Goal: Transaction & Acquisition: Purchase product/service

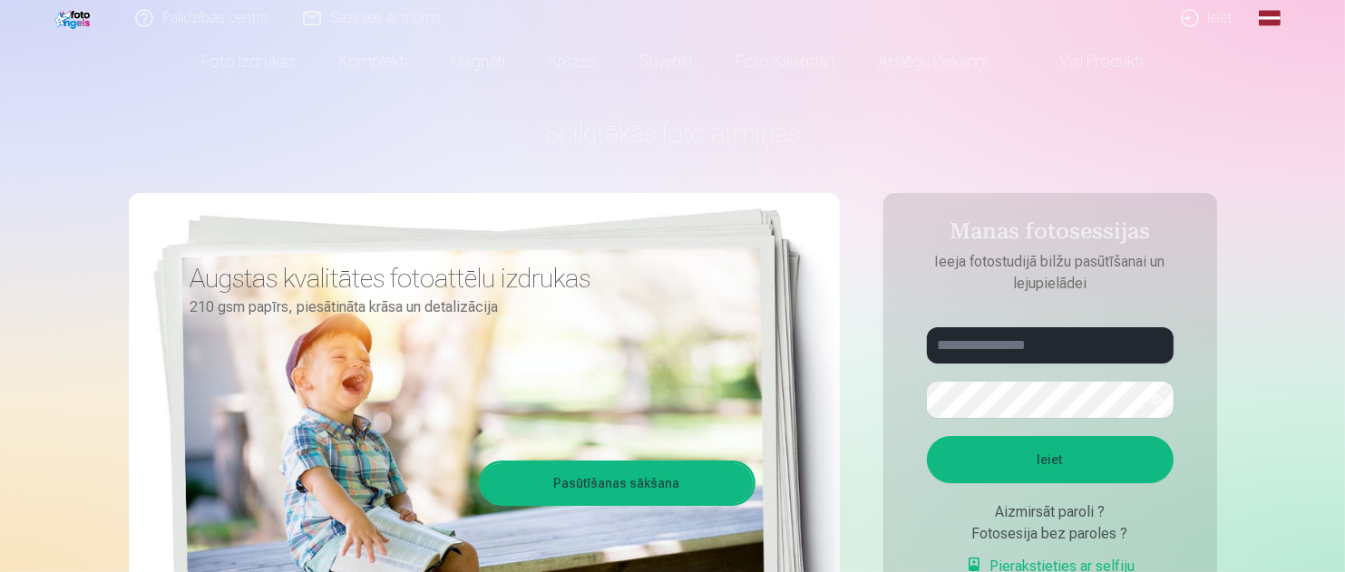
scroll to position [91, 0]
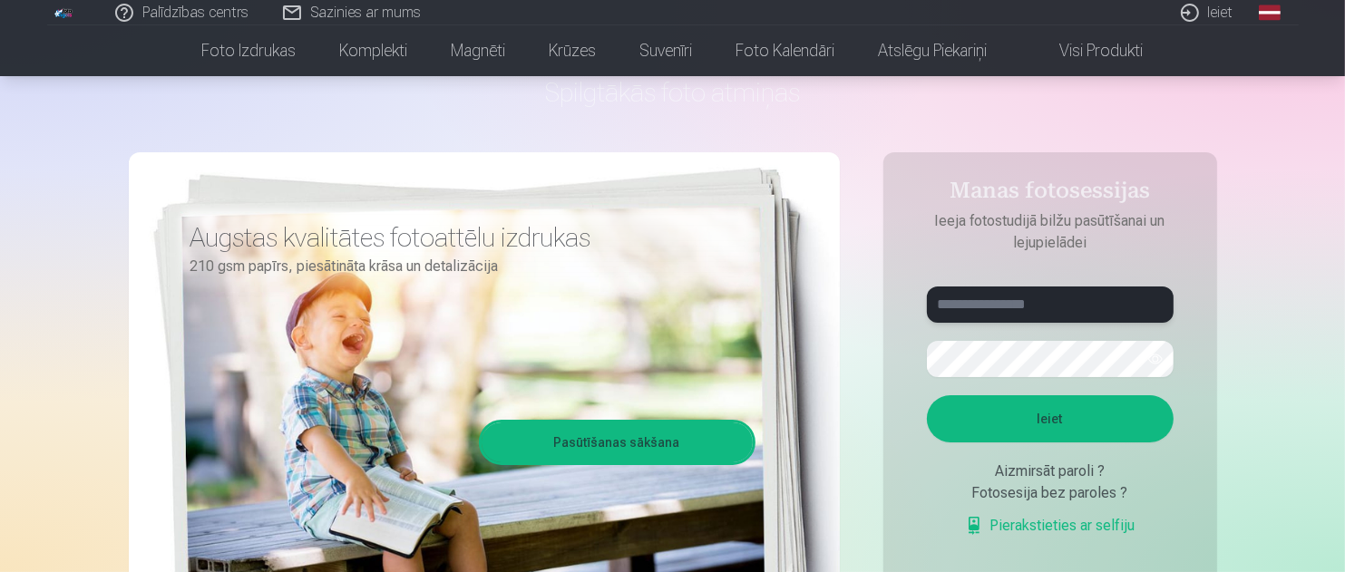
click at [1006, 307] on input "text" at bounding box center [1050, 305] width 247 height 36
click at [1052, 413] on button "Ieiet" at bounding box center [1050, 419] width 247 height 47
click at [1153, 357] on button "button" at bounding box center [1156, 359] width 34 height 34
click at [924, 370] on form "**********" at bounding box center [1050, 421] width 283 height 269
click at [917, 367] on form "**********" at bounding box center [1050, 421] width 283 height 269
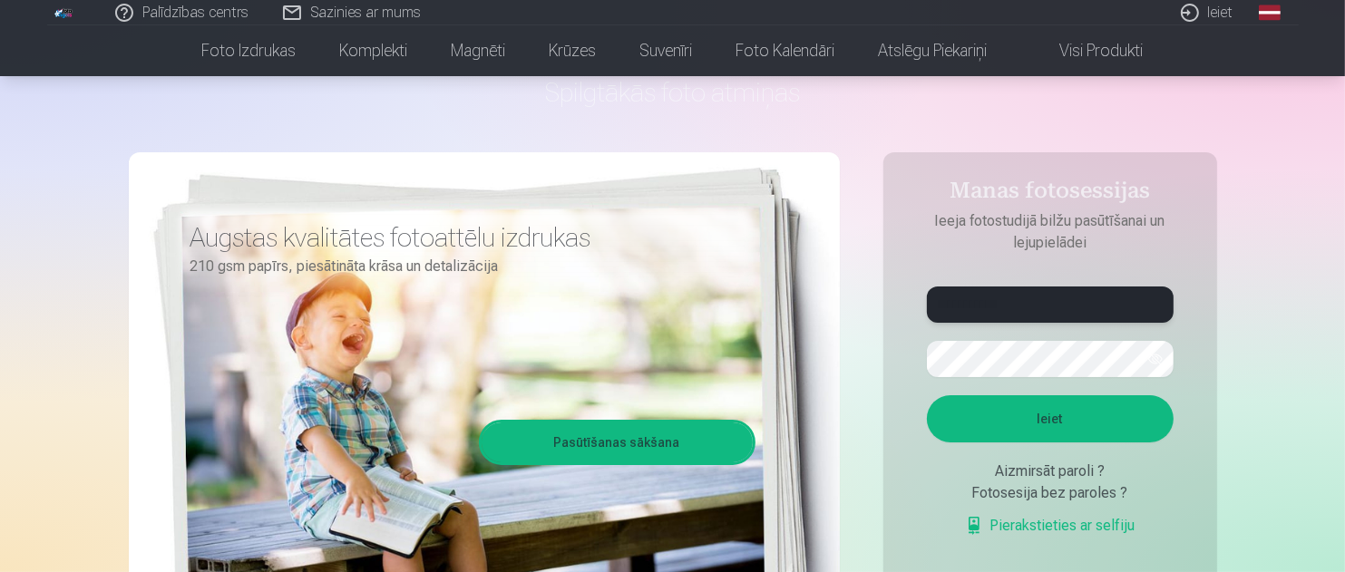
click at [992, 305] on input "**********" at bounding box center [1050, 305] width 247 height 36
click at [965, 298] on input "**********" at bounding box center [1050, 305] width 247 height 36
type input "**********"
click at [905, 373] on aside "**********" at bounding box center [1051, 401] width 334 height 499
click at [1099, 429] on button "Ieiet" at bounding box center [1050, 419] width 247 height 47
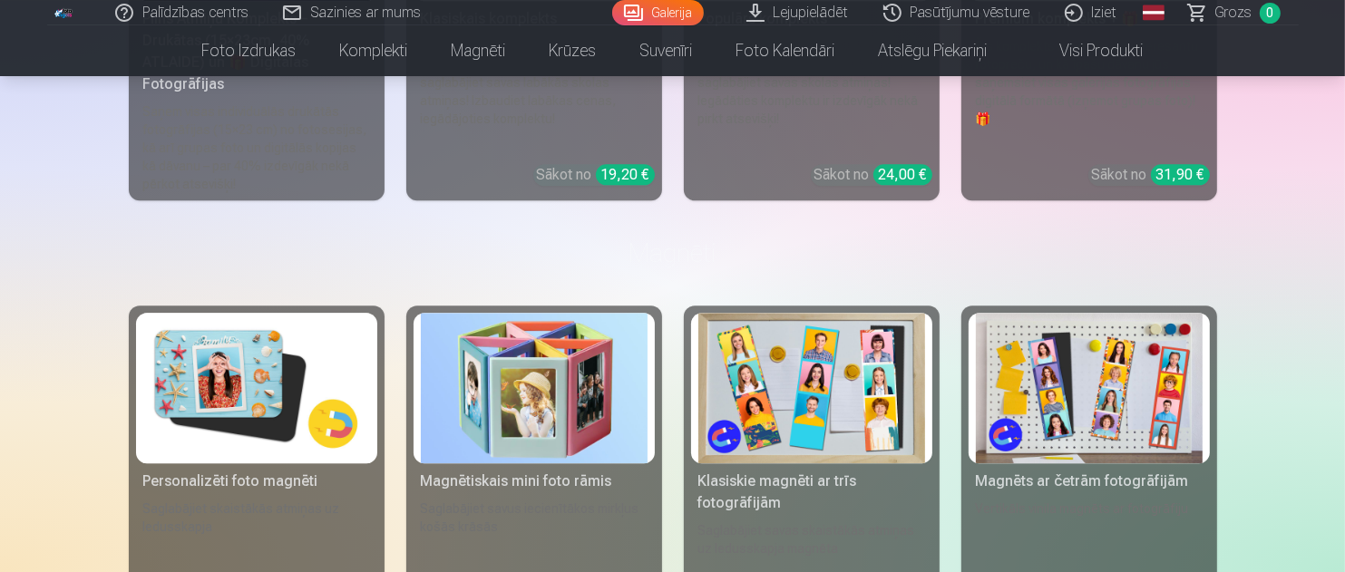
scroll to position [11431, 0]
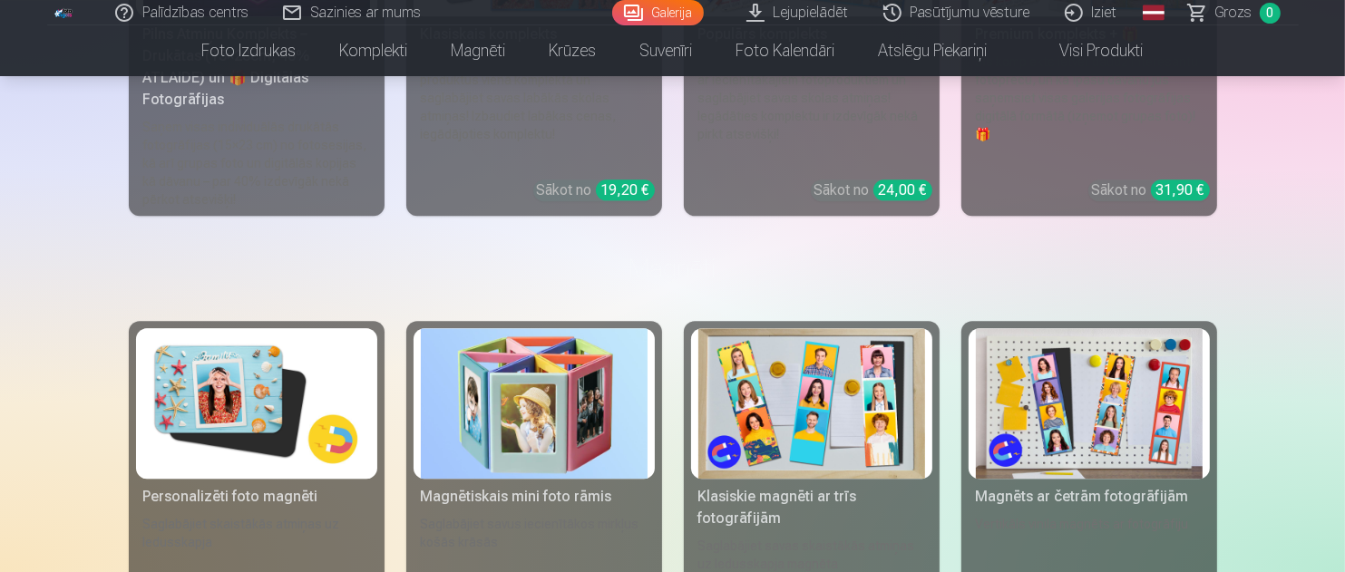
click at [214, 360] on img at bounding box center [256, 404] width 227 height 152
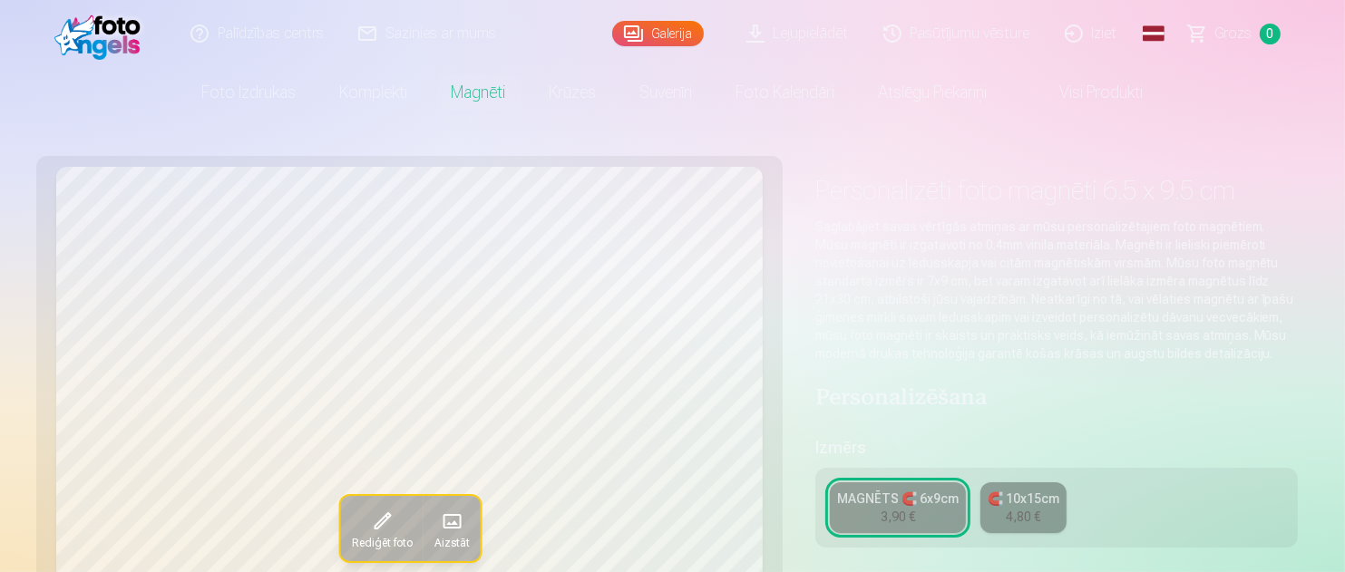
scroll to position [363, 0]
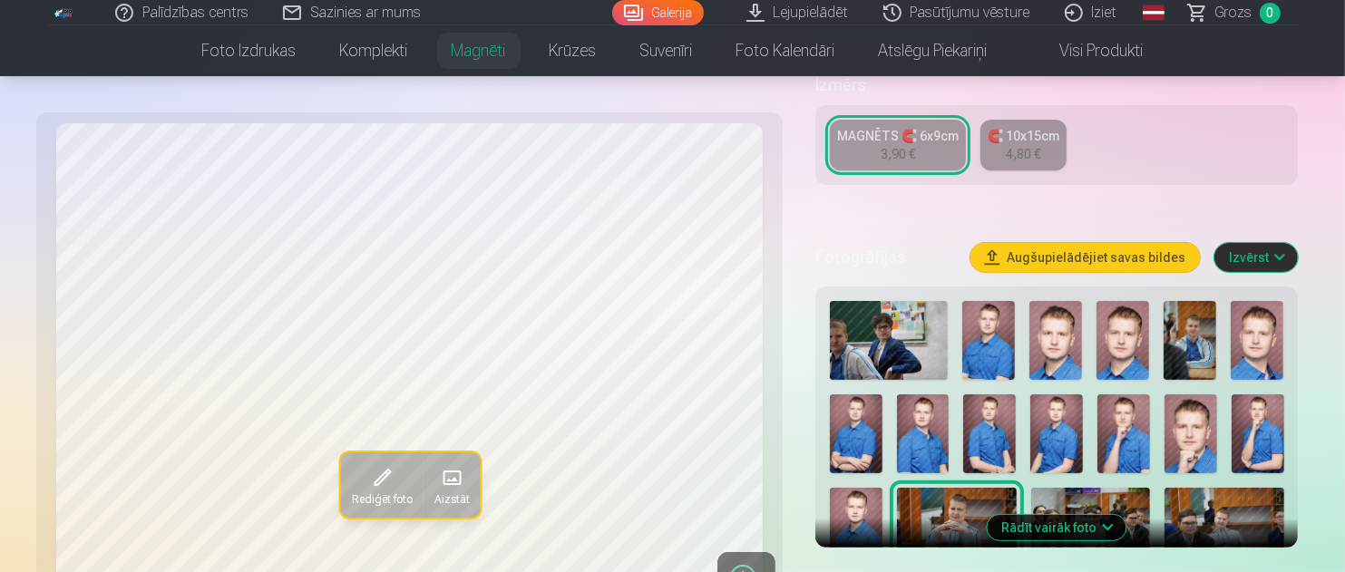
click at [1005, 338] on img at bounding box center [989, 340] width 53 height 79
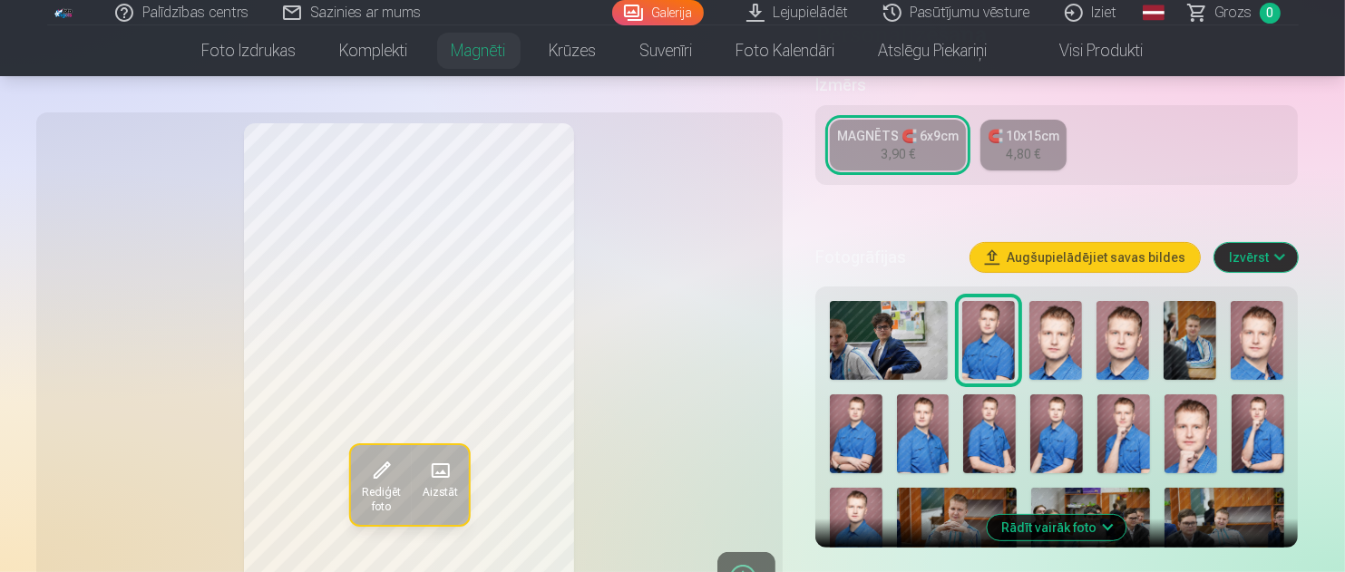
click at [1012, 147] on div "4,80 €" at bounding box center [1023, 154] width 34 height 18
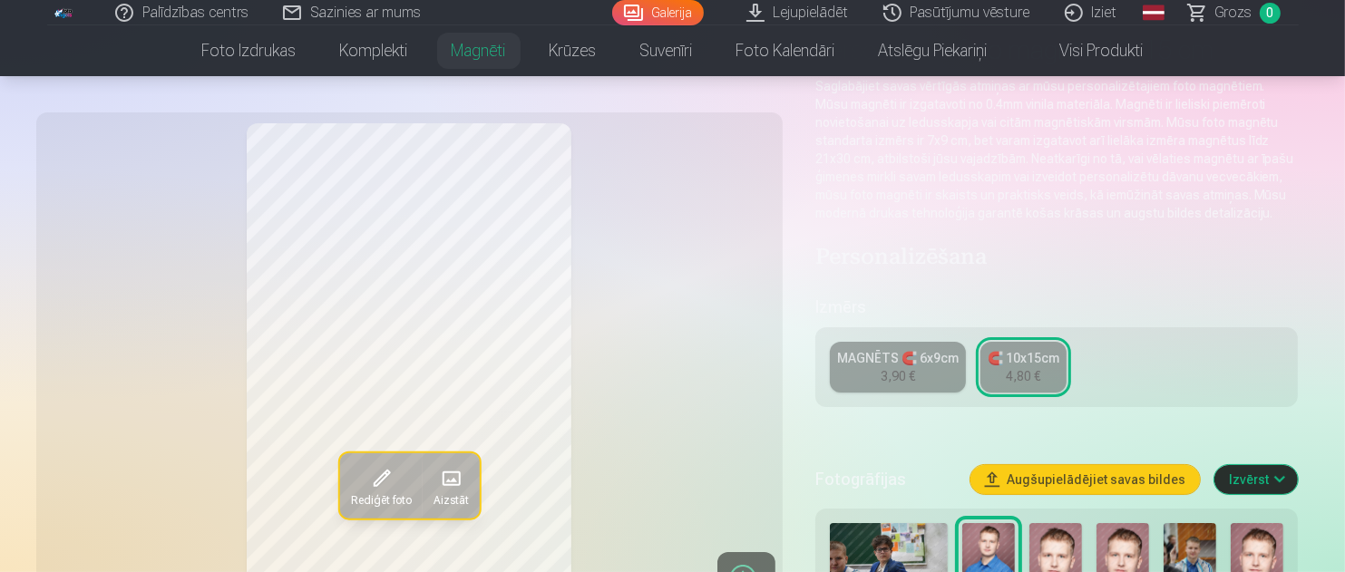
scroll to position [181, 0]
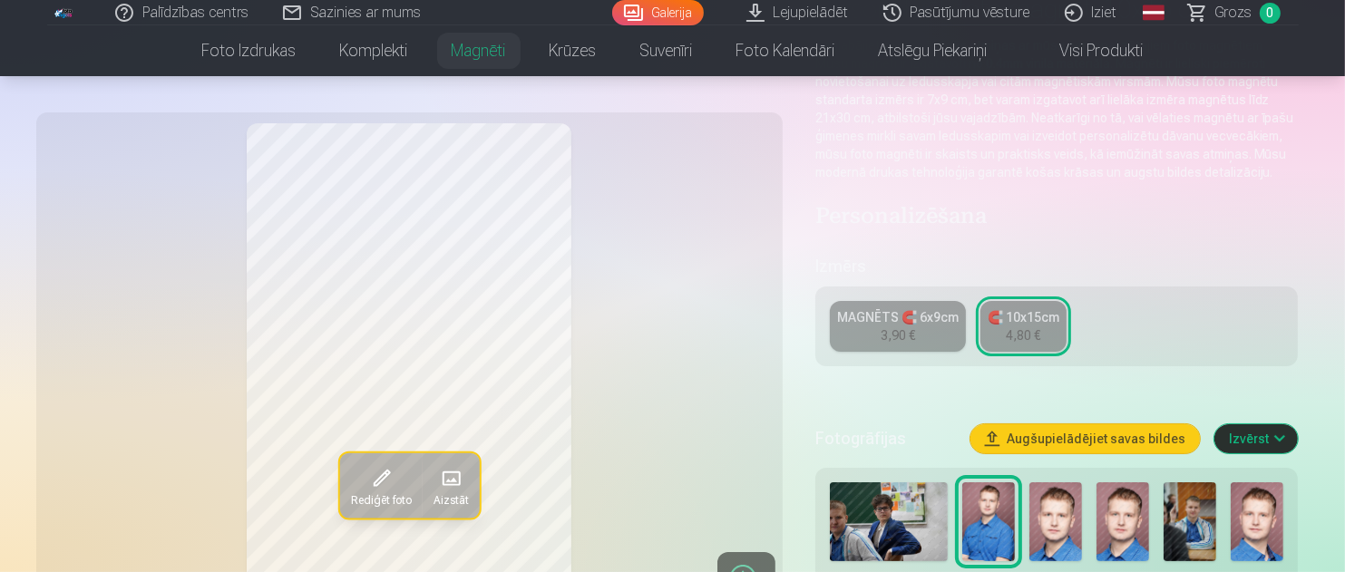
click at [901, 322] on div "MAGNĒTS 🧲 6x9cm" at bounding box center [898, 317] width 122 height 18
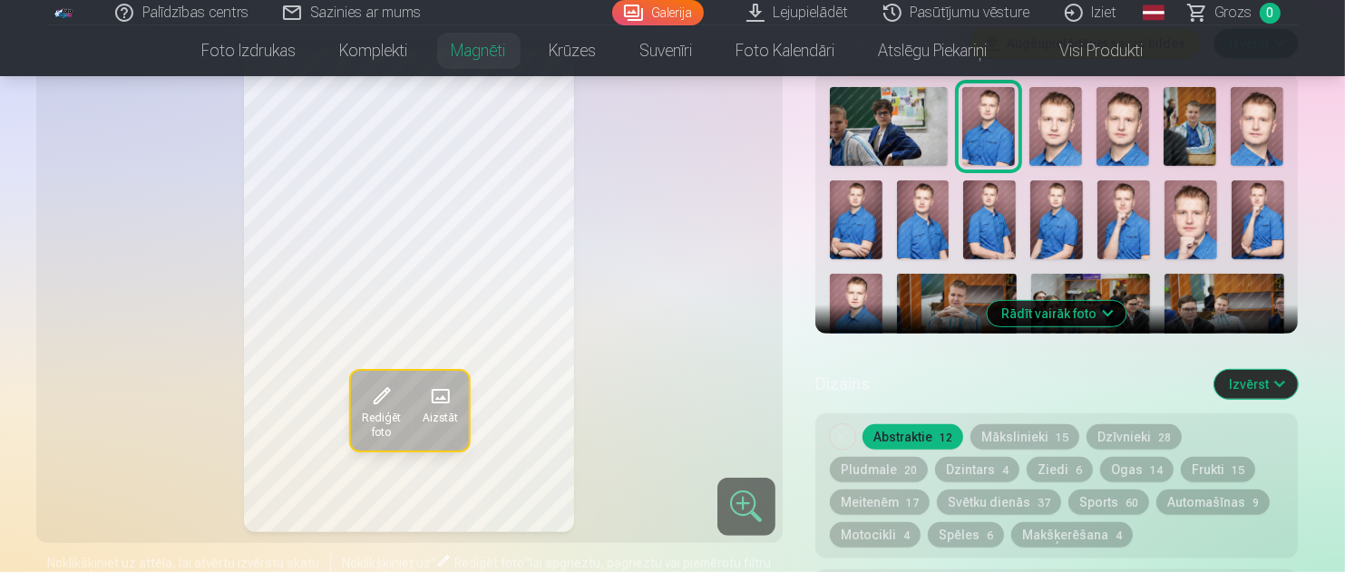
scroll to position [544, 0]
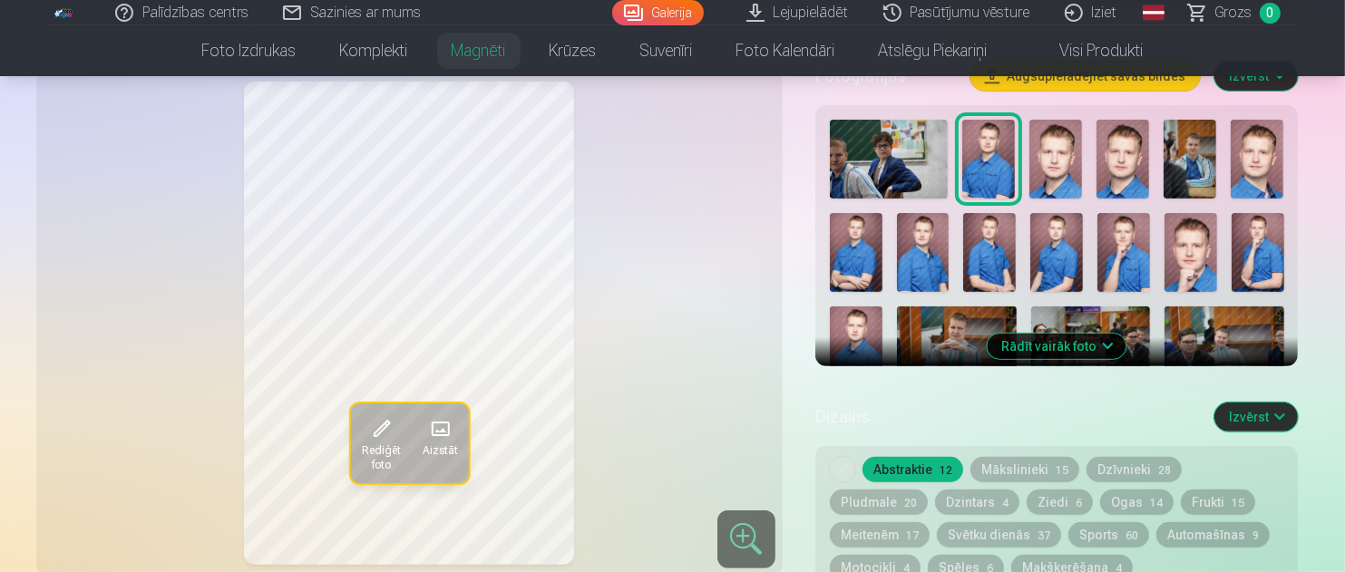
click at [1061, 344] on button "Rādīt vairāk foto" at bounding box center [1057, 346] width 139 height 25
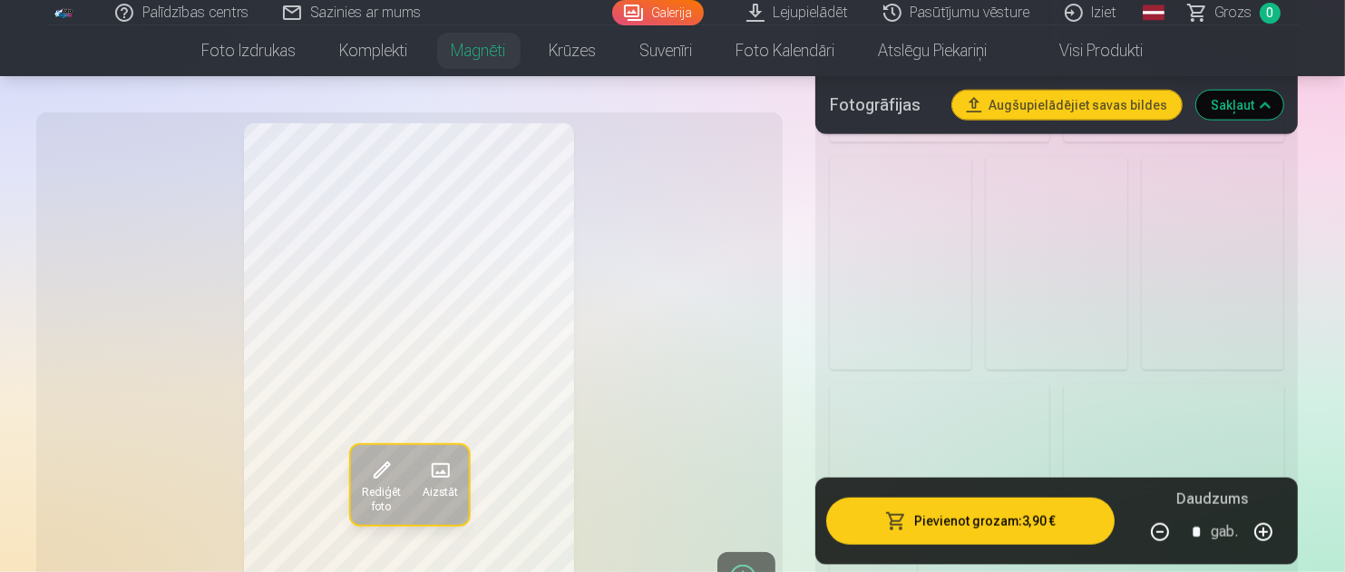
scroll to position [1905, 0]
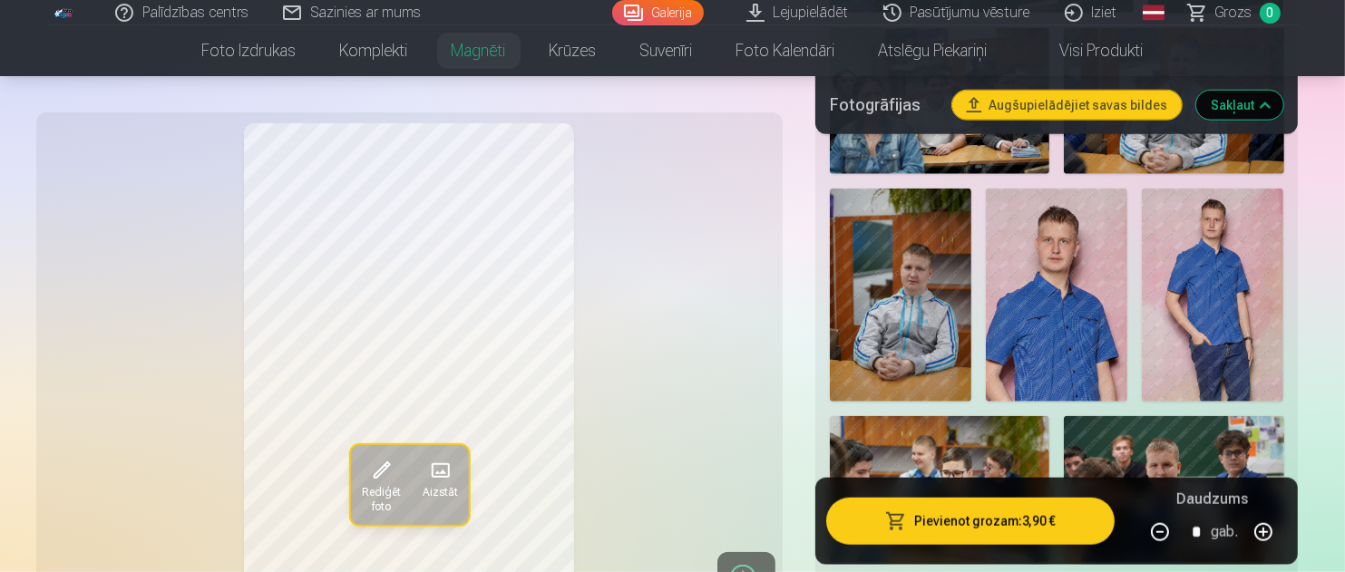
click at [930, 304] on img at bounding box center [901, 295] width 142 height 212
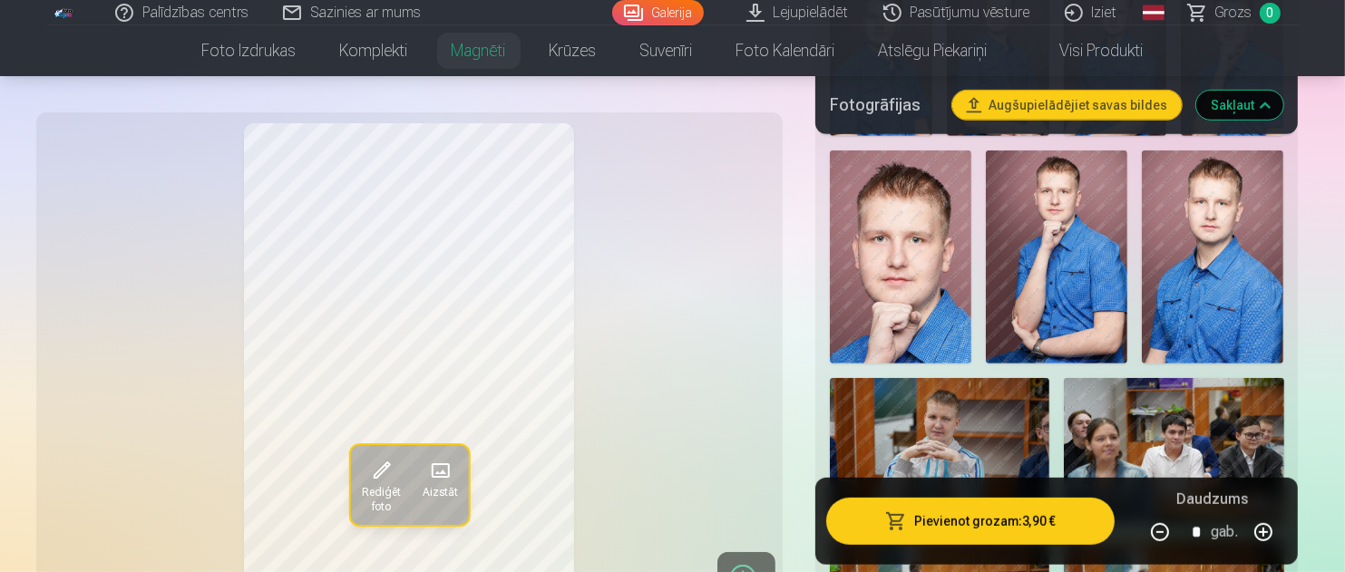
scroll to position [907, 0]
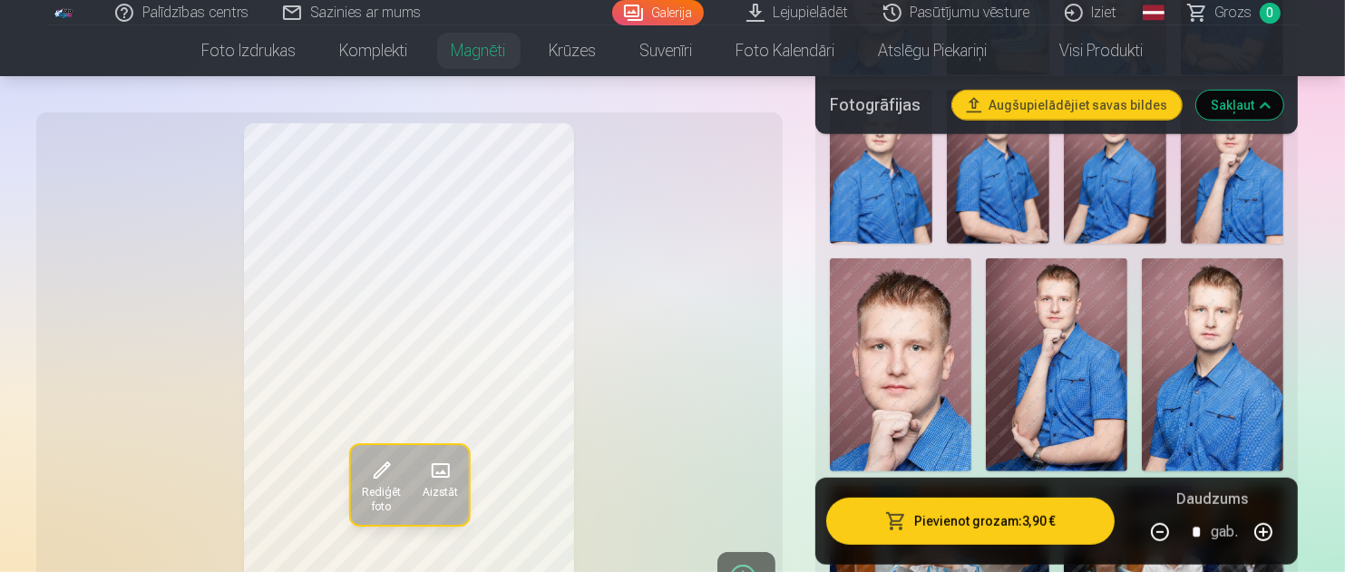
click at [1222, 379] on img at bounding box center [1213, 365] width 142 height 212
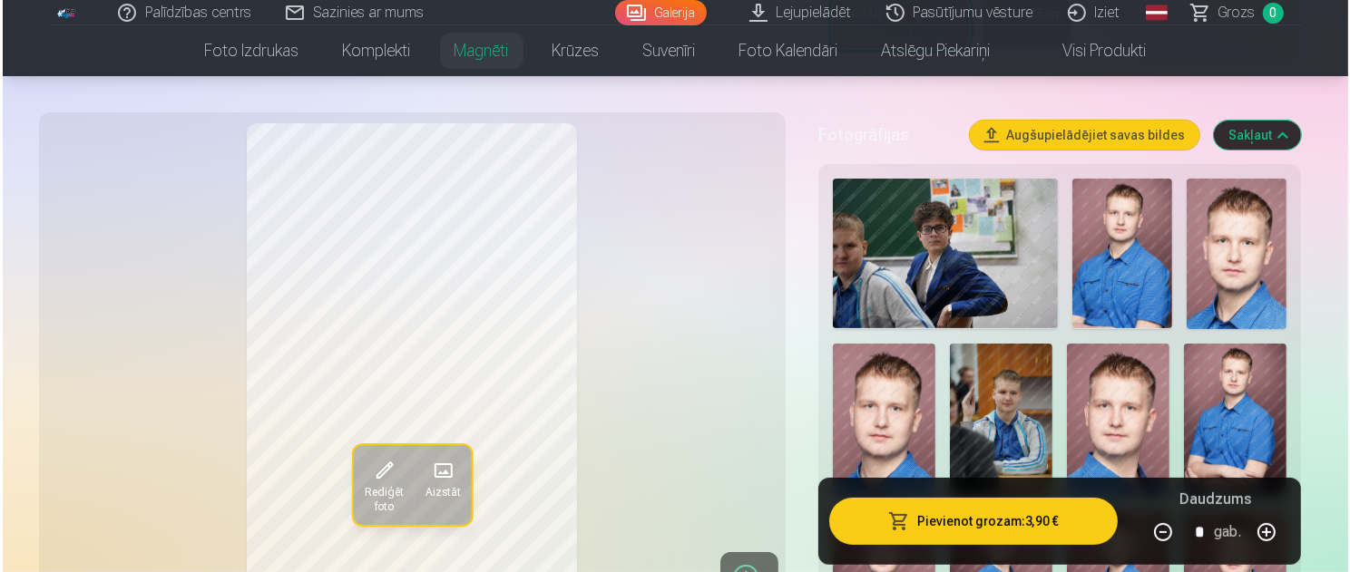
scroll to position [454, 0]
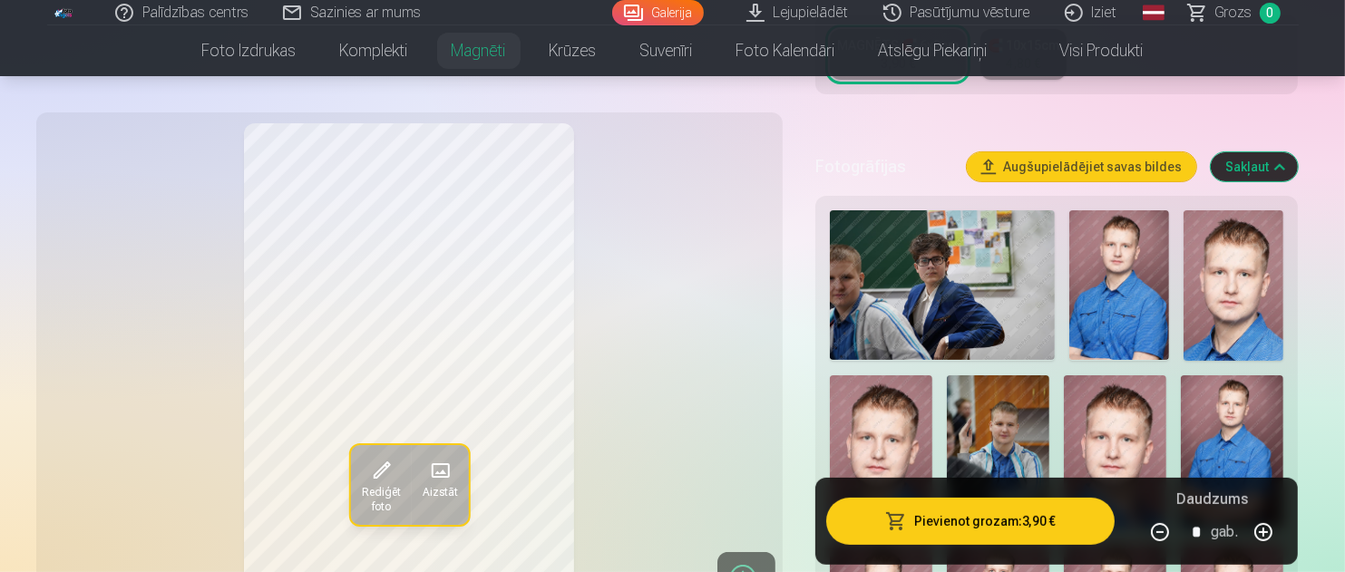
click at [1132, 304] on img at bounding box center [1120, 285] width 100 height 150
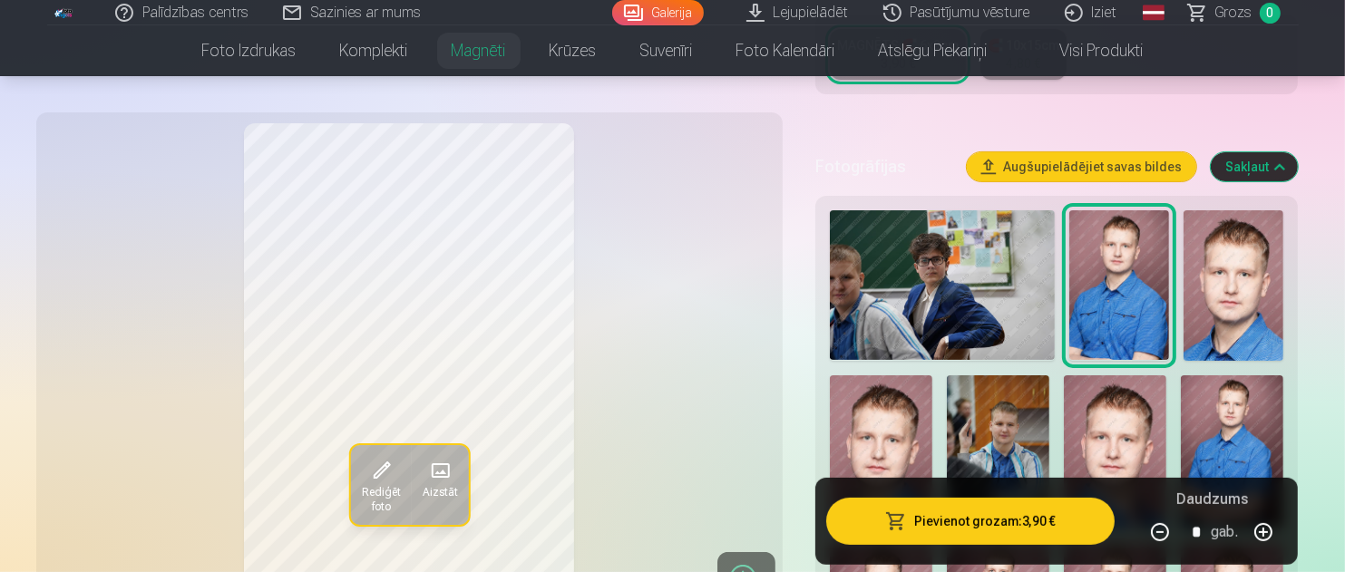
click at [1024, 514] on button "Pievienot grozam : 3,90 €" at bounding box center [970, 521] width 289 height 47
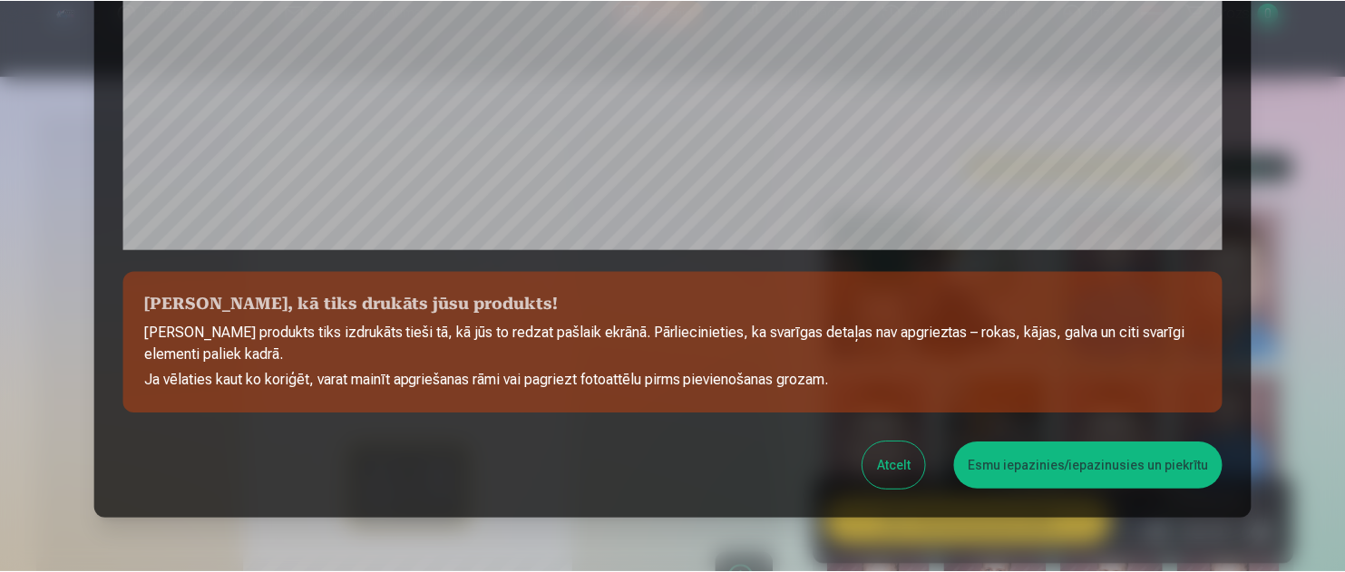
scroll to position [733, 0]
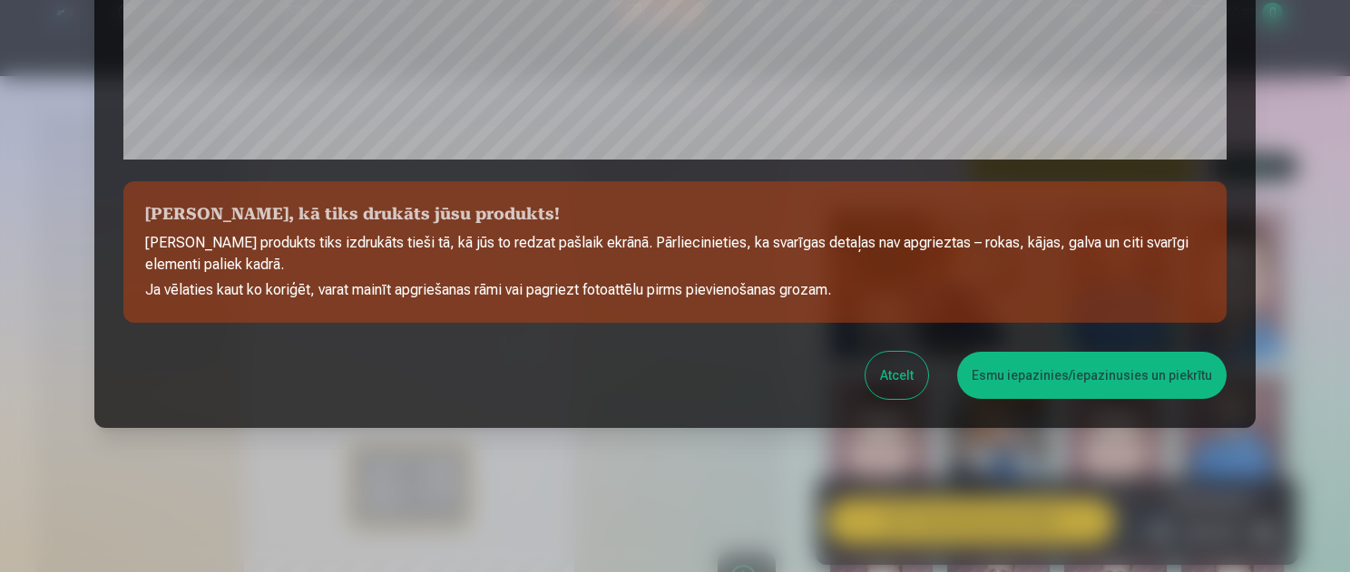
click at [1045, 380] on button "Esmu iepazinies/iepazinusies un piekrītu" at bounding box center [1091, 375] width 269 height 47
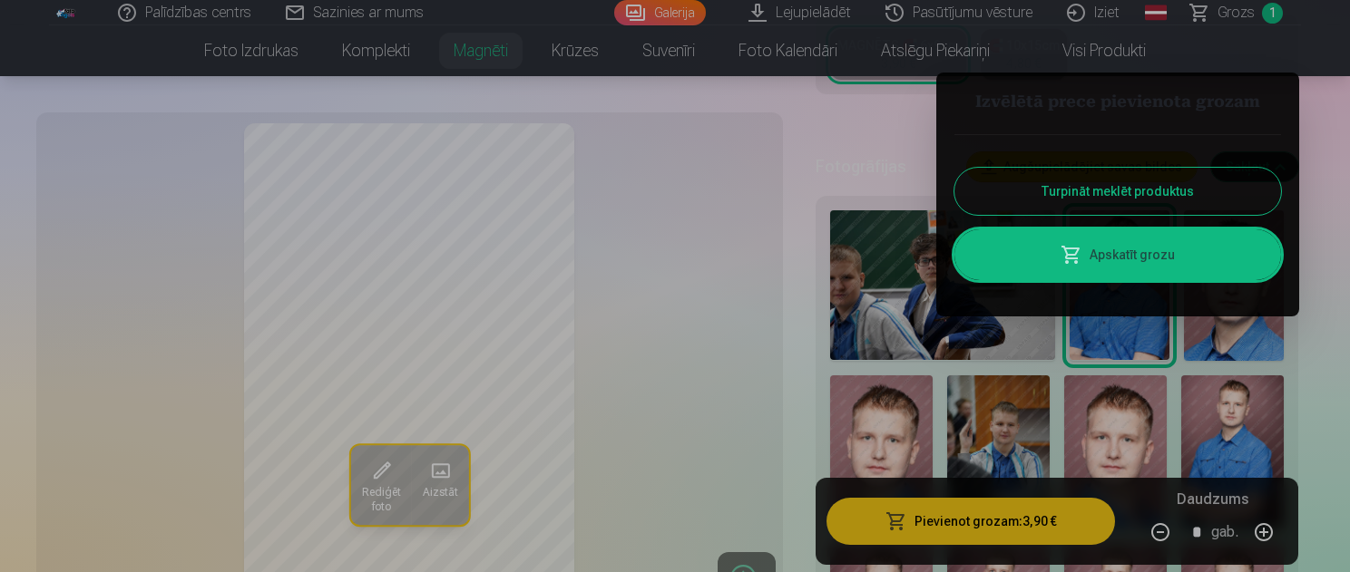
click at [1312, 395] on div at bounding box center [675, 286] width 1350 height 572
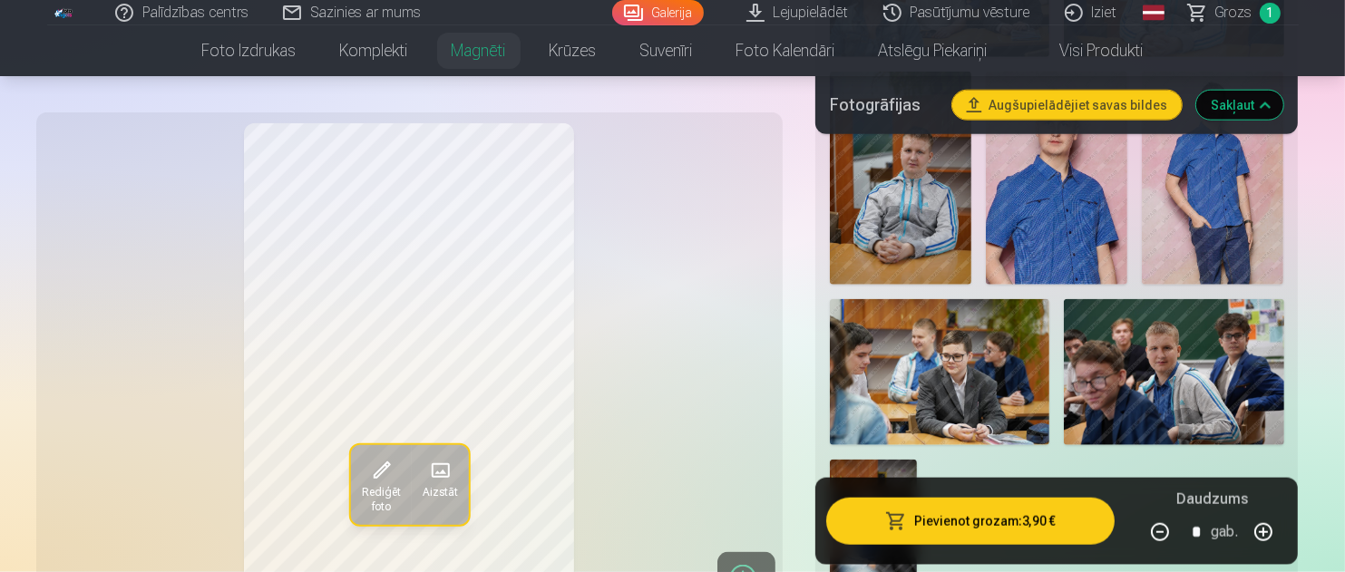
scroll to position [2177, 0]
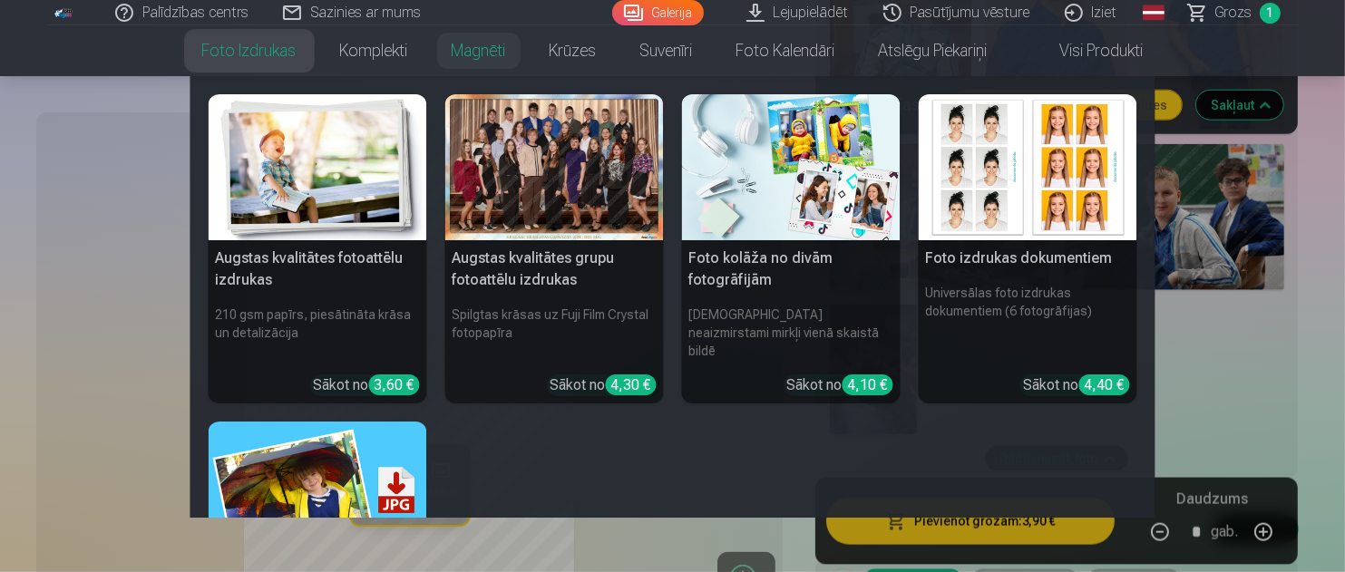
click at [251, 54] on link "Foto izdrukas" at bounding box center [250, 50] width 138 height 51
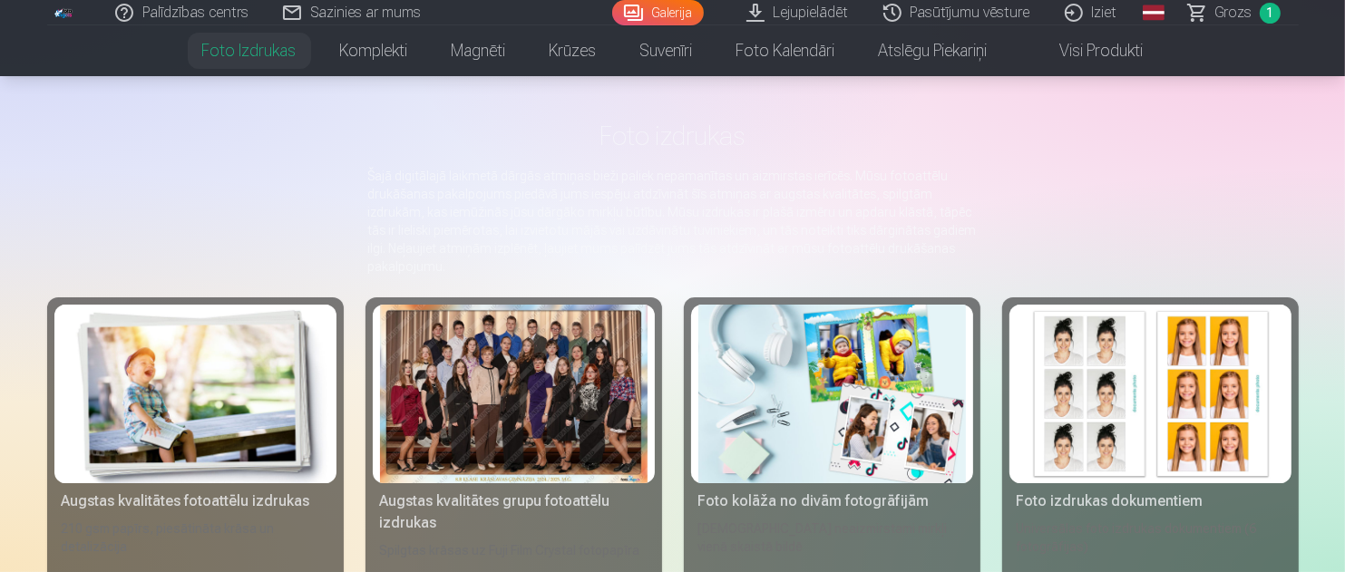
scroll to position [181, 0]
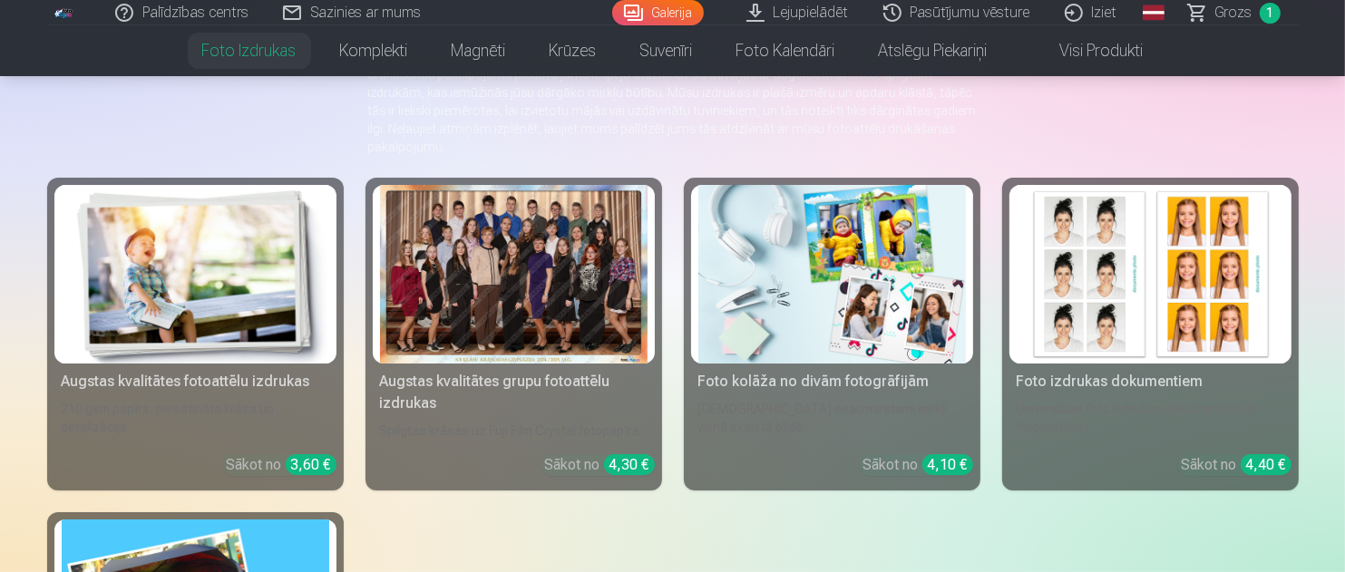
click at [544, 283] on div at bounding box center [514, 274] width 268 height 179
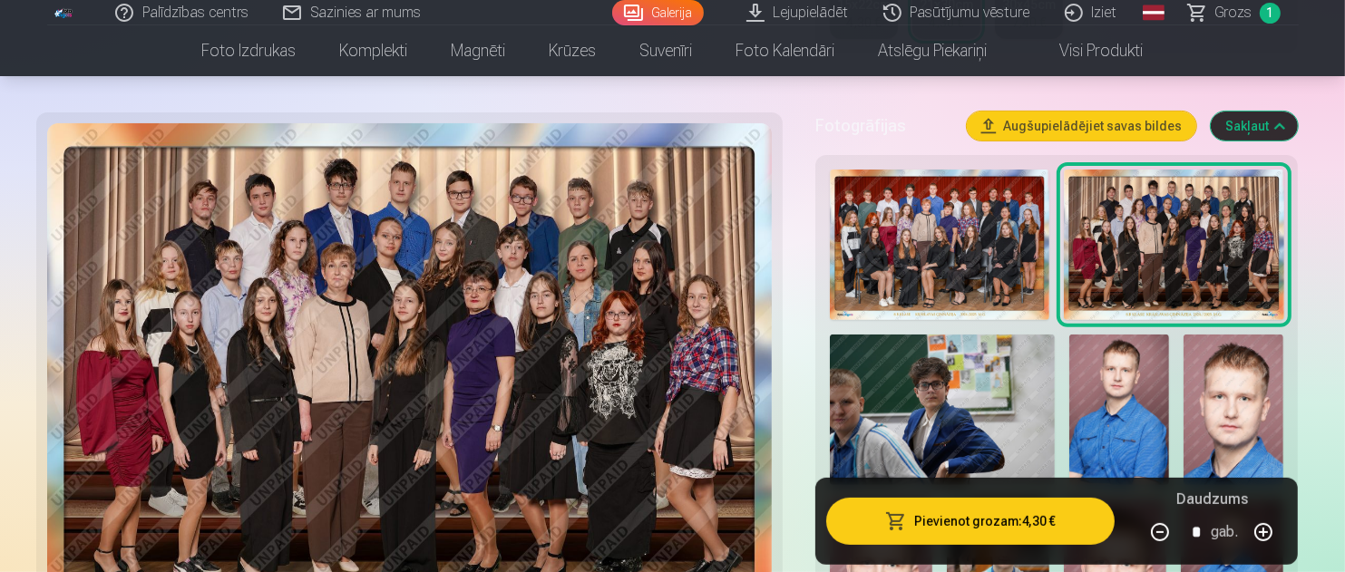
scroll to position [454, 0]
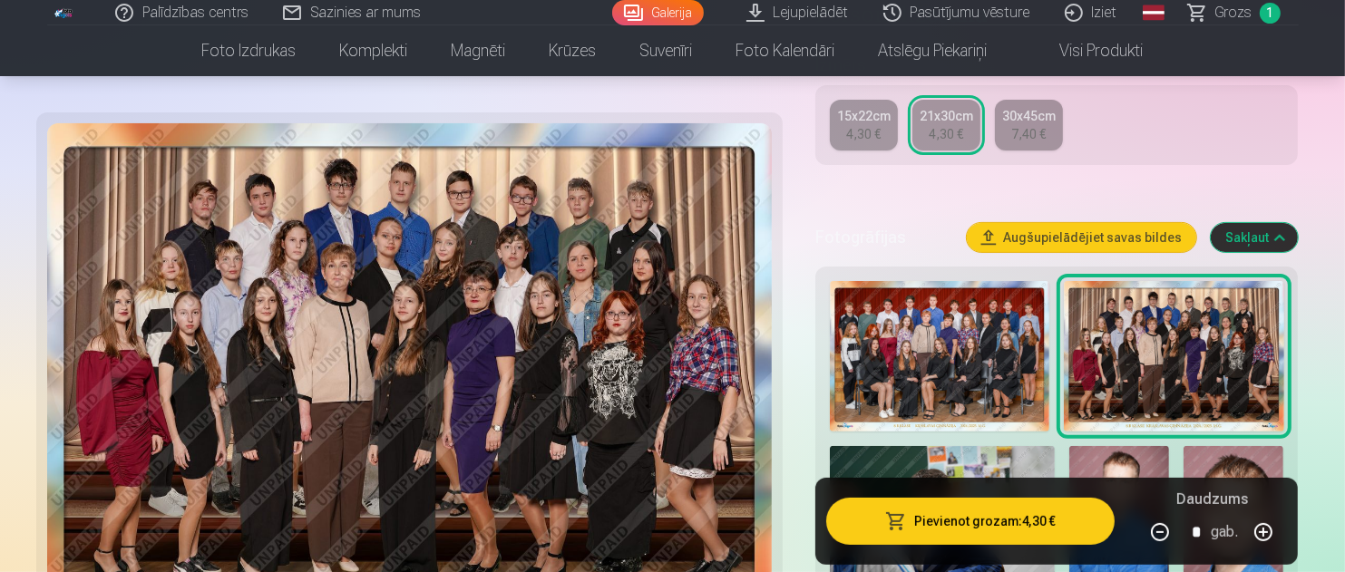
click at [934, 373] on img at bounding box center [940, 357] width 220 height 152
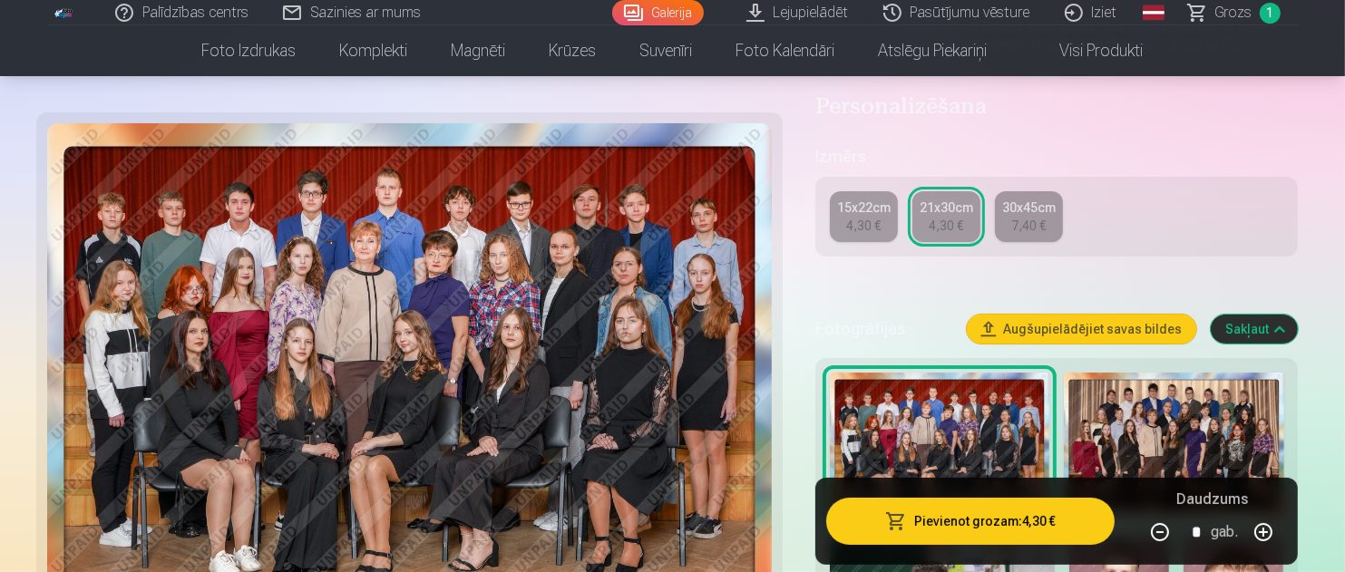
scroll to position [363, 0]
click at [1178, 425] on img at bounding box center [1174, 448] width 220 height 152
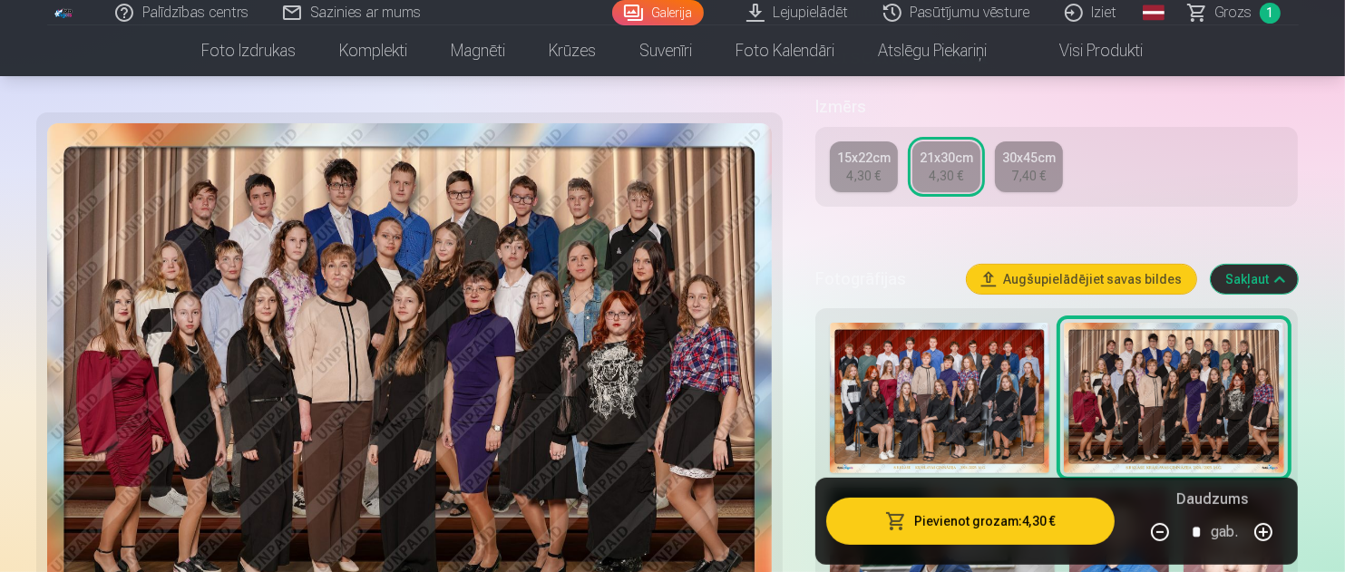
scroll to position [454, 0]
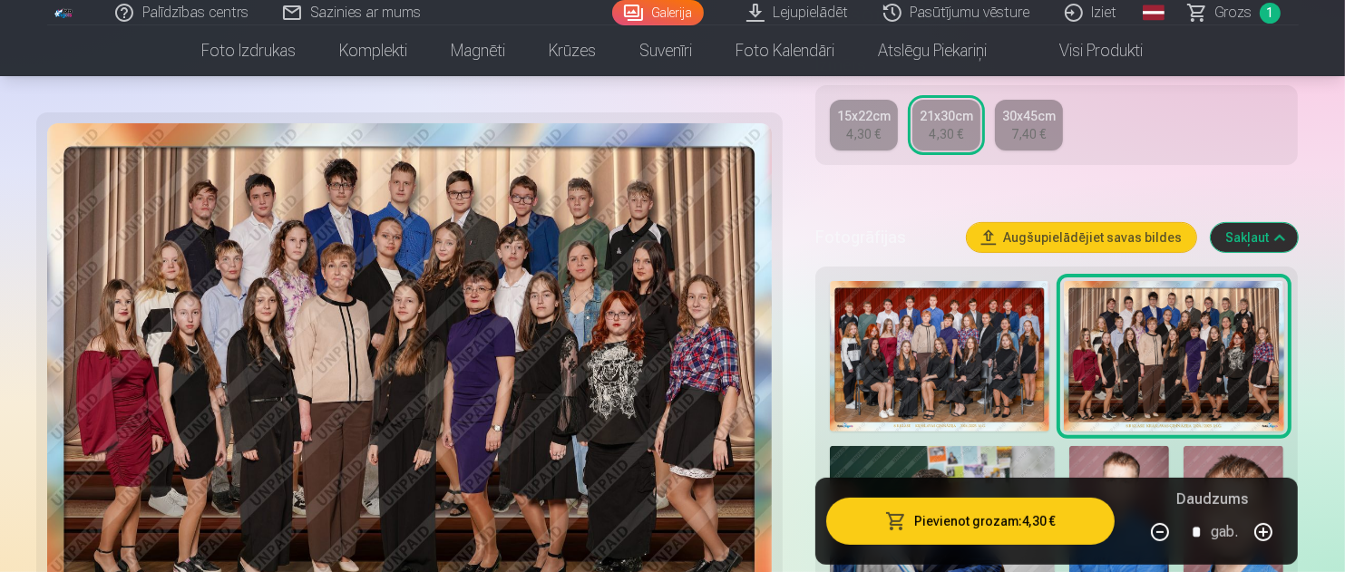
click at [952, 390] on img at bounding box center [940, 357] width 220 height 152
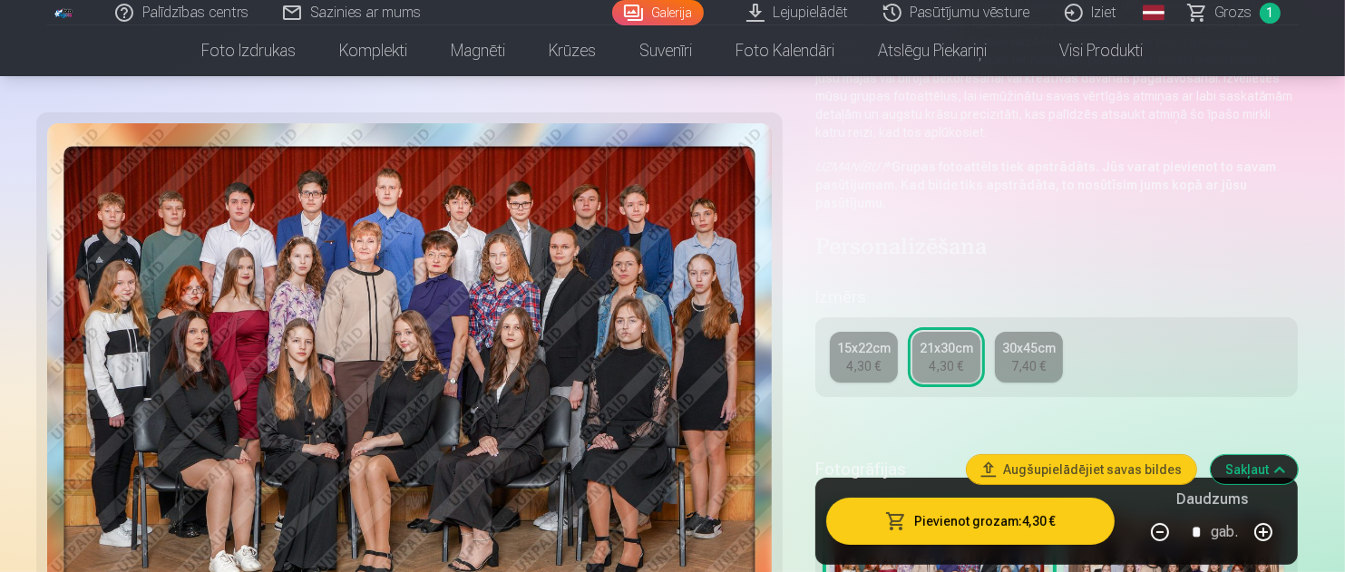
scroll to position [363, 0]
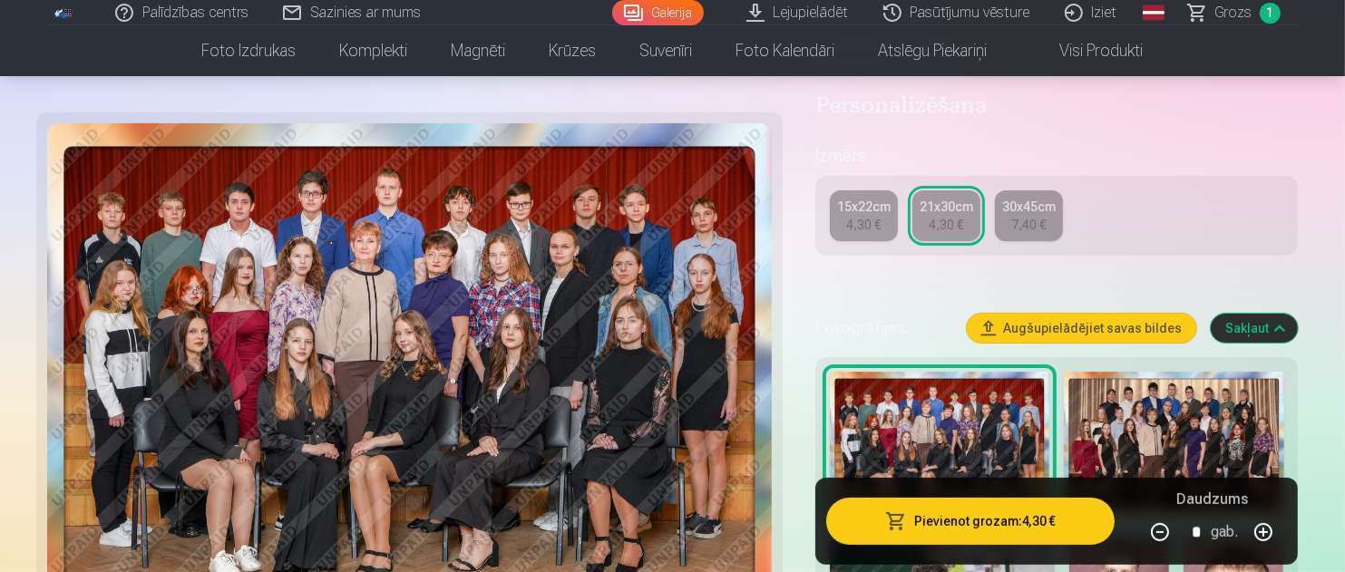
click at [1175, 429] on img at bounding box center [1174, 448] width 220 height 152
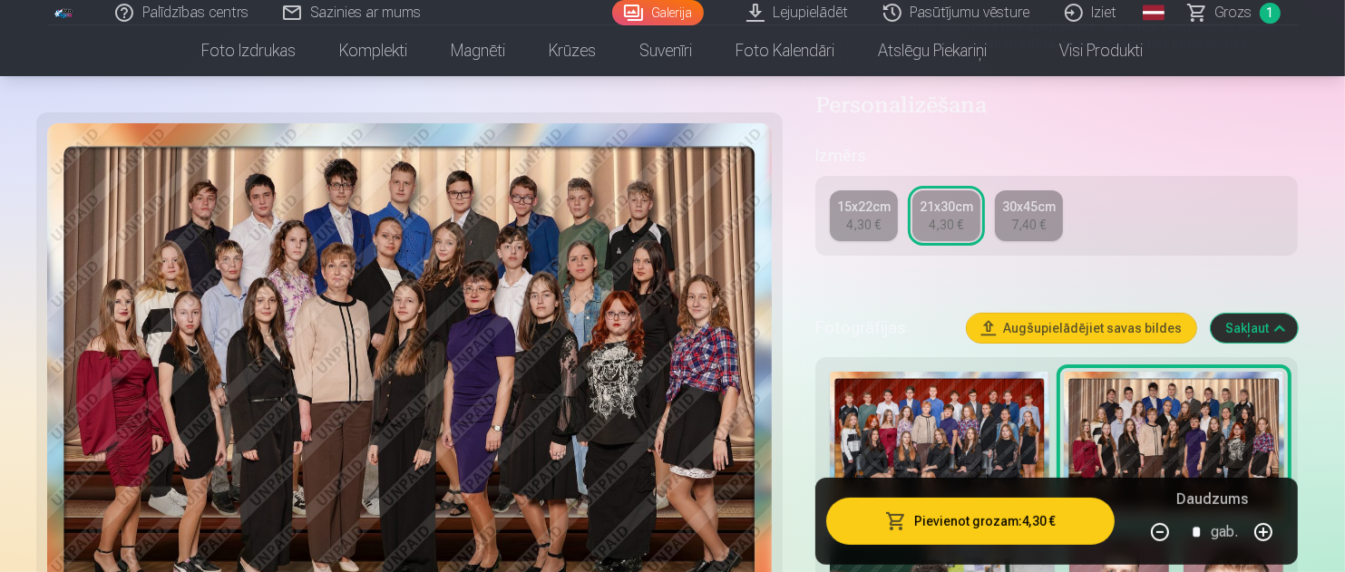
scroll to position [454, 0]
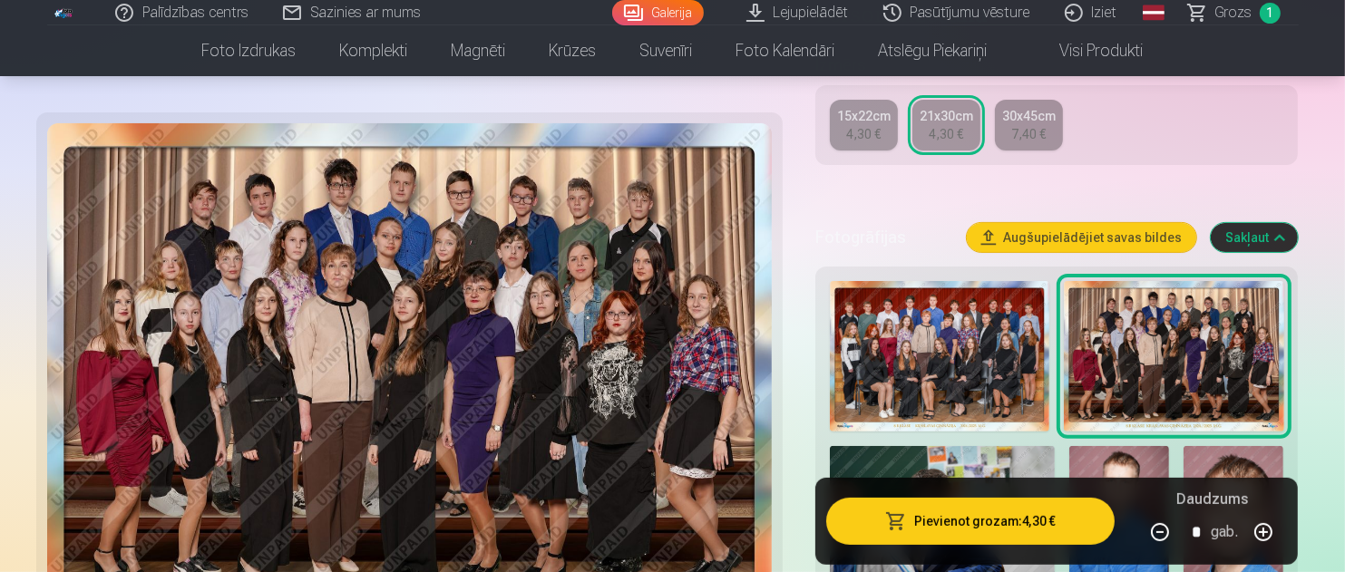
click at [1009, 355] on img at bounding box center [940, 357] width 220 height 152
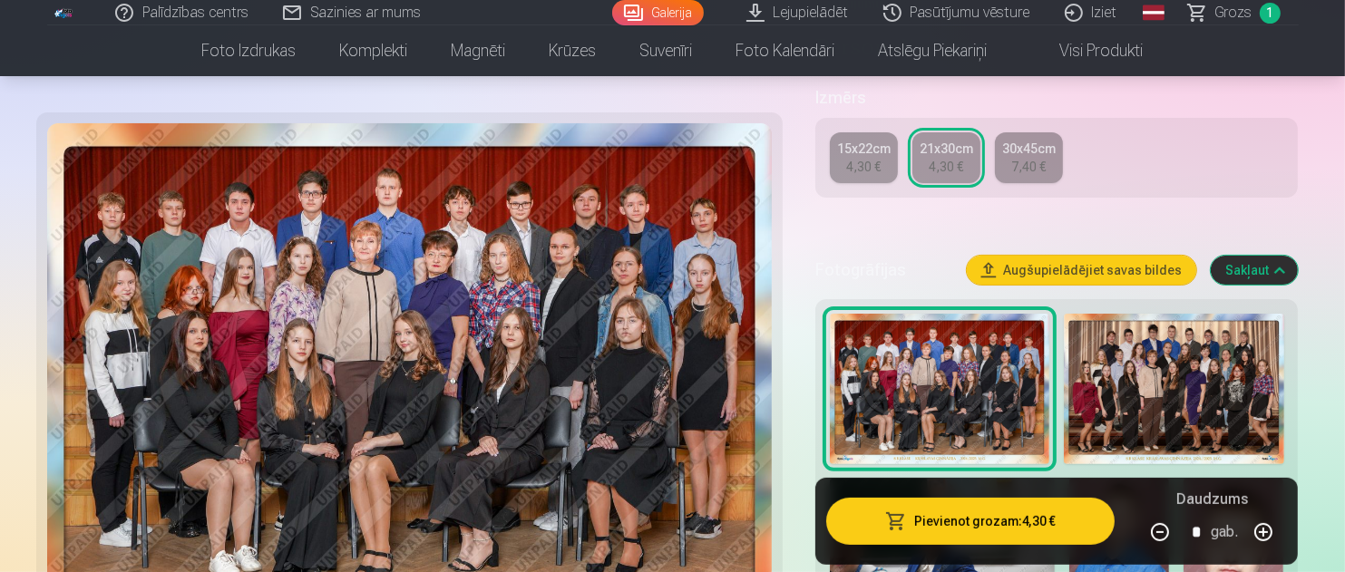
scroll to position [544, 0]
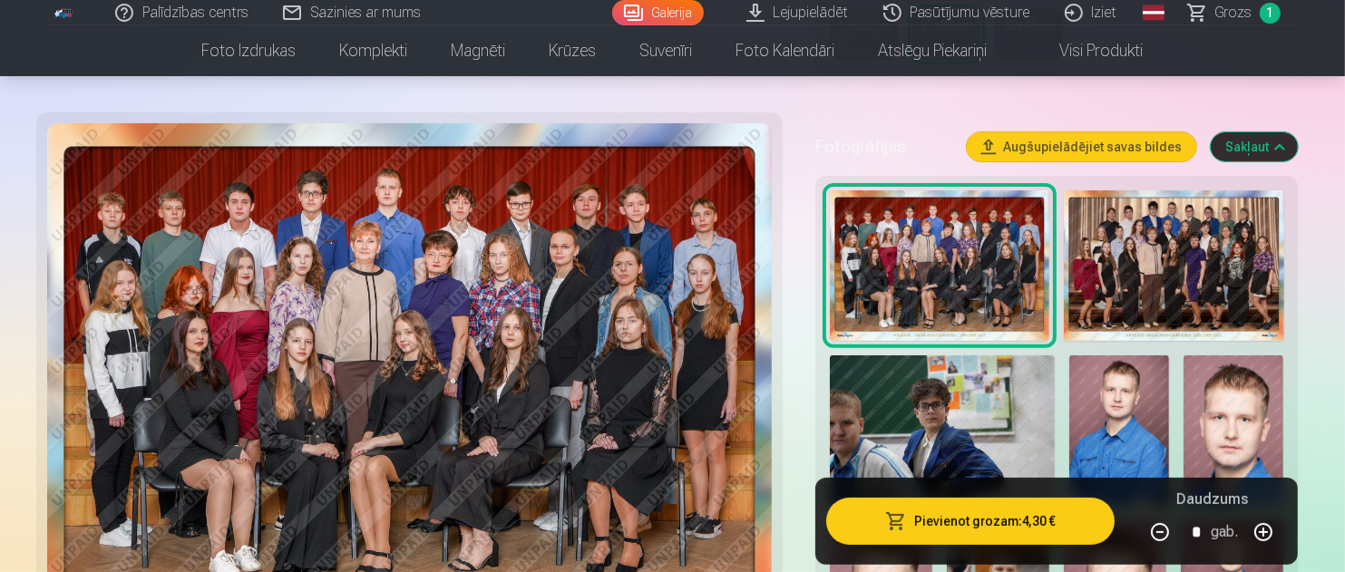
click at [1150, 219] on img at bounding box center [1174, 267] width 220 height 152
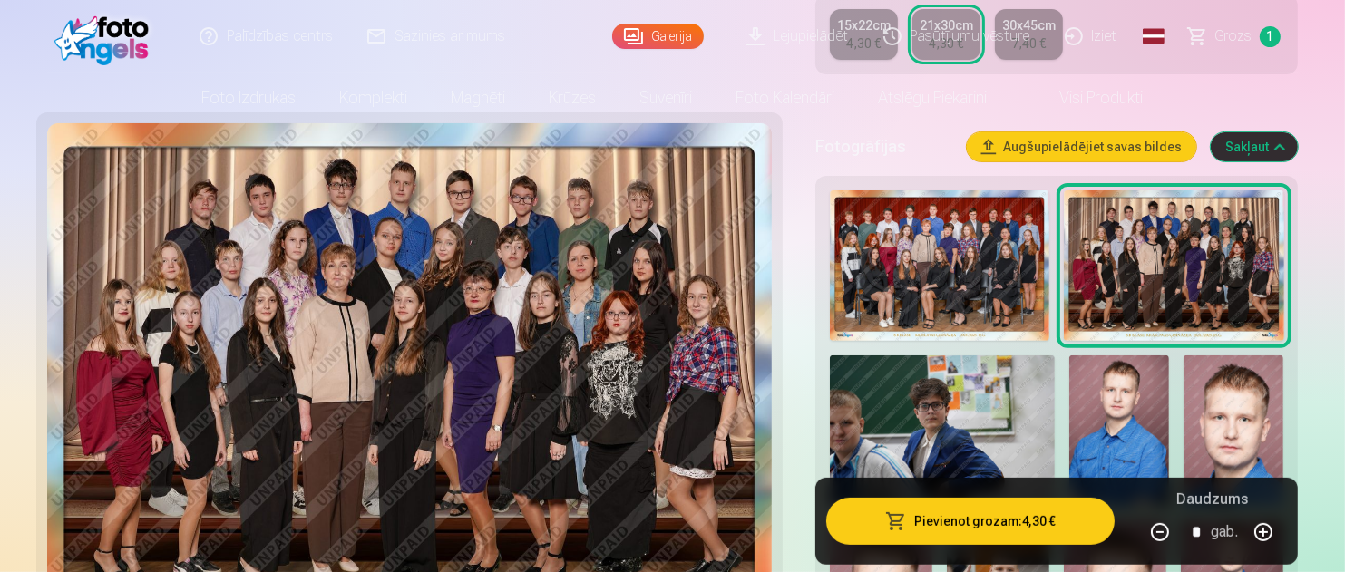
scroll to position [0, 0]
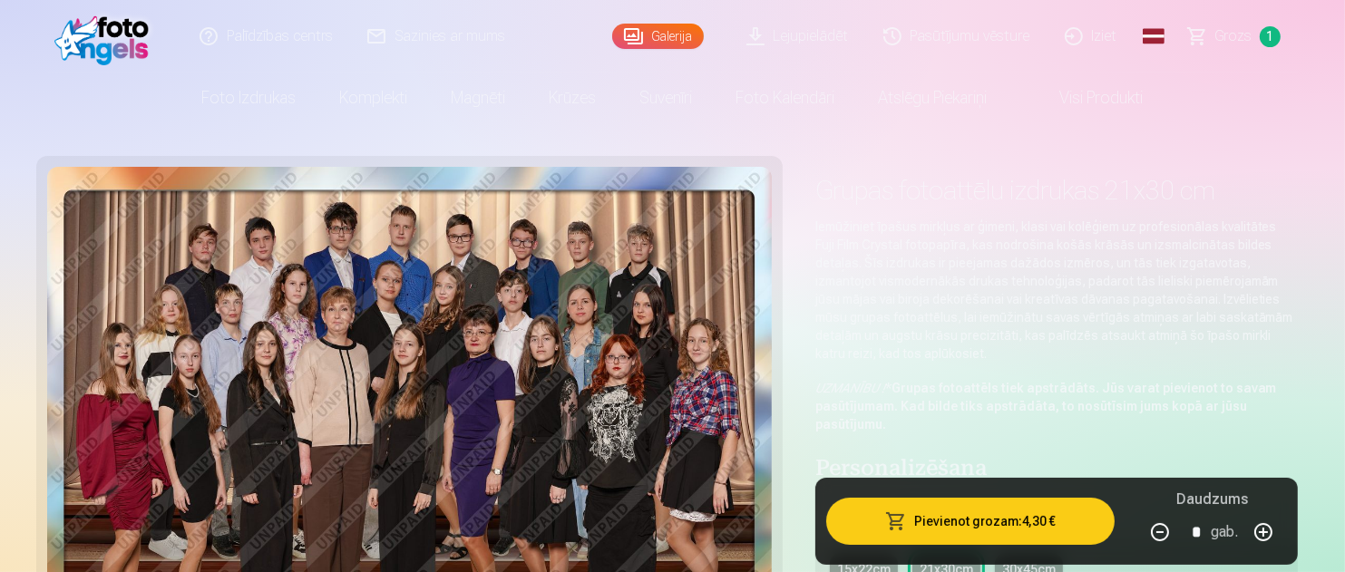
click at [341, 218] on img at bounding box center [409, 416] width 725 height 499
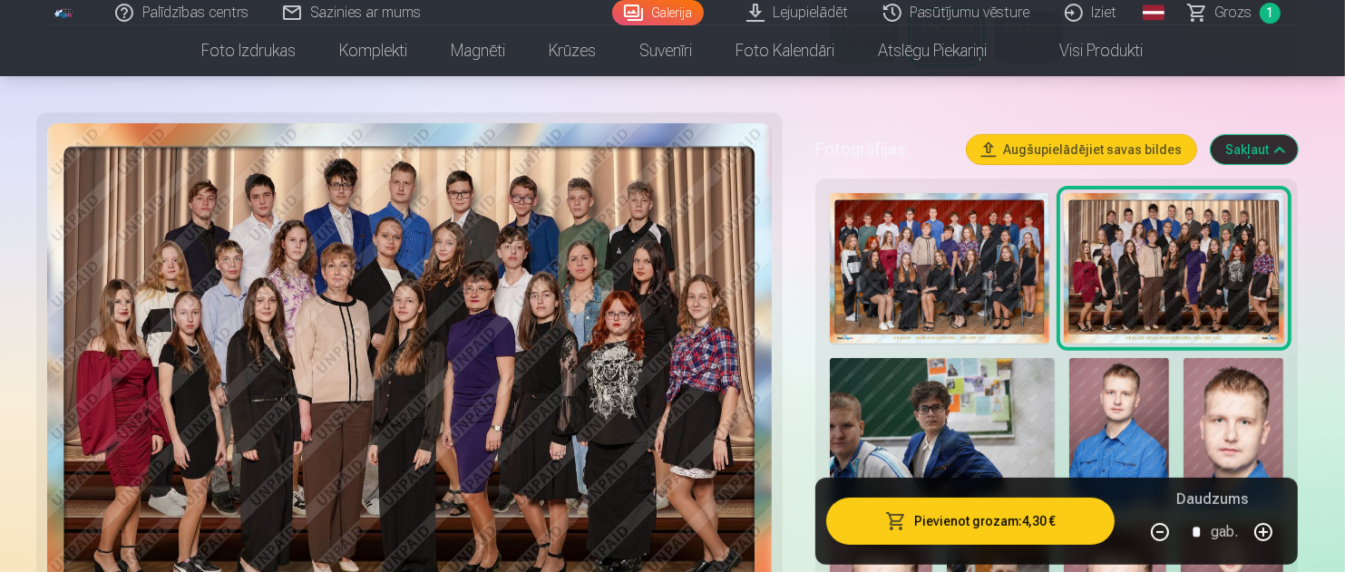
scroll to position [544, 0]
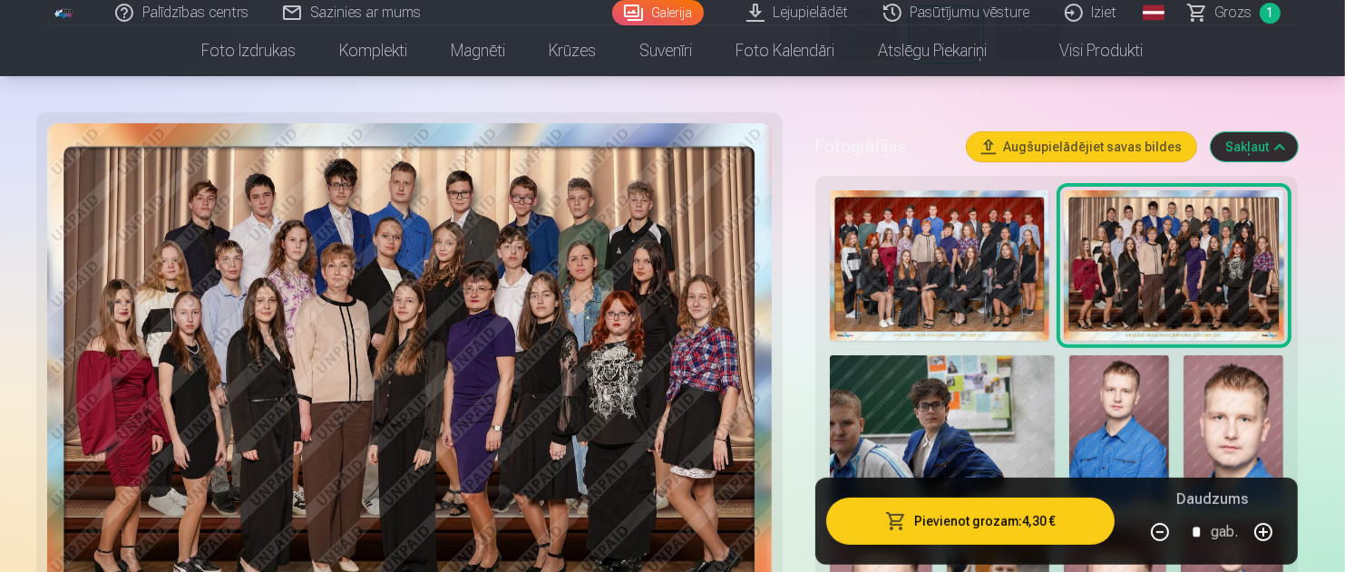
click at [918, 284] on img at bounding box center [940, 267] width 220 height 152
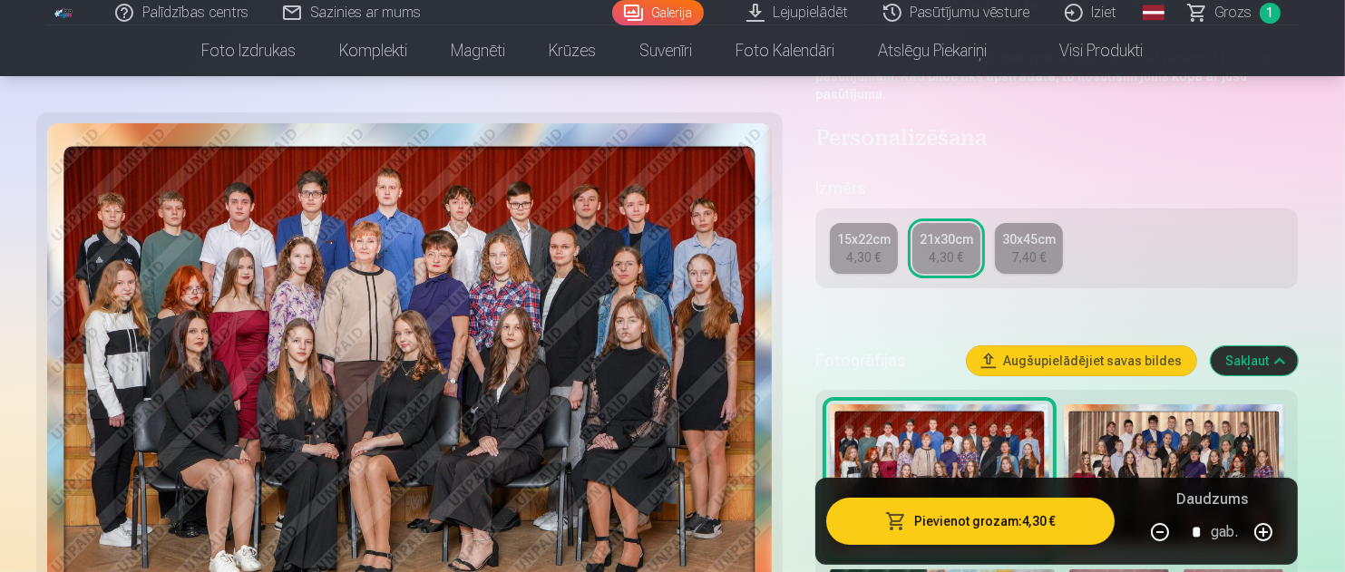
scroll to position [363, 0]
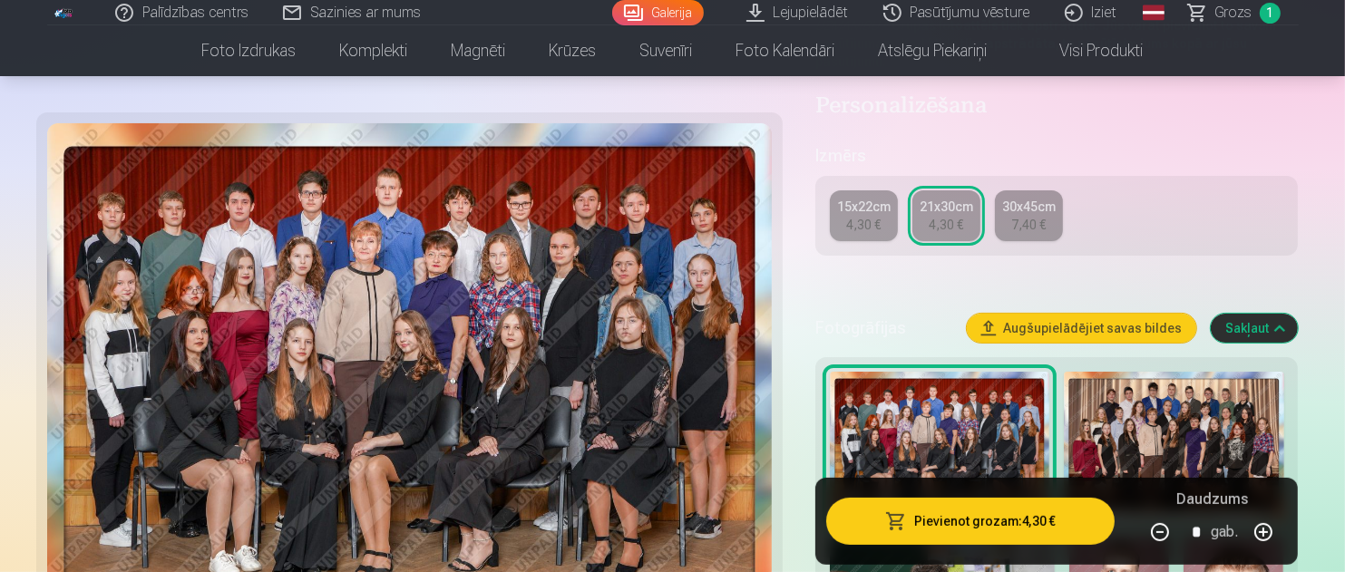
click at [986, 514] on button "Pievienot grozam : 4,30 €" at bounding box center [970, 521] width 289 height 47
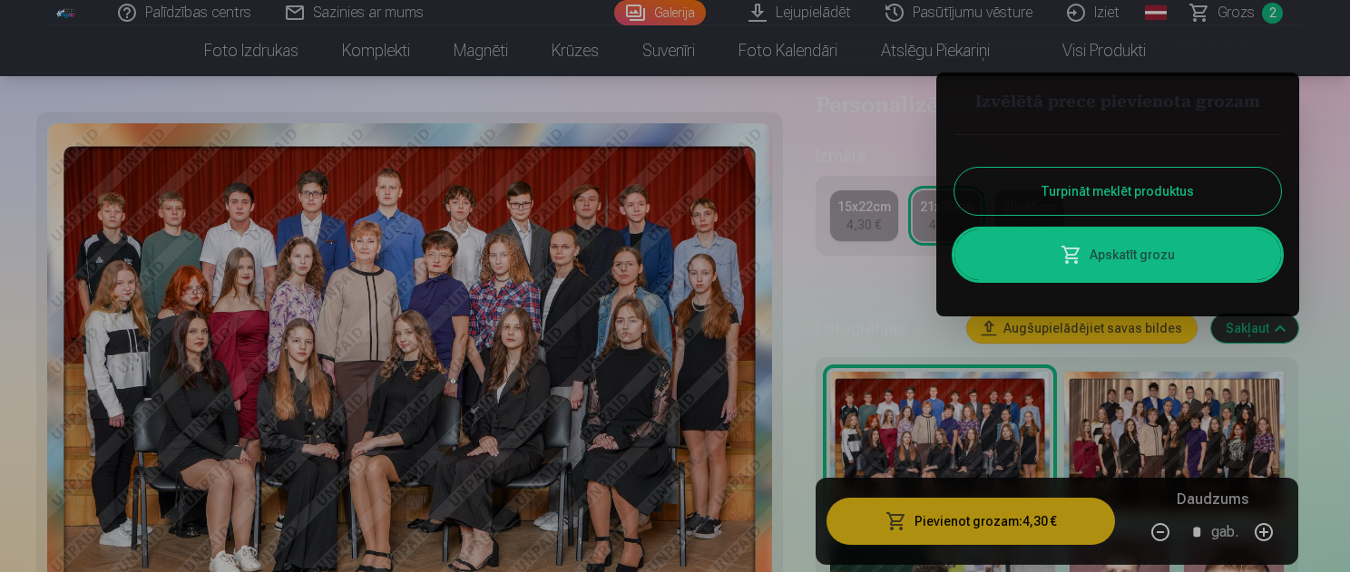
click at [1107, 199] on button "Turpināt meklēt produktus" at bounding box center [1117, 191] width 327 height 47
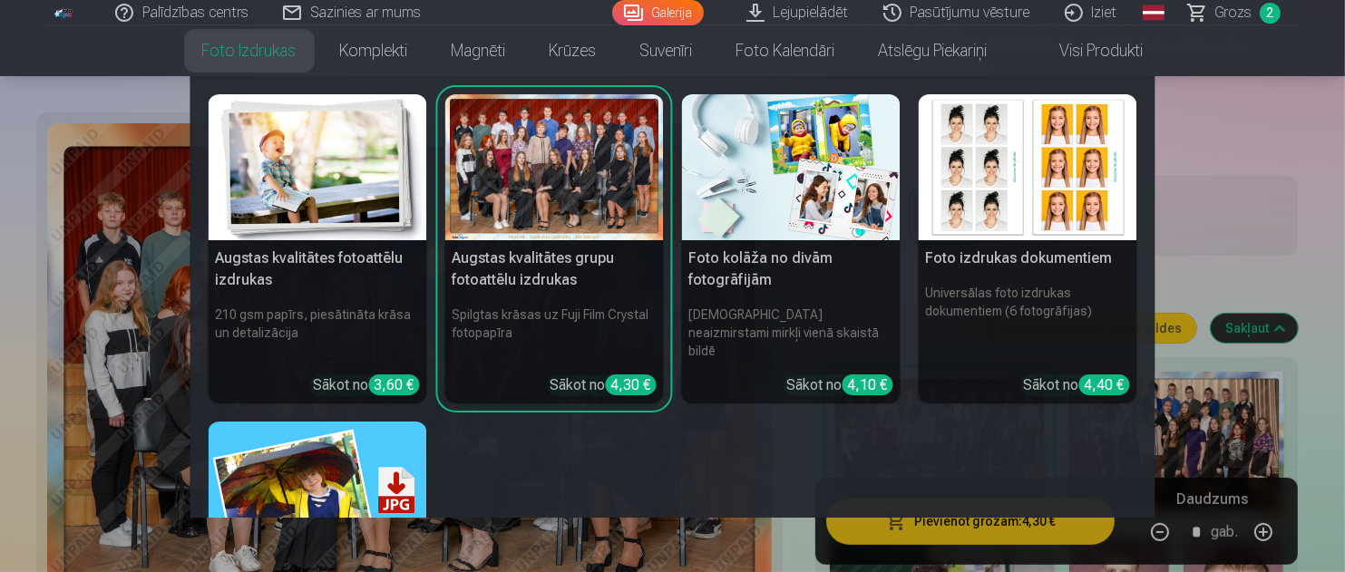
click at [225, 49] on link "Foto izdrukas" at bounding box center [250, 50] width 138 height 51
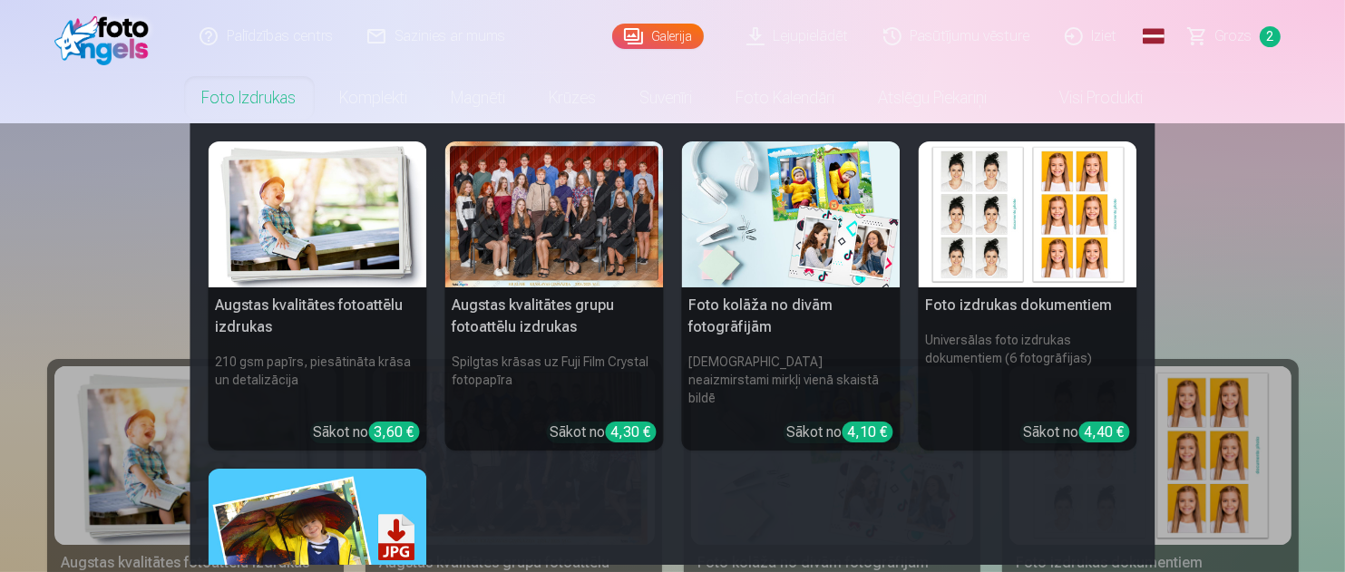
click at [213, 90] on link "Foto izdrukas" at bounding box center [250, 98] width 138 height 51
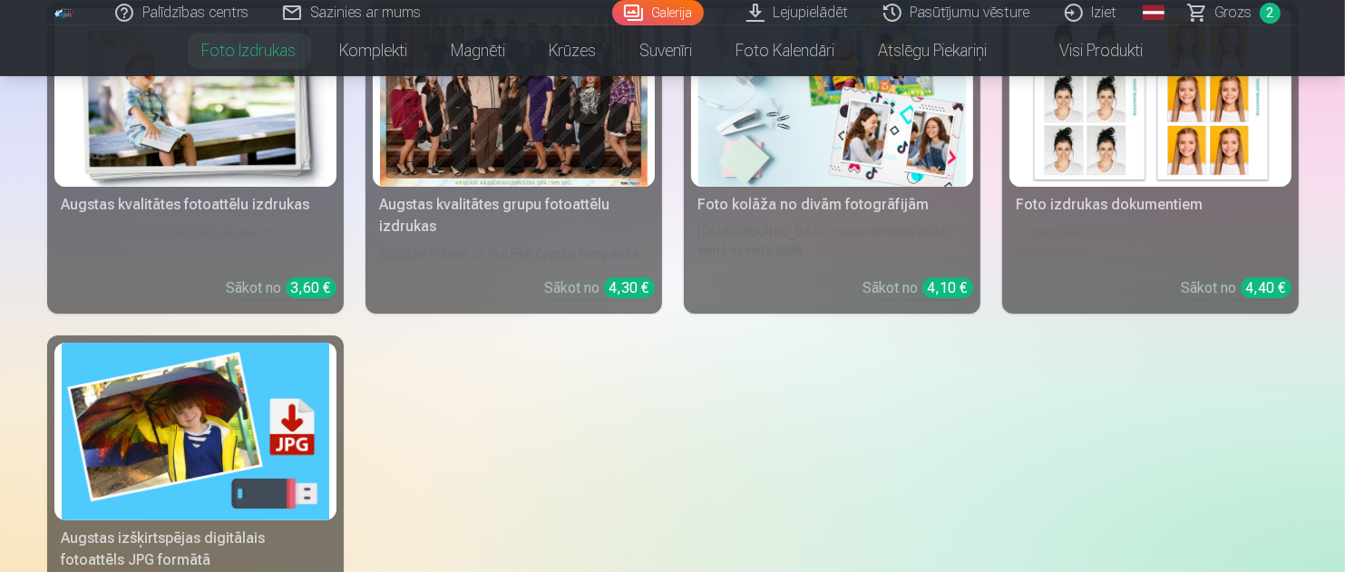
scroll to position [363, 0]
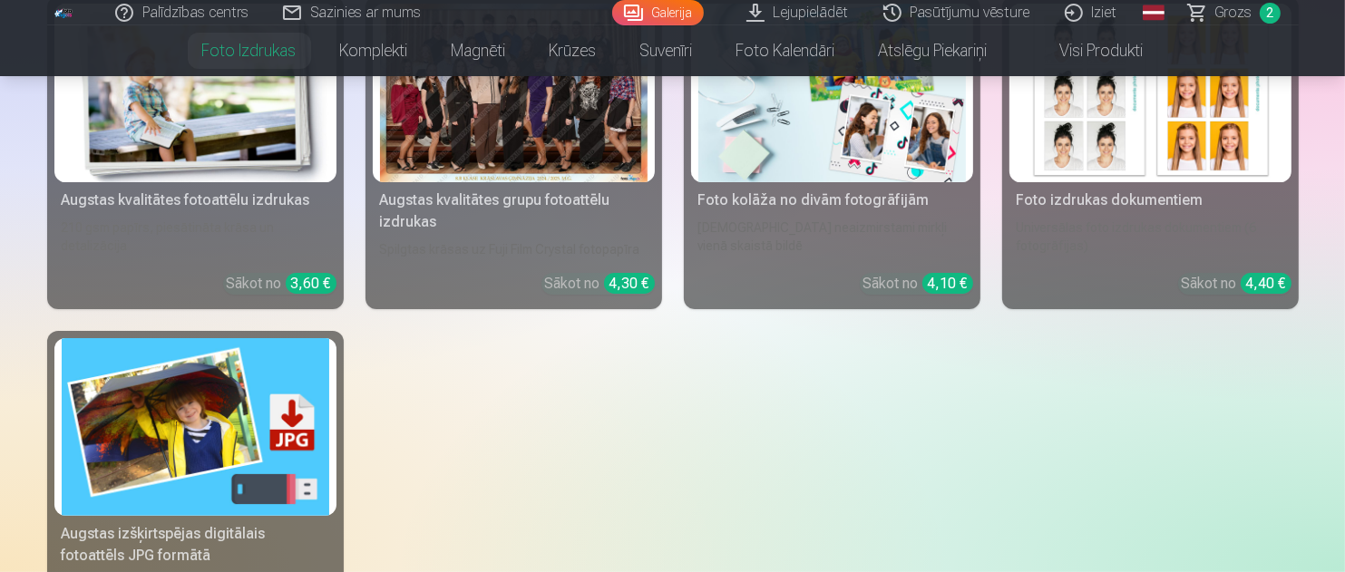
click at [236, 135] on img at bounding box center [196, 93] width 268 height 179
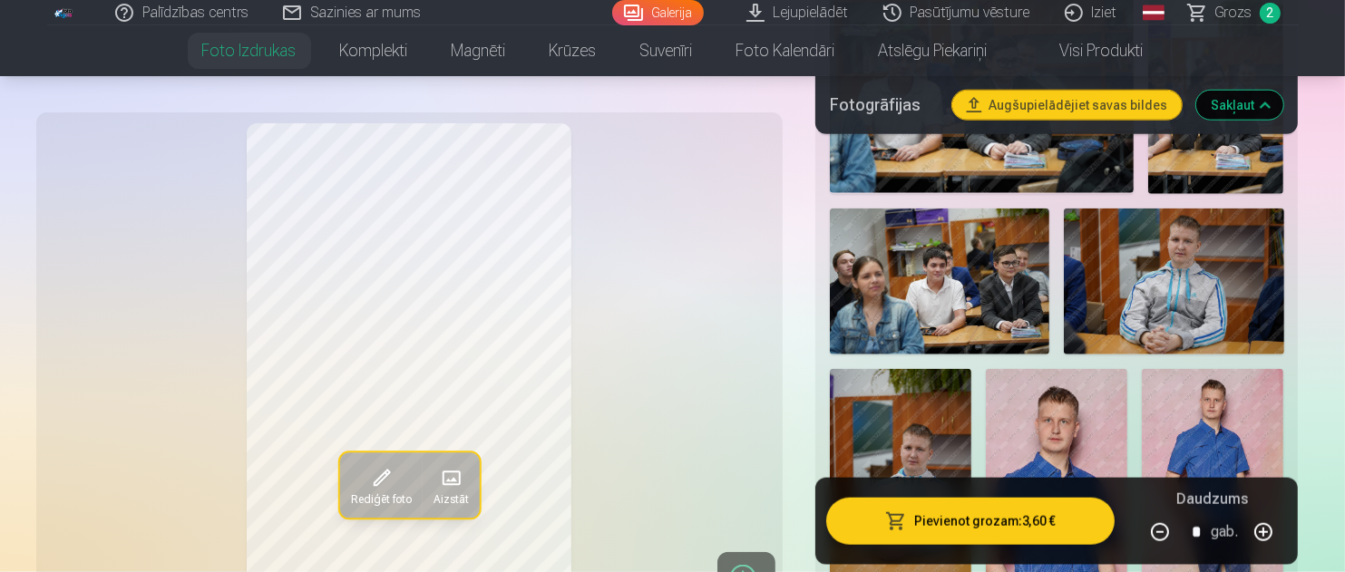
scroll to position [2177, 0]
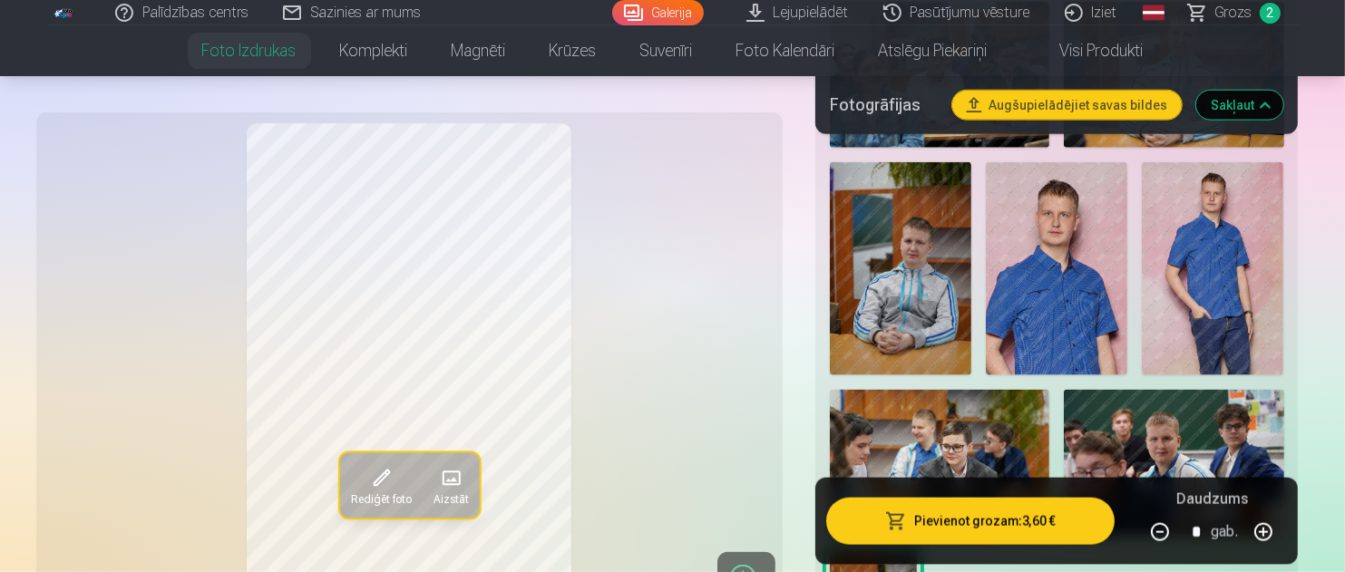
click at [1227, 296] on img at bounding box center [1213, 268] width 142 height 212
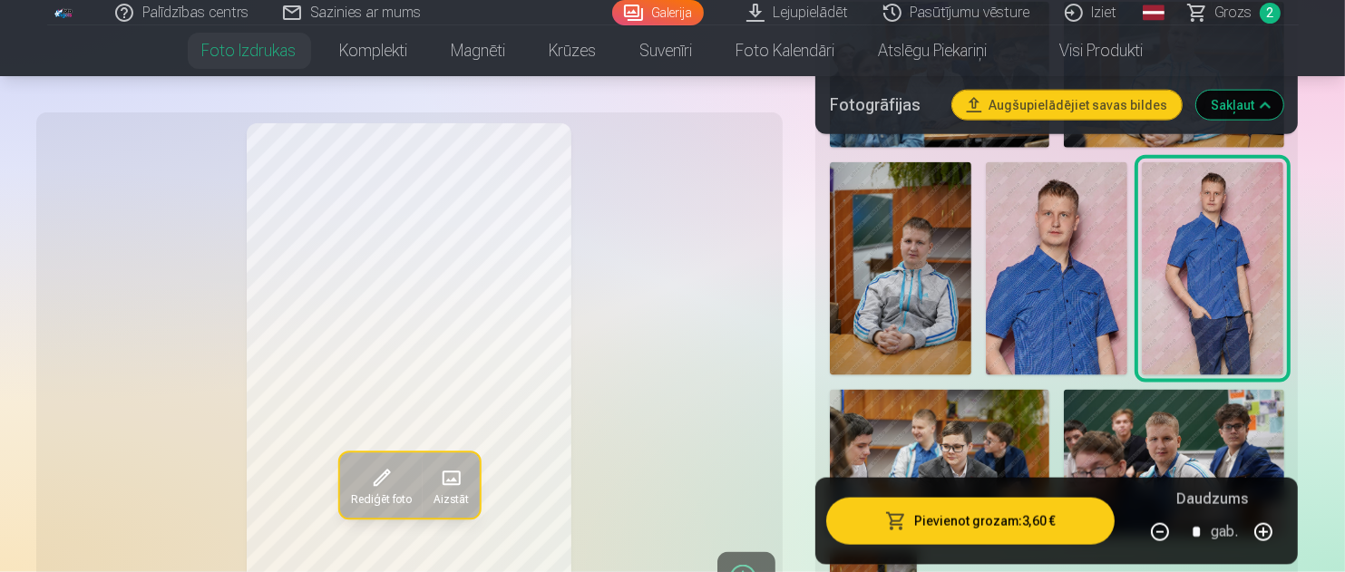
click at [1092, 311] on img at bounding box center [1057, 268] width 142 height 212
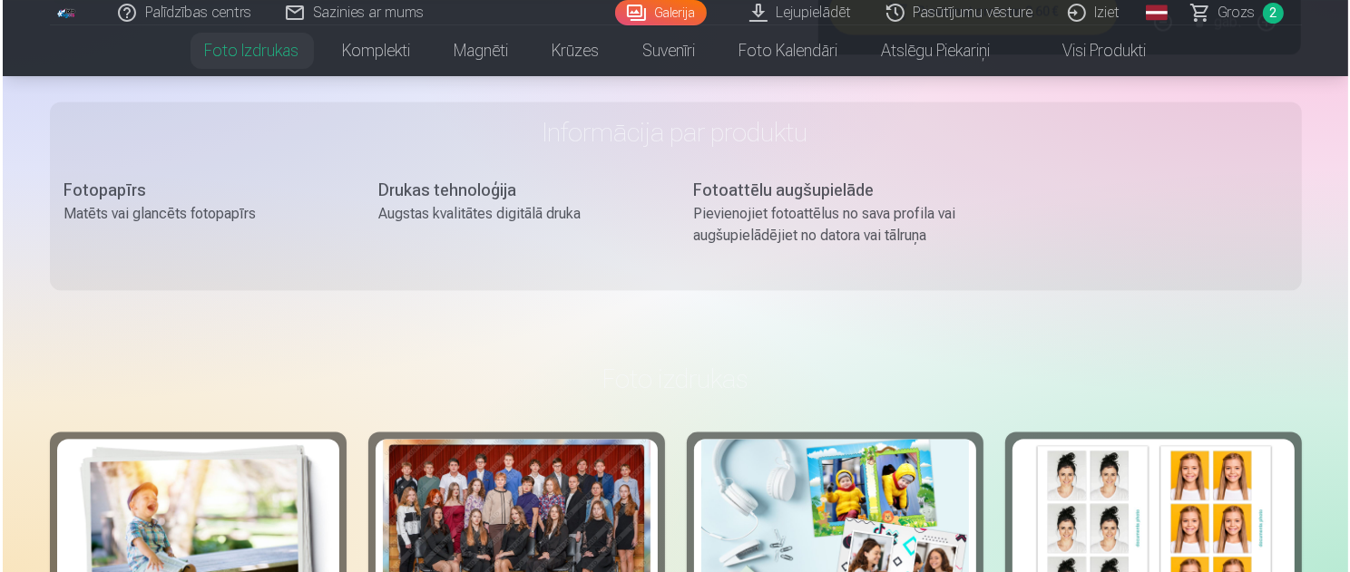
scroll to position [3266, 0]
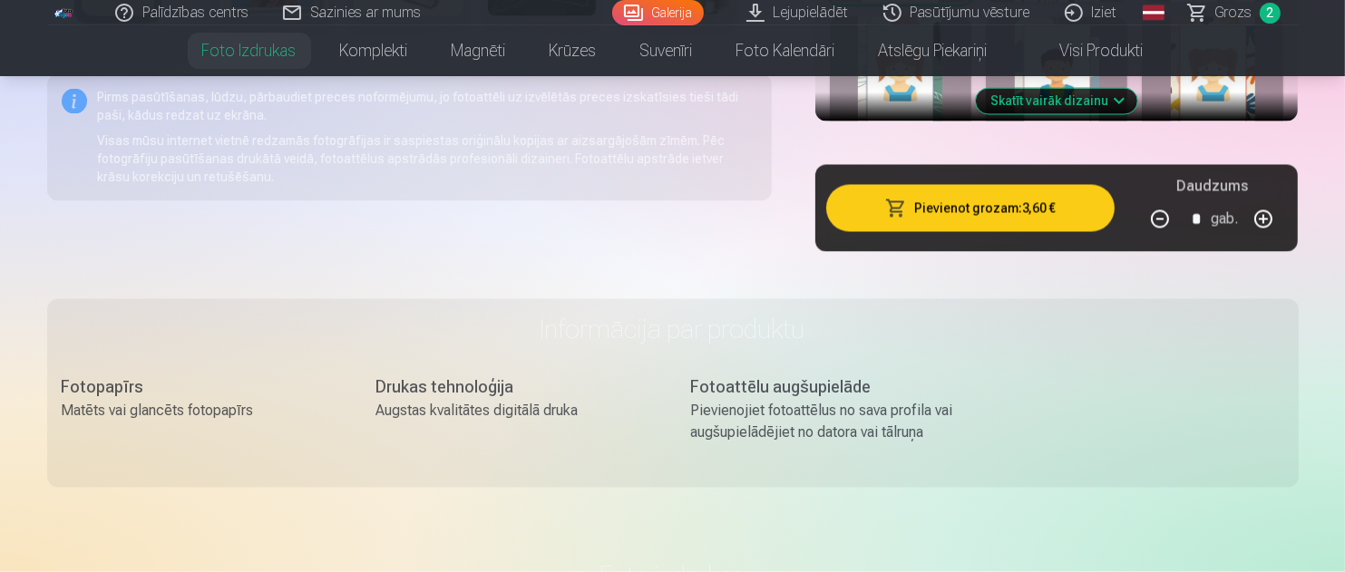
click at [952, 207] on button "Pievienot grozam : 3,60 €" at bounding box center [970, 208] width 289 height 47
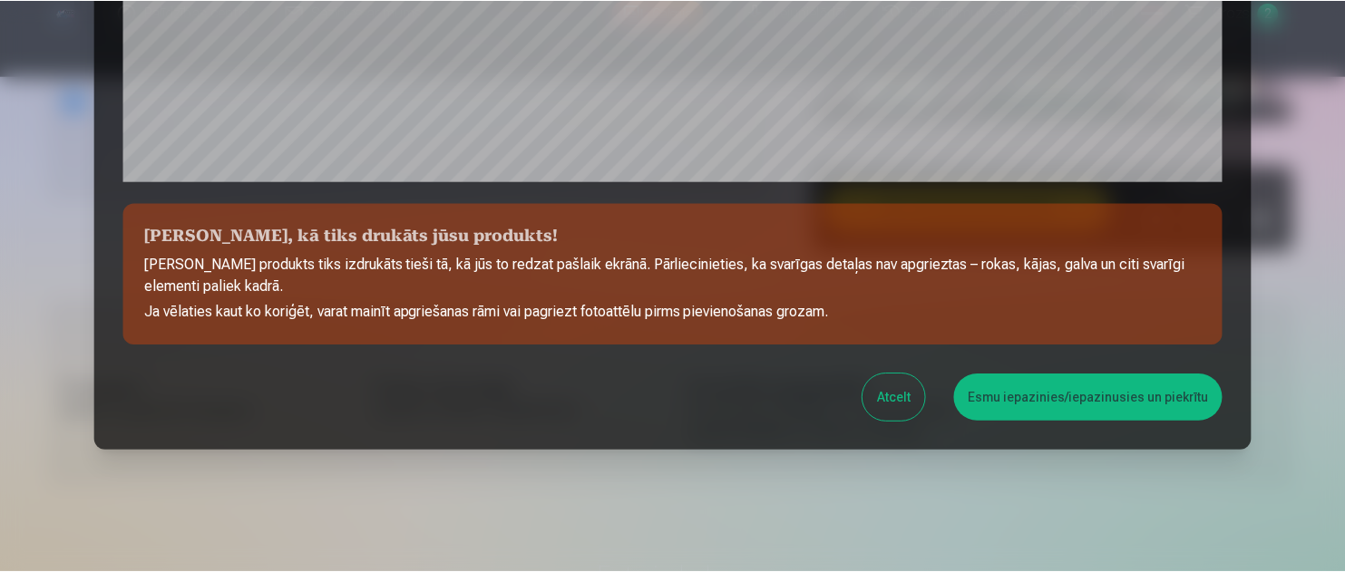
scroll to position [733, 0]
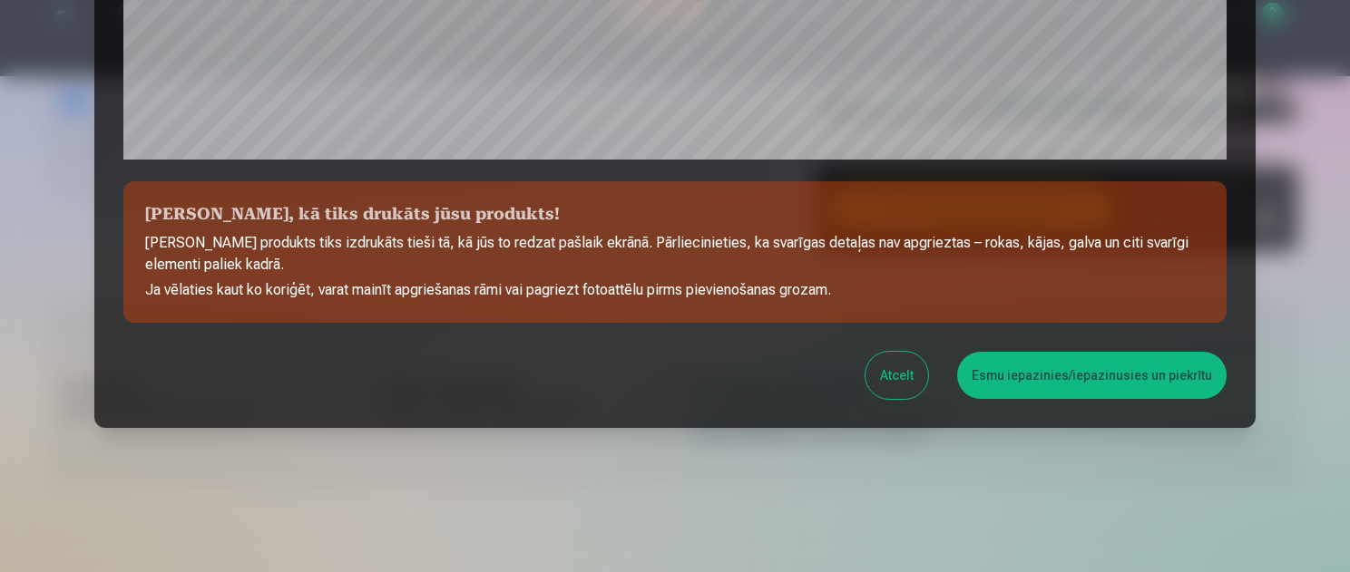
click at [1100, 372] on button "Esmu iepazinies/iepazinusies un piekrītu" at bounding box center [1091, 375] width 269 height 47
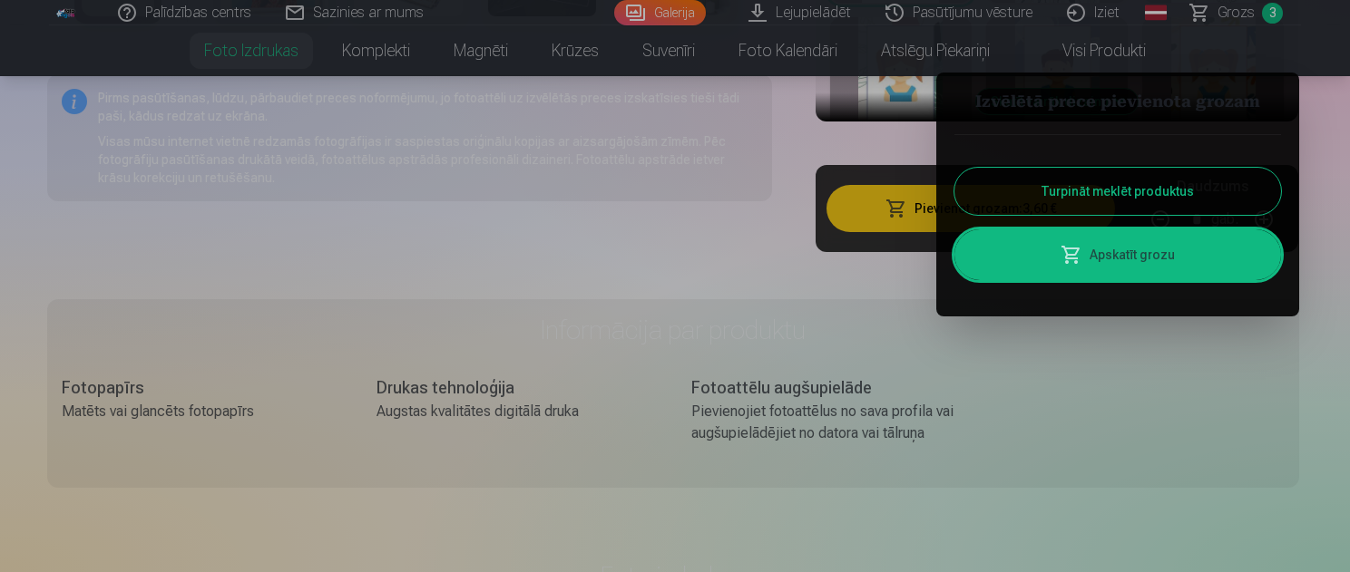
click at [1132, 194] on button "Turpināt meklēt produktus" at bounding box center [1117, 191] width 327 height 47
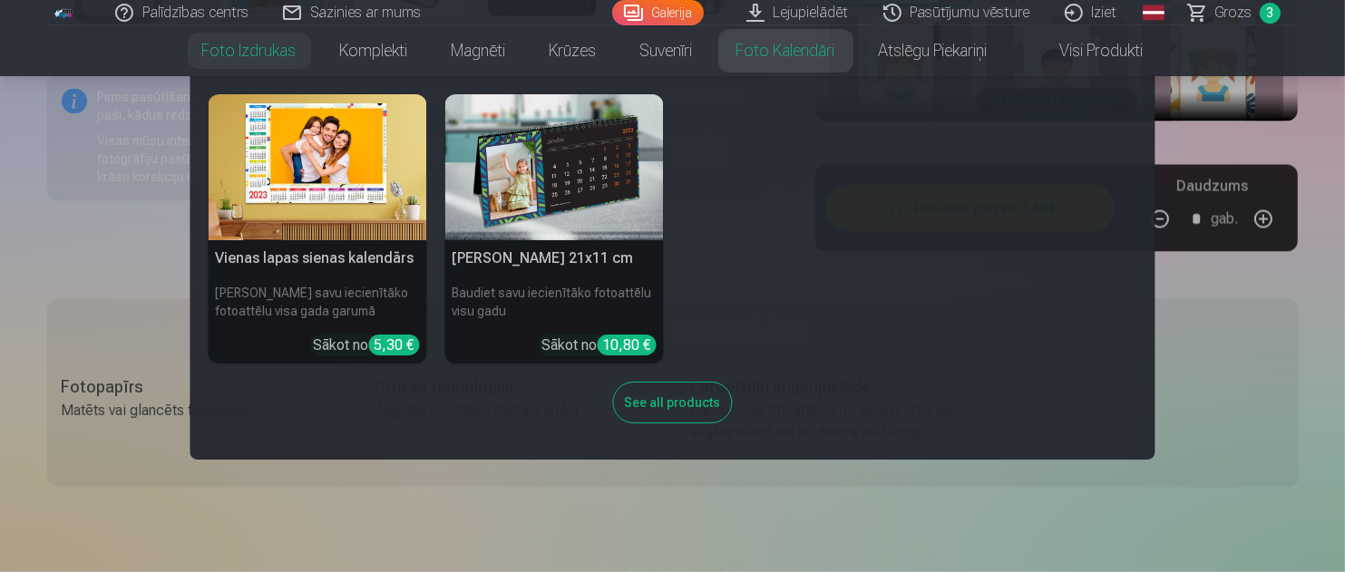
click at [767, 56] on link "Foto kalendāri" at bounding box center [786, 50] width 142 height 51
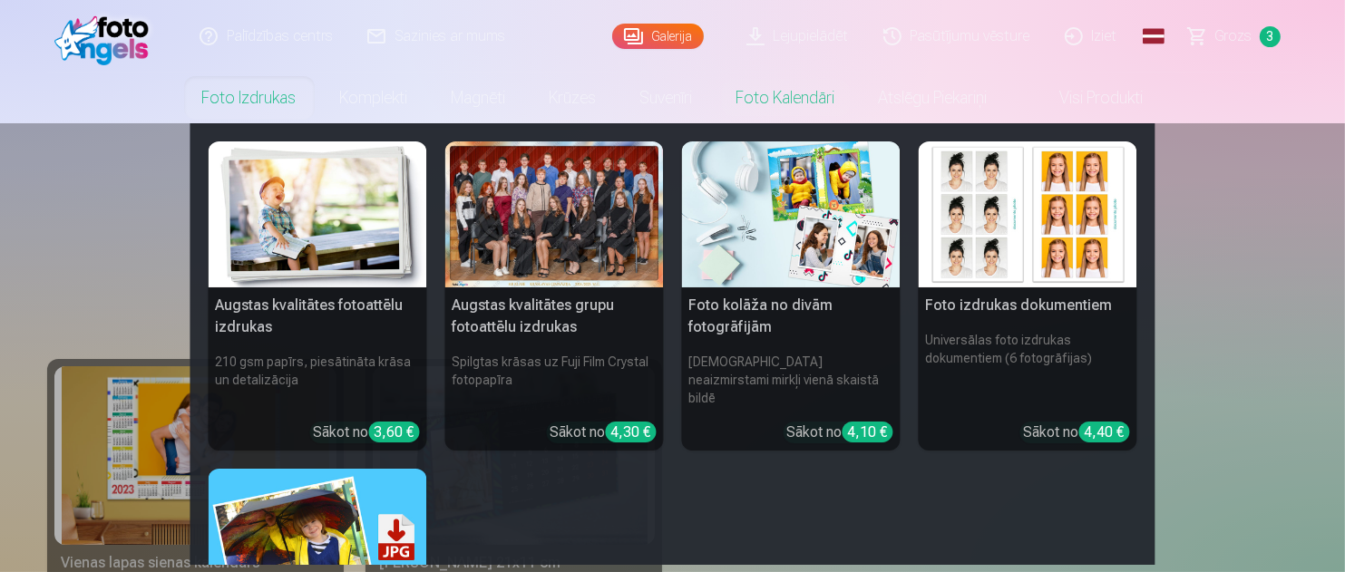
click at [246, 101] on link "Foto izdrukas" at bounding box center [250, 98] width 138 height 51
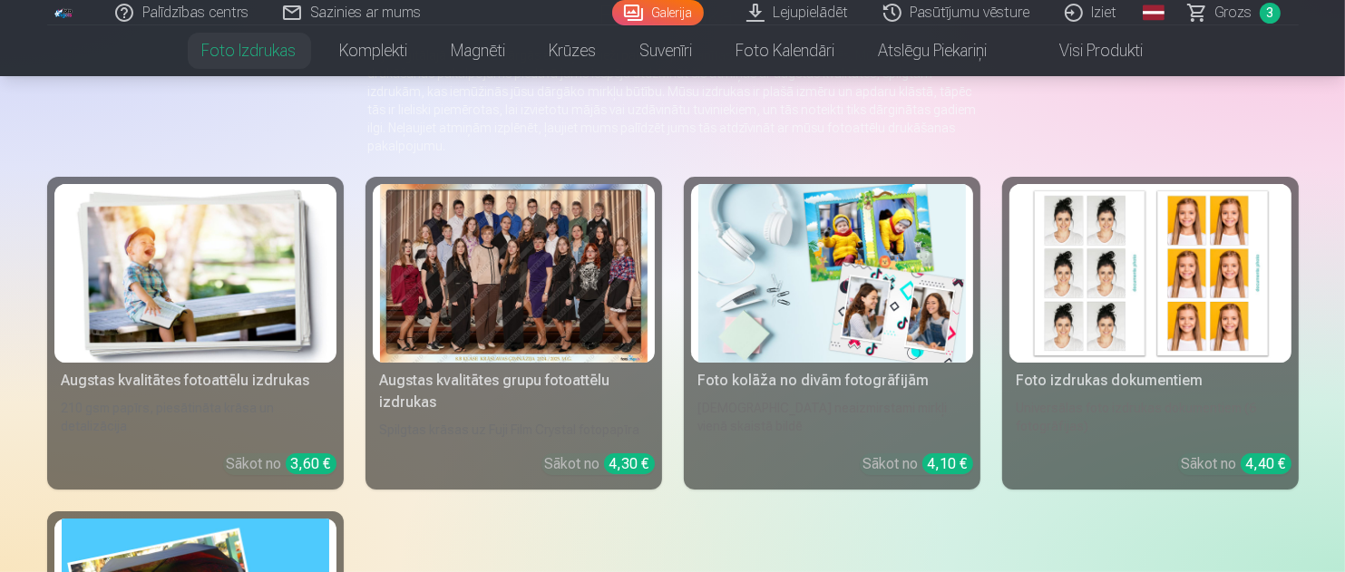
scroll to position [181, 0]
click at [194, 280] on img at bounding box center [196, 274] width 268 height 179
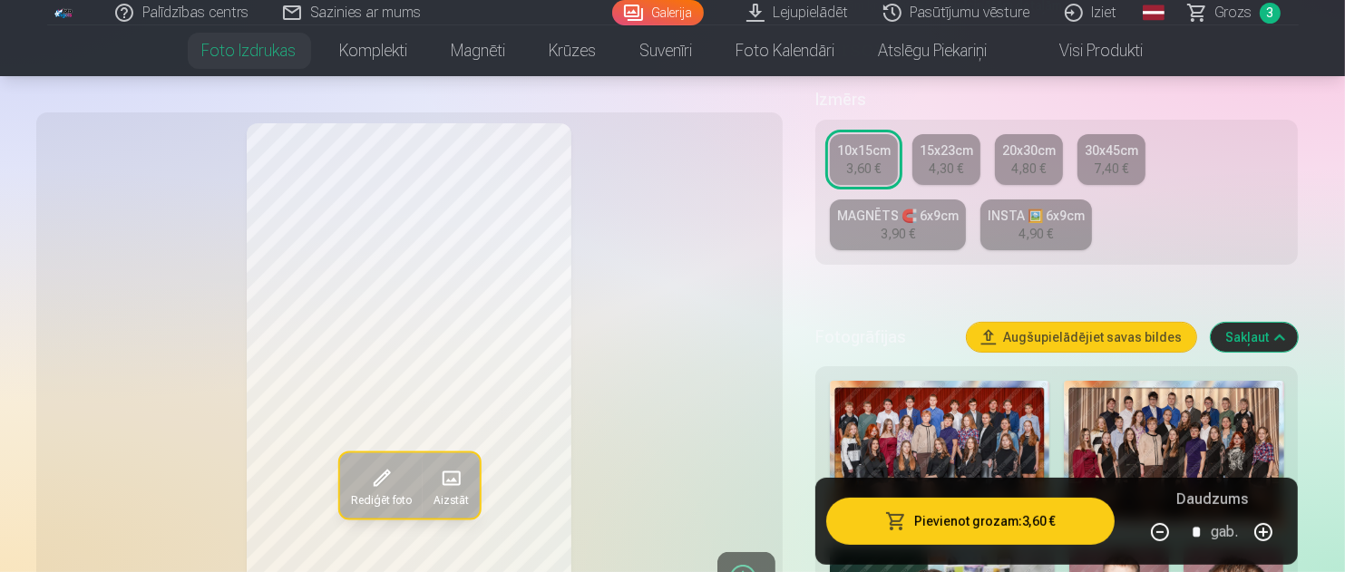
scroll to position [363, 0]
click at [1268, 11] on span "3" at bounding box center [1270, 13] width 21 height 21
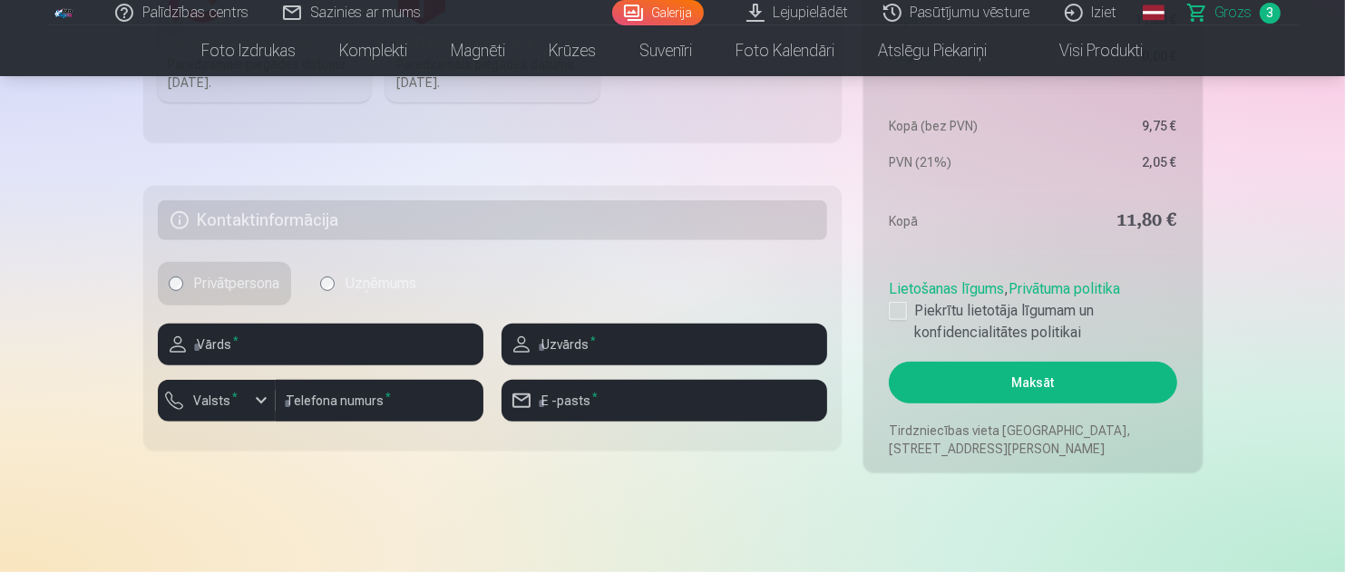
scroll to position [726, 0]
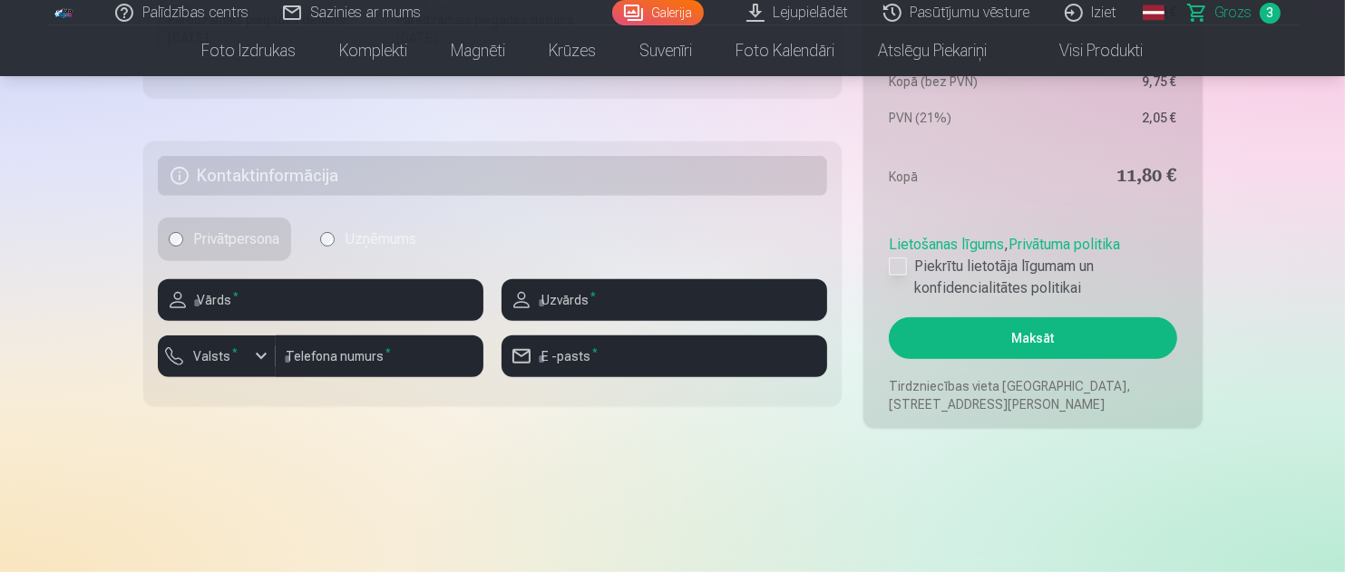
click at [900, 262] on div at bounding box center [898, 267] width 18 height 18
click at [1002, 332] on button "Maksāt" at bounding box center [1033, 339] width 288 height 42
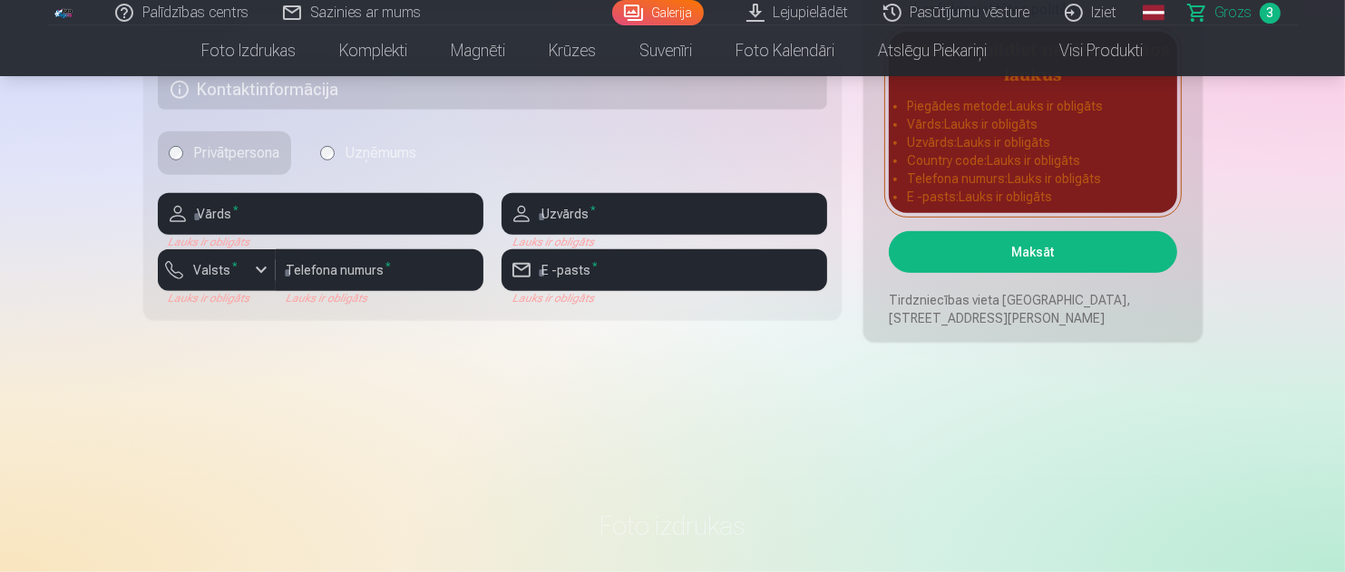
scroll to position [817, 0]
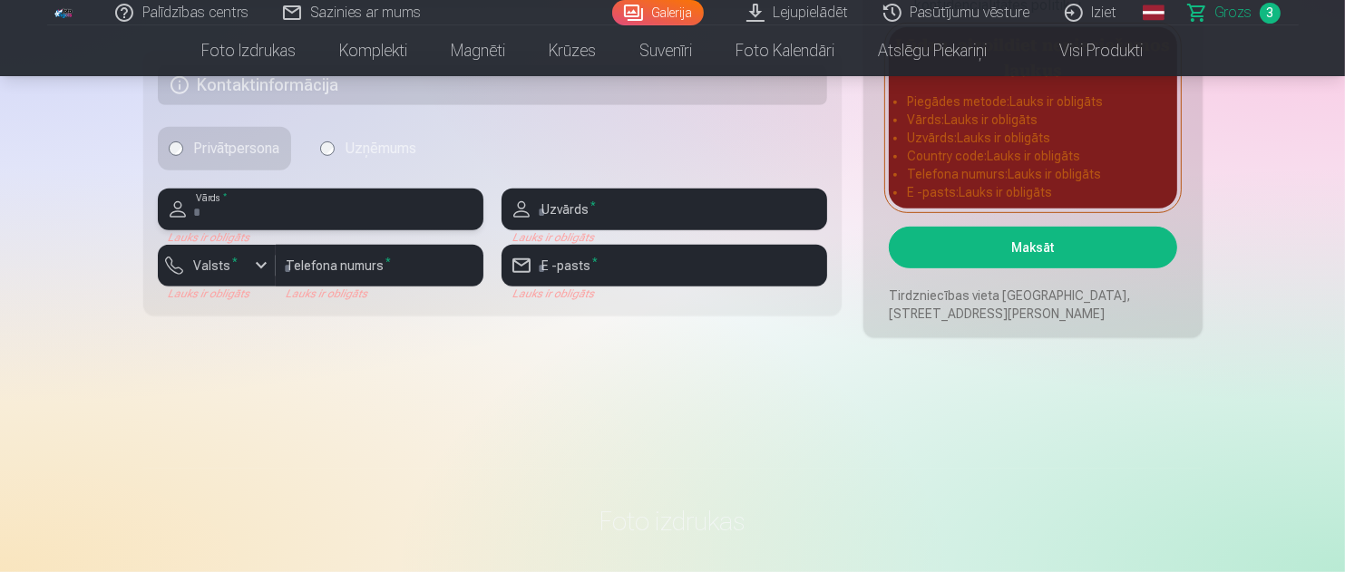
click at [225, 216] on input "text" at bounding box center [321, 210] width 326 height 42
type input "****"
click at [589, 209] on input "text" at bounding box center [665, 210] width 326 height 42
type input "*"
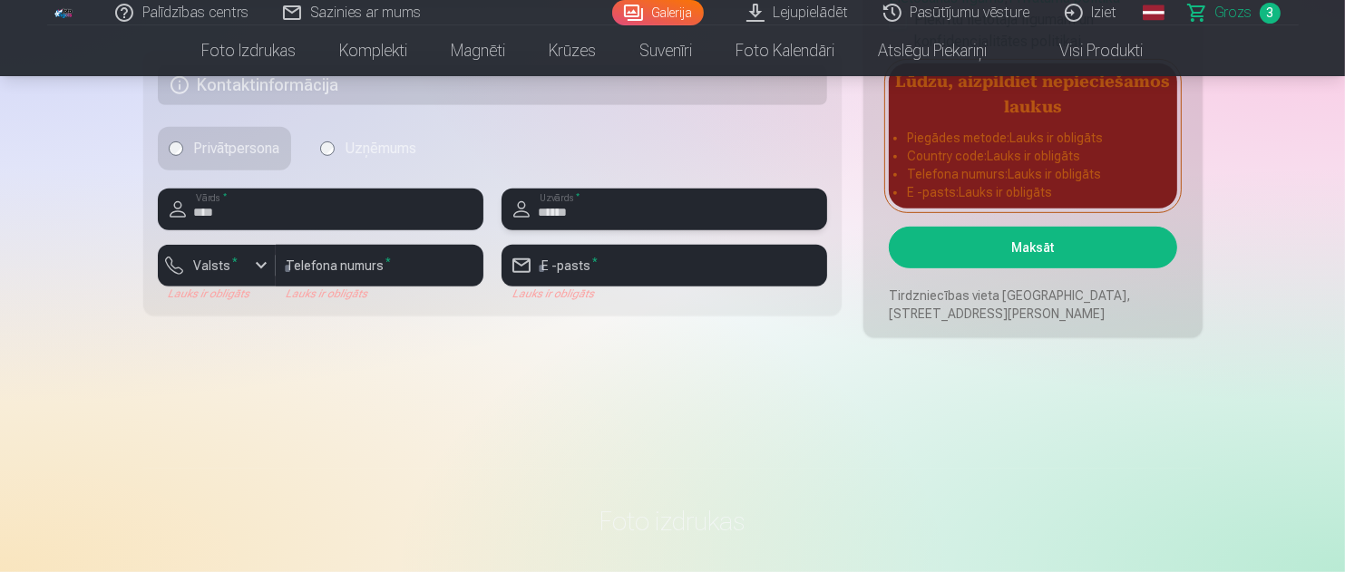
type input "******"
click at [200, 211] on input "****" at bounding box center [321, 210] width 326 height 42
type input "****"
click at [260, 263] on div "button" at bounding box center [261, 266] width 22 height 22
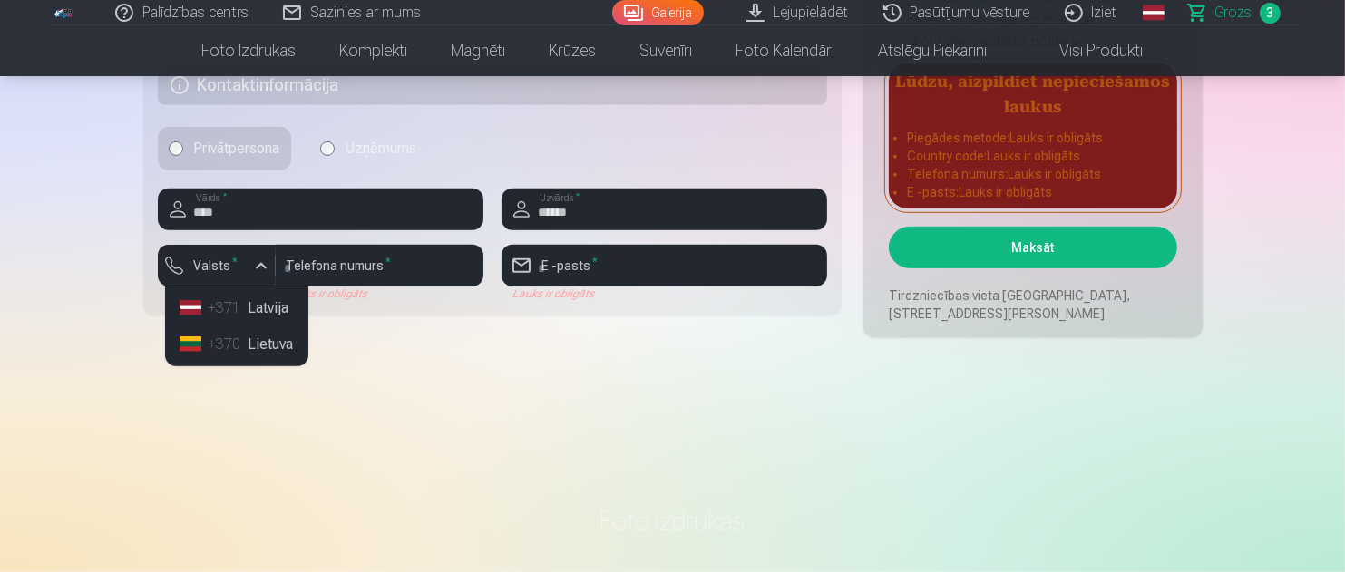
click at [264, 308] on li "+371 Latvija" at bounding box center [236, 308] width 129 height 36
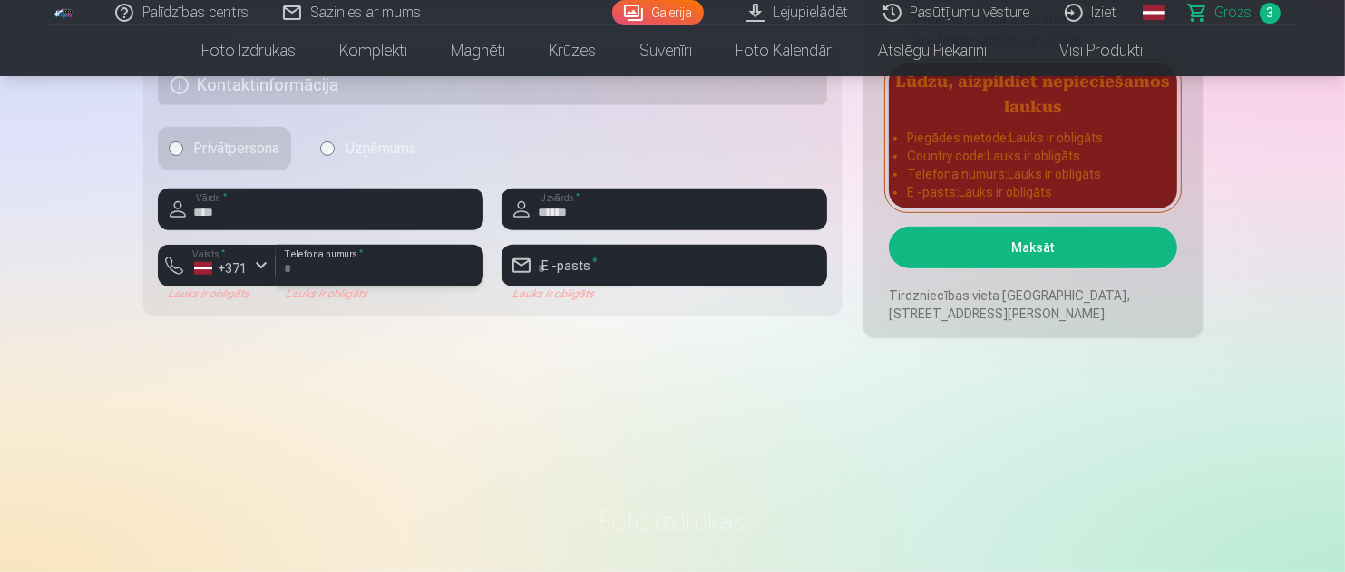
click at [385, 261] on input "number" at bounding box center [380, 266] width 208 height 42
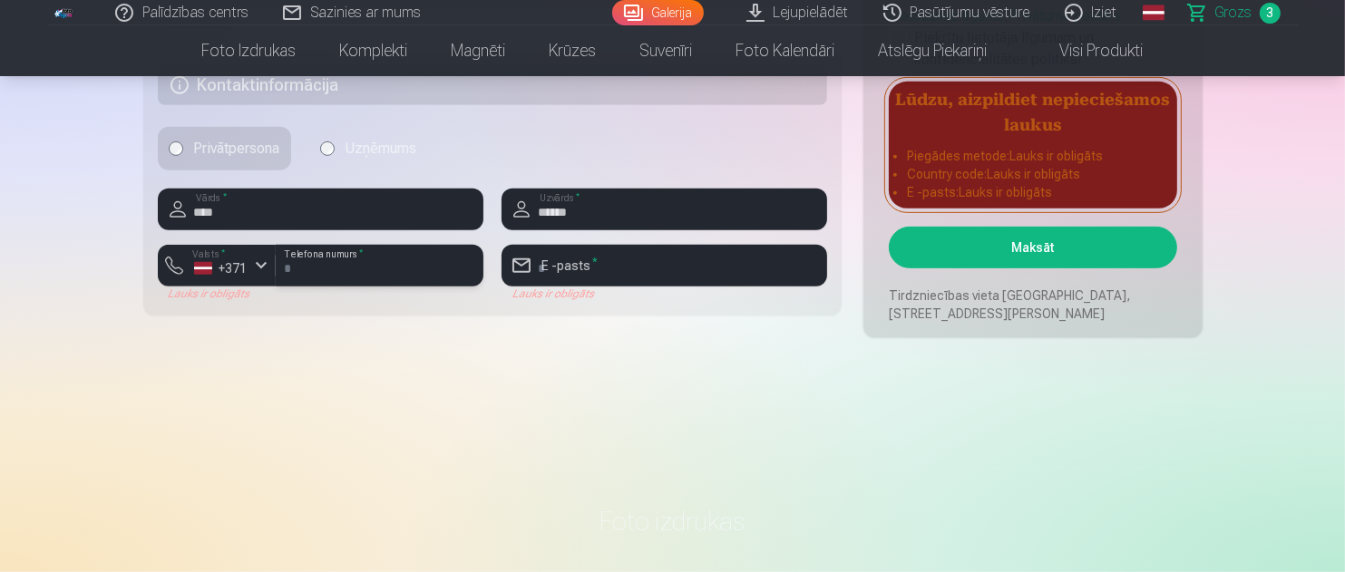
type input "********"
click at [596, 268] on input "email" at bounding box center [665, 266] width 326 height 42
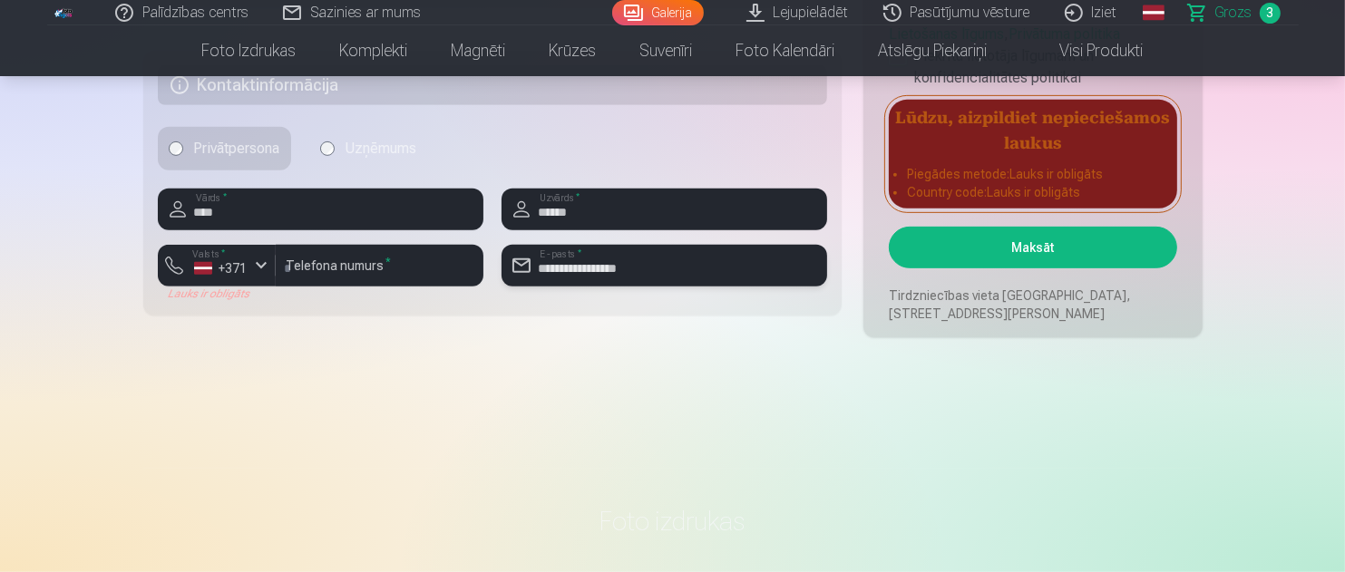
type input "**********"
click at [1025, 245] on button "Maksāt" at bounding box center [1033, 248] width 288 height 42
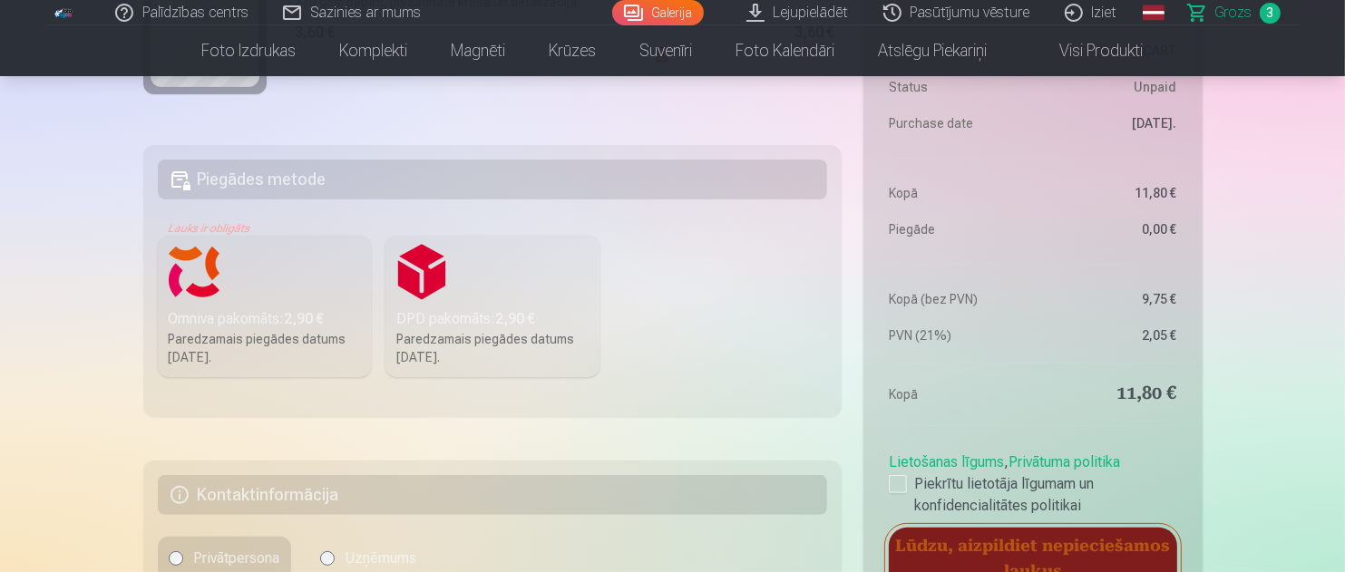
scroll to position [363, 0]
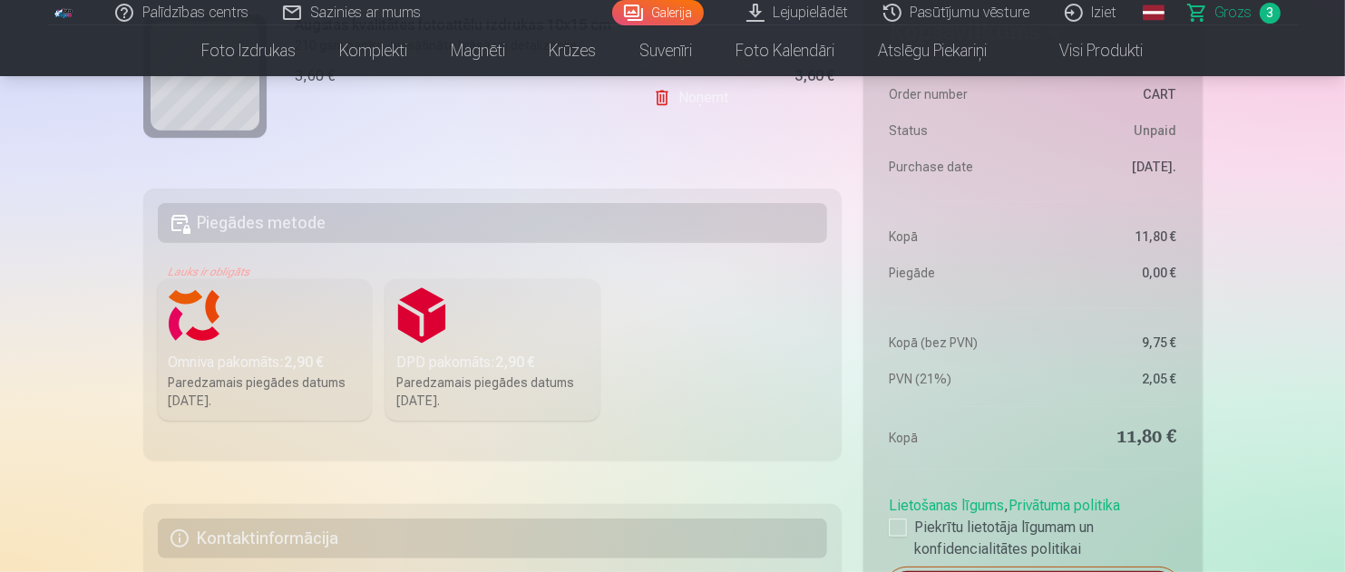
click at [192, 348] on label "Omniva pakomāts : 2,90 € Paredzamais piegādes datums 20.09.2025." at bounding box center [265, 350] width 214 height 142
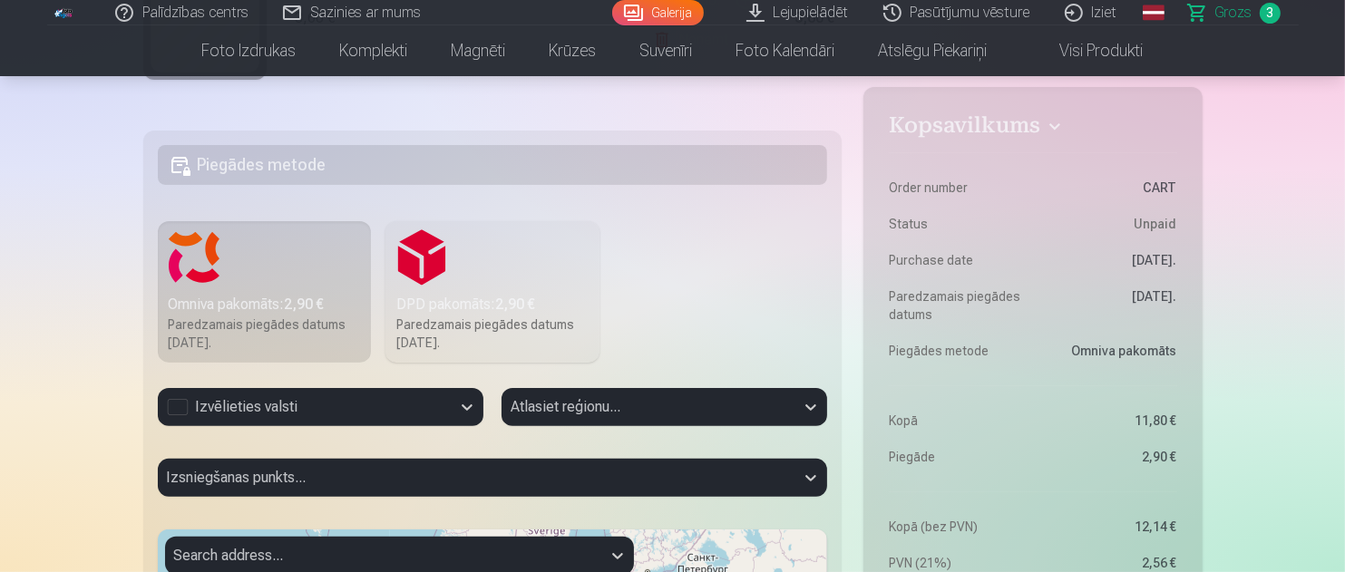
scroll to position [454, 0]
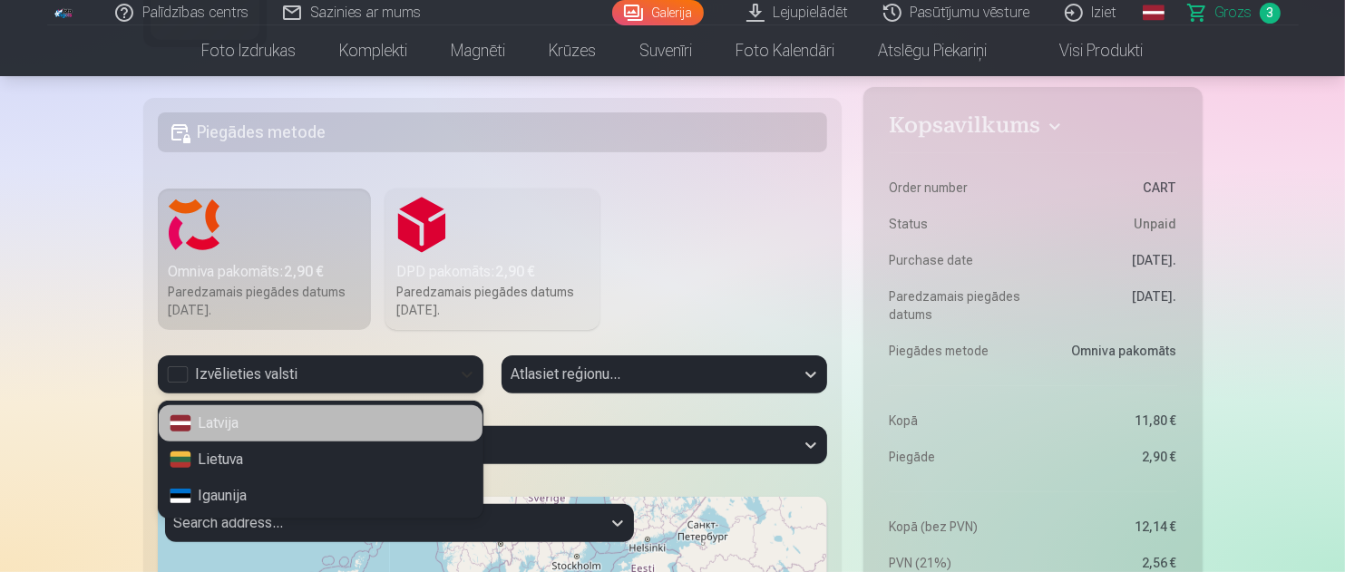
click at [465, 373] on icon at bounding box center [467, 375] width 18 height 18
click at [242, 419] on div "Latvija" at bounding box center [321, 424] width 324 height 36
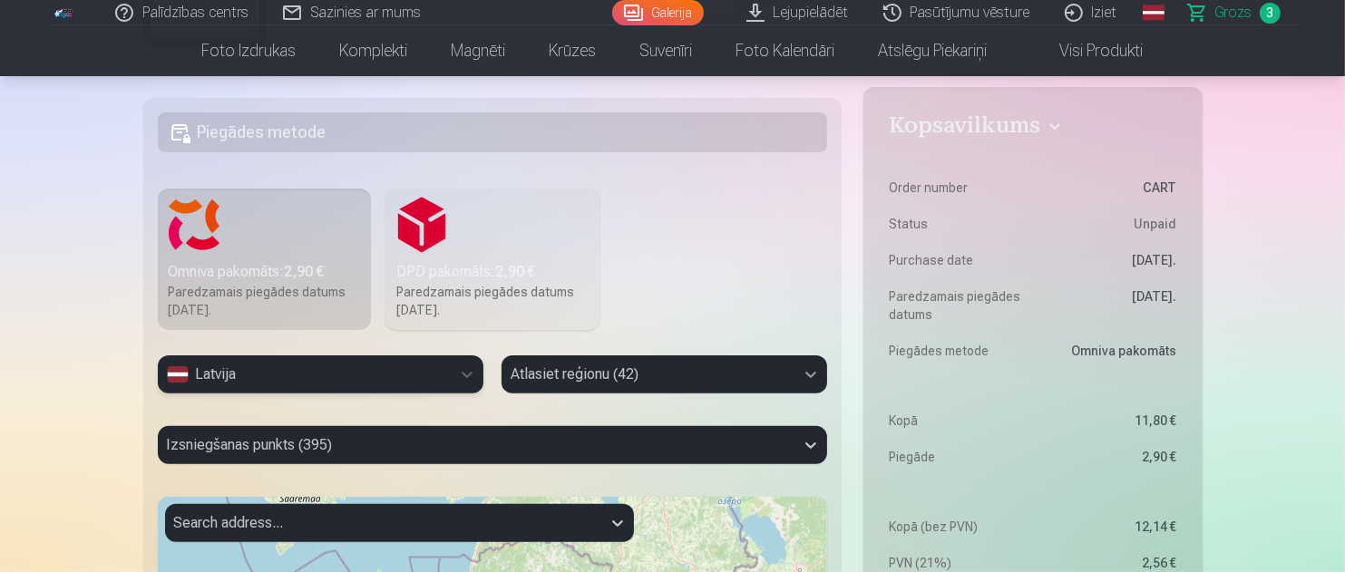
scroll to position [562, 0]
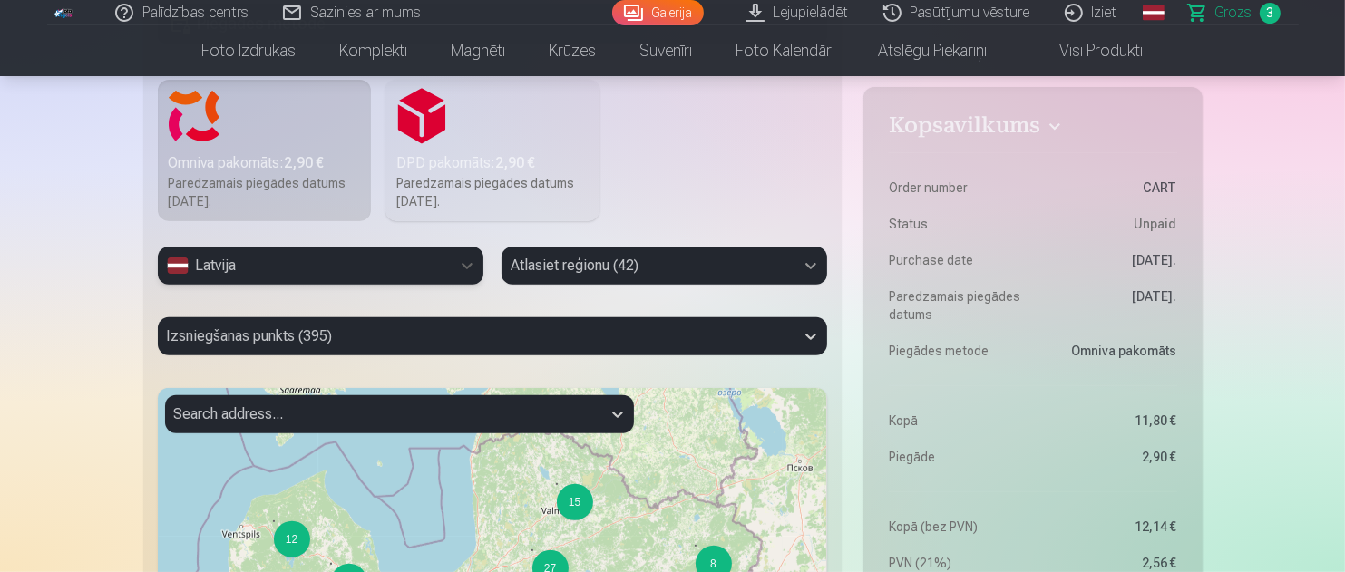
click at [809, 285] on div "Atlasiet reģionu (42)" at bounding box center [665, 266] width 326 height 38
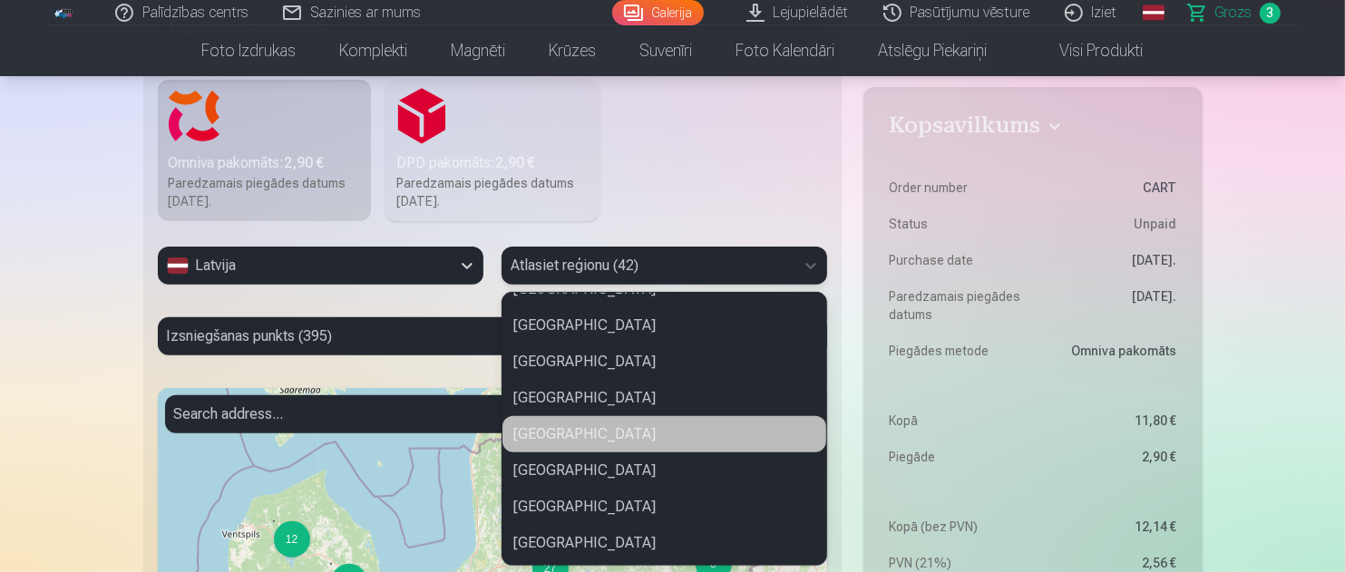
scroll to position [1169, 0]
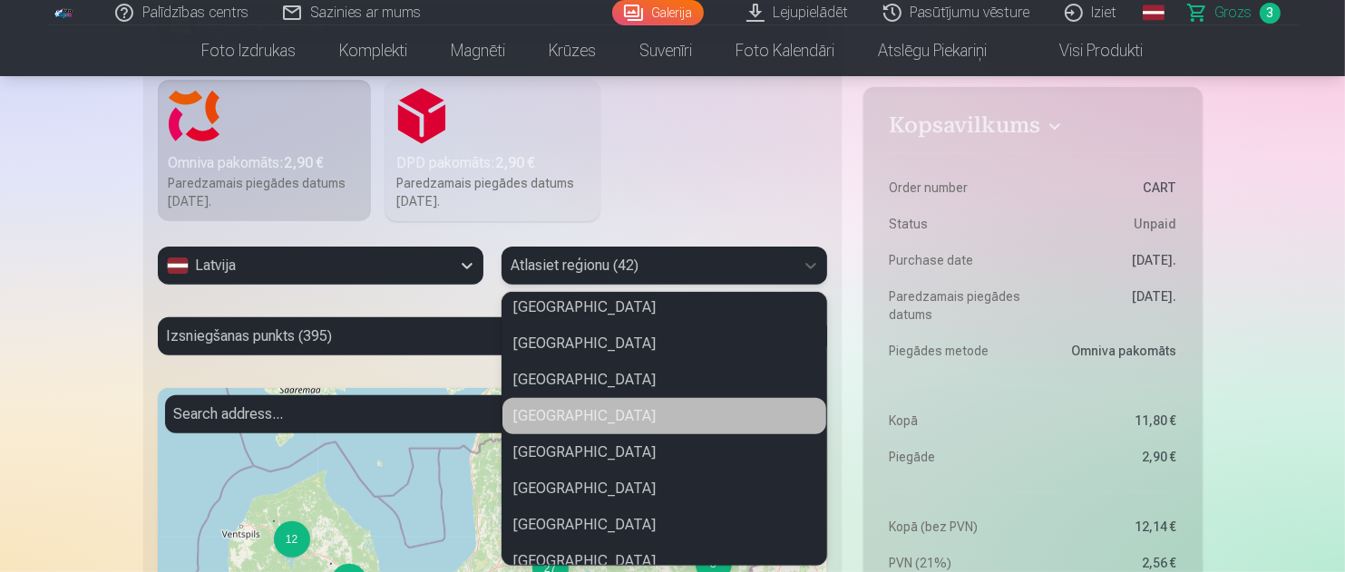
click at [570, 420] on div "Krāslavas novads" at bounding box center [665, 416] width 324 height 36
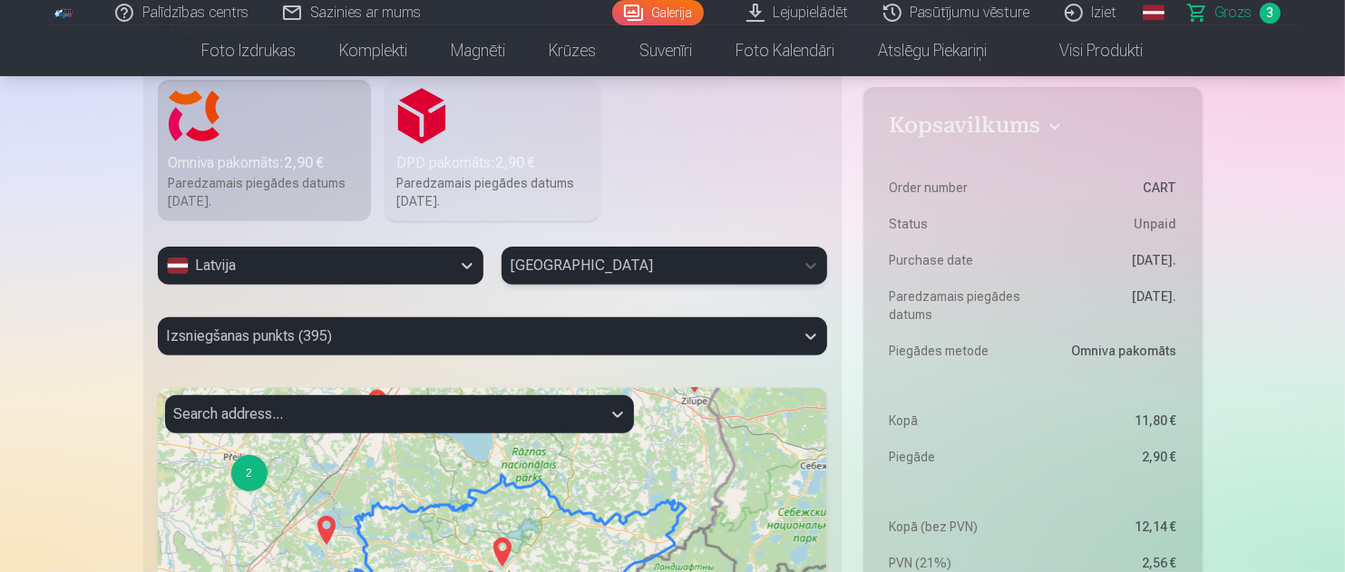
scroll to position [653, 0]
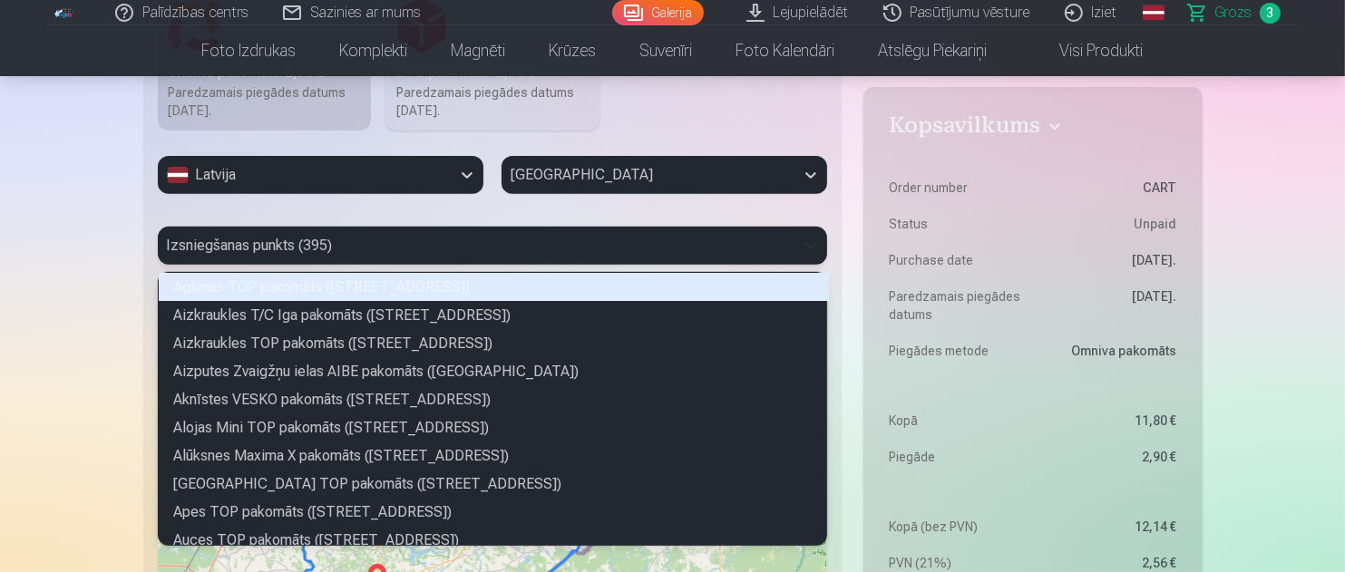
click at [807, 242] on icon at bounding box center [811, 246] width 18 height 18
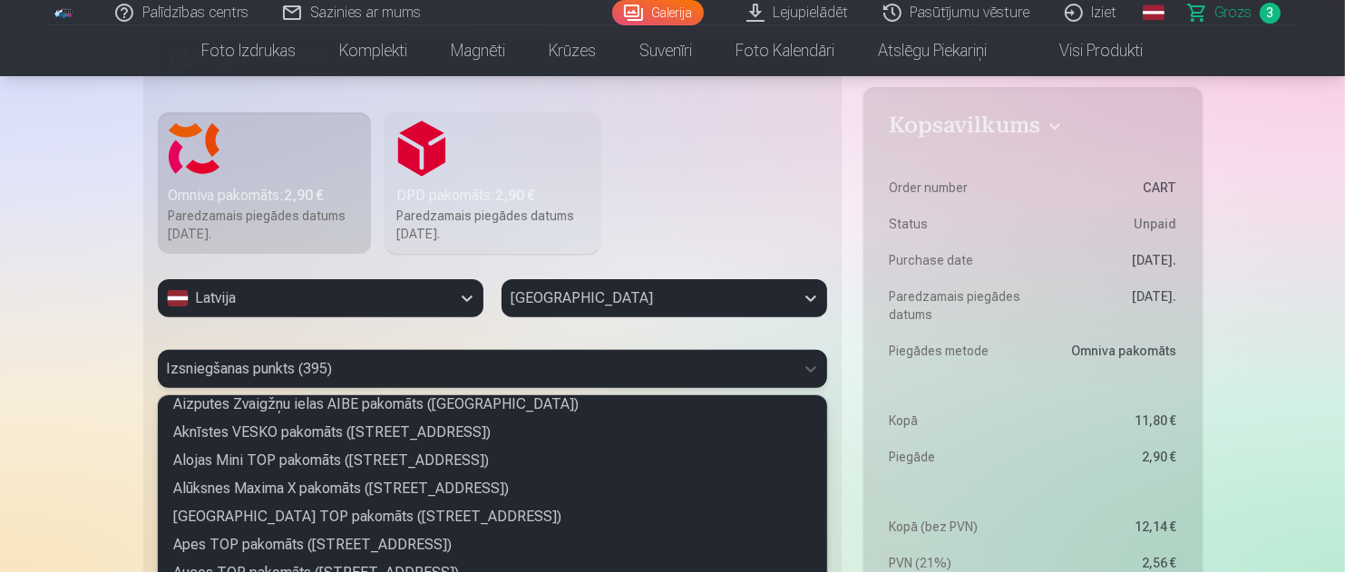
scroll to position [562, 0]
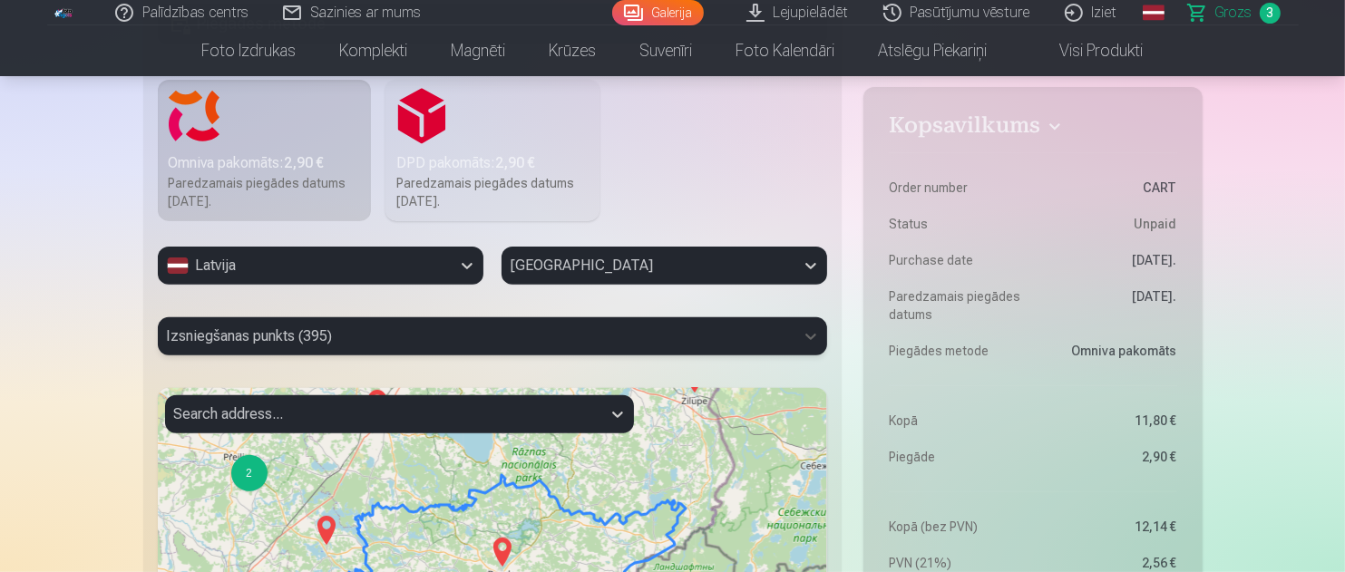
click at [555, 331] on div at bounding box center [477, 336] width 620 height 25
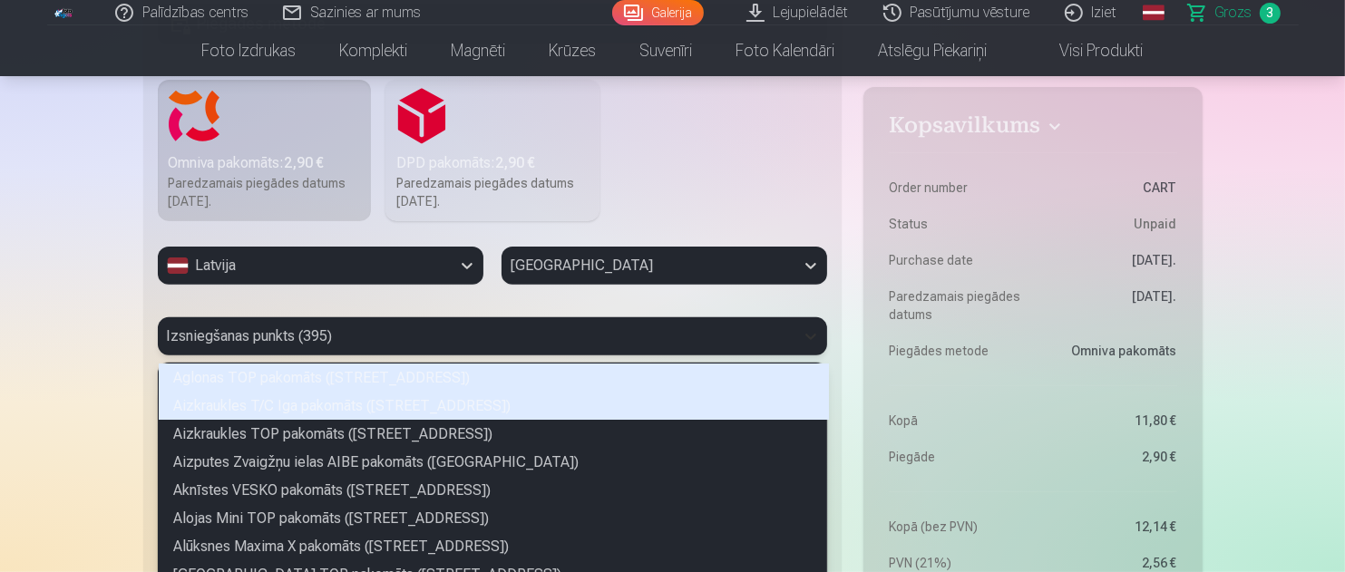
click at [817, 333] on div "395 results available. Use Up and Down to choose options, press Enter to select…" at bounding box center [493, 337] width 670 height 38
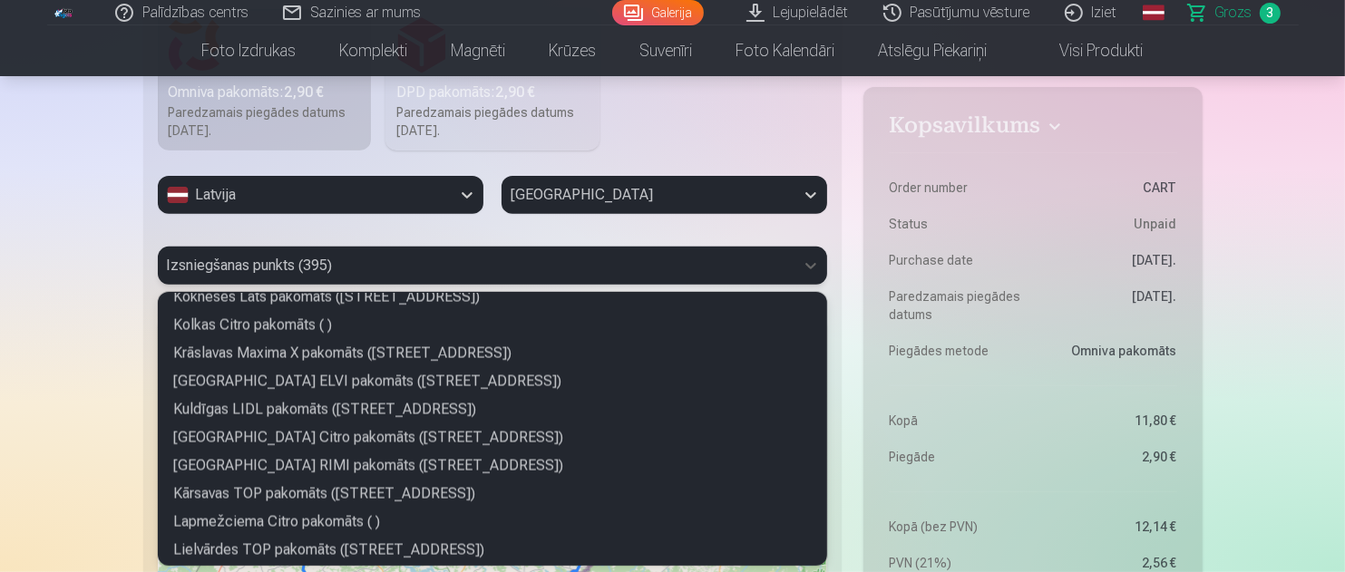
scroll to position [2903, 0]
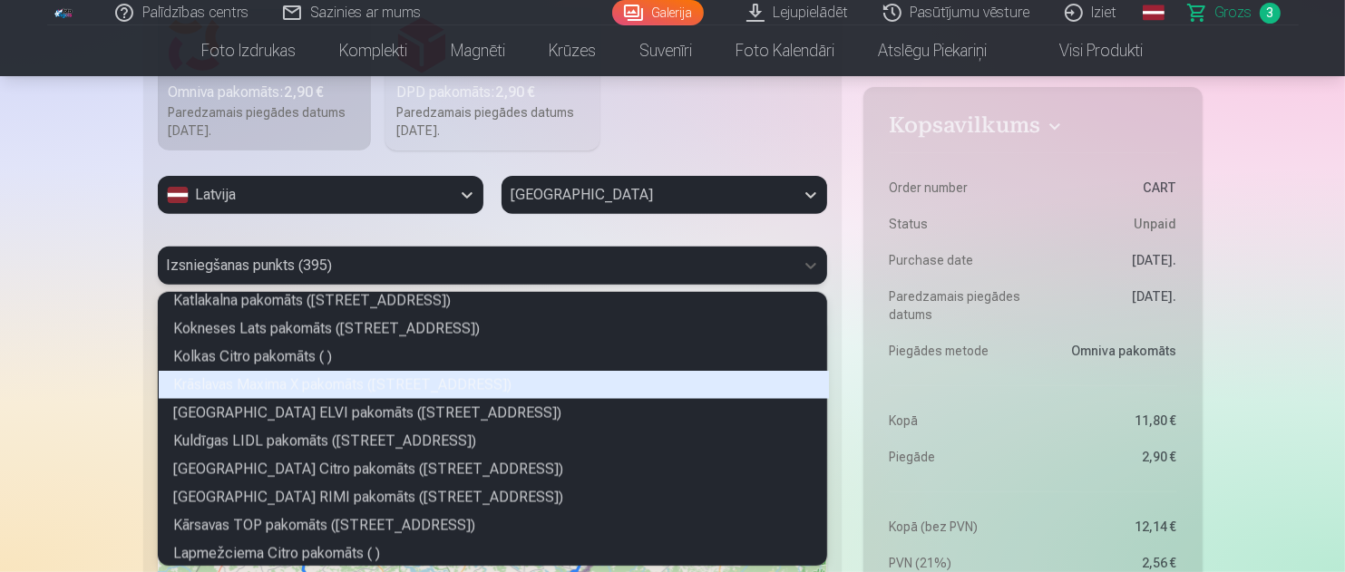
click at [686, 372] on div "Krāslavas Maxima X pakomāts (Rīgas iela 28)" at bounding box center [494, 385] width 670 height 28
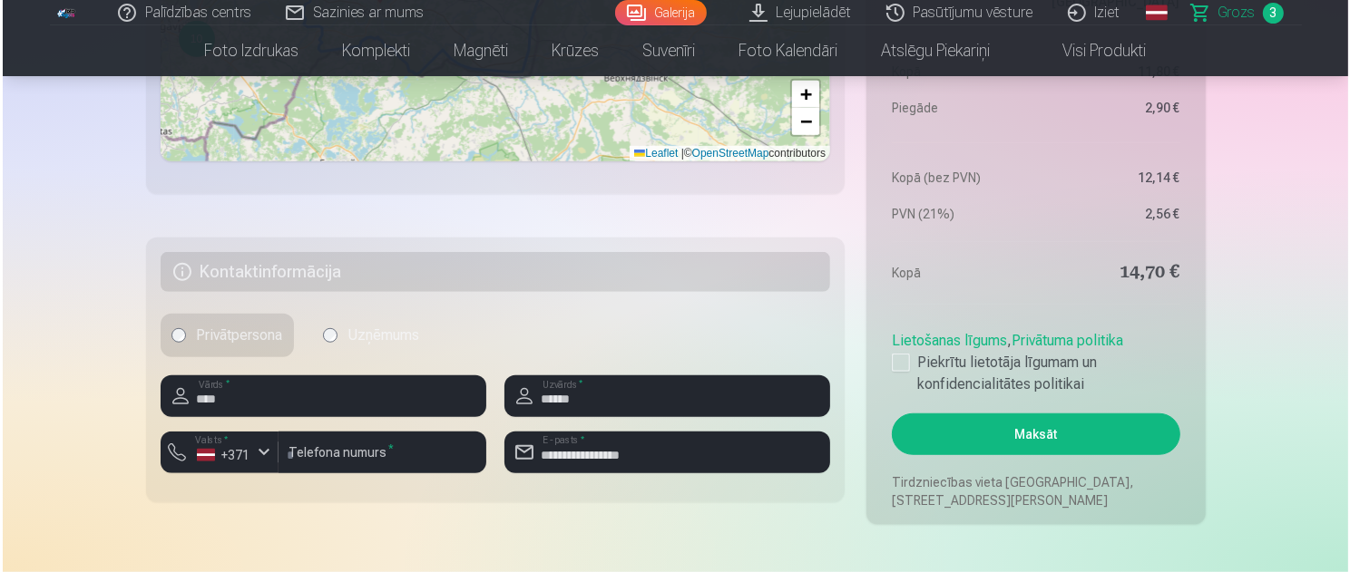
scroll to position [1268, 0]
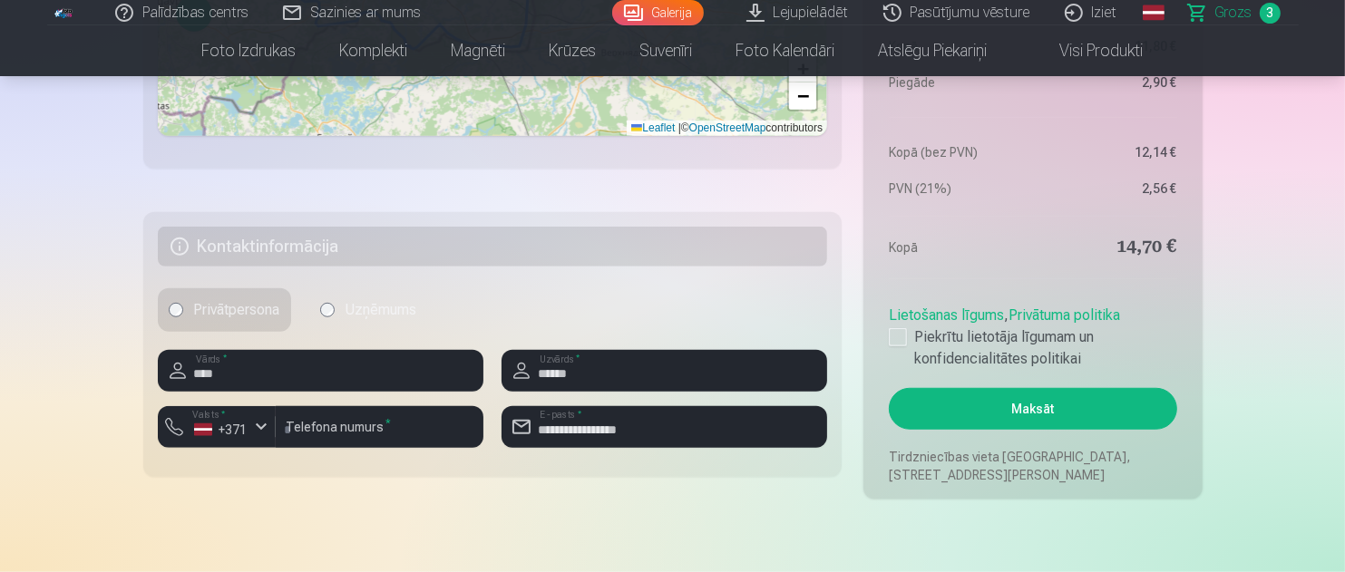
click at [1070, 416] on button "Maksāt" at bounding box center [1033, 409] width 288 height 42
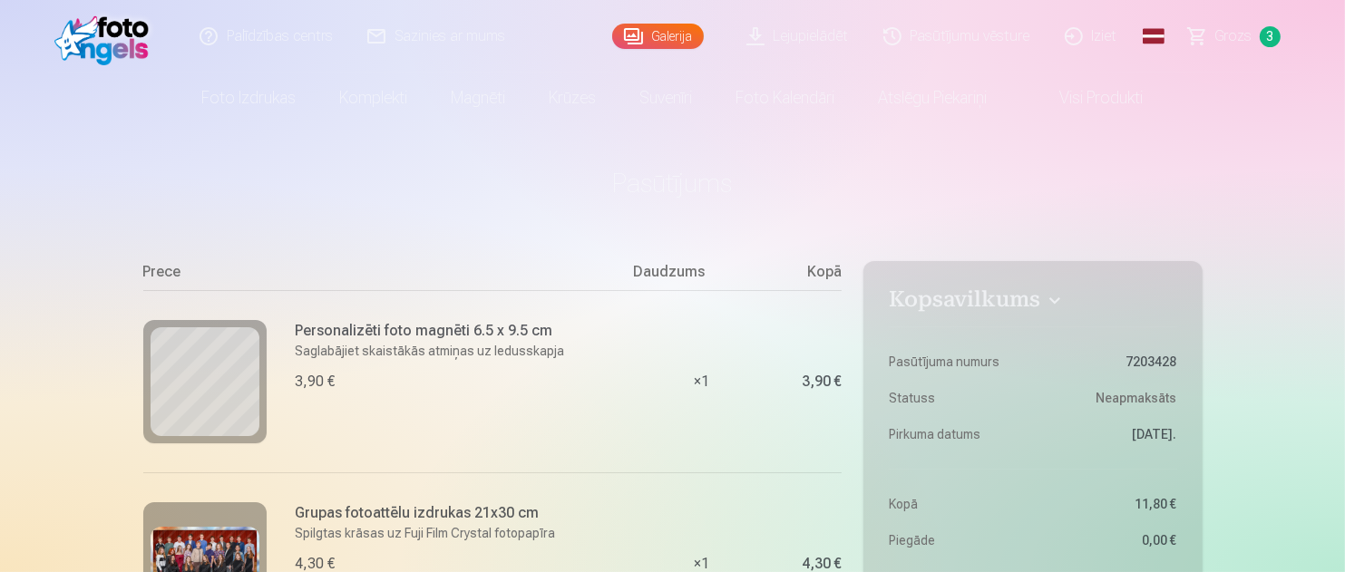
click at [1257, 40] on link "Grozs 3" at bounding box center [1235, 36] width 127 height 73
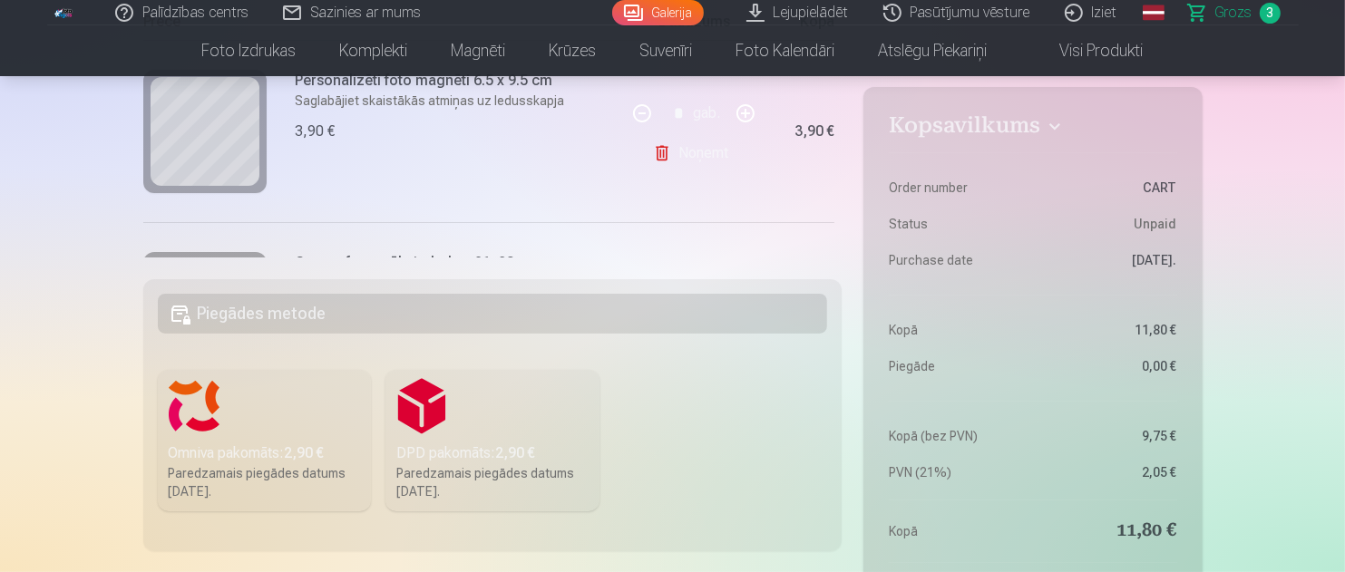
scroll to position [122, 0]
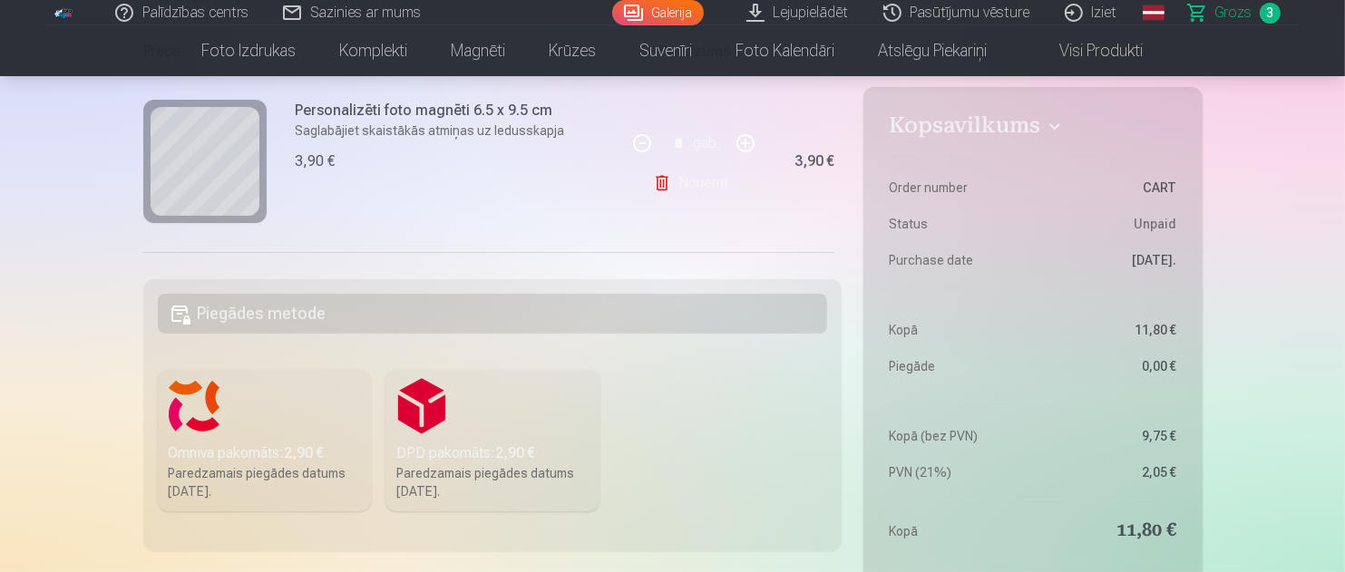
click at [694, 182] on link "Noņemt" at bounding box center [694, 183] width 83 height 36
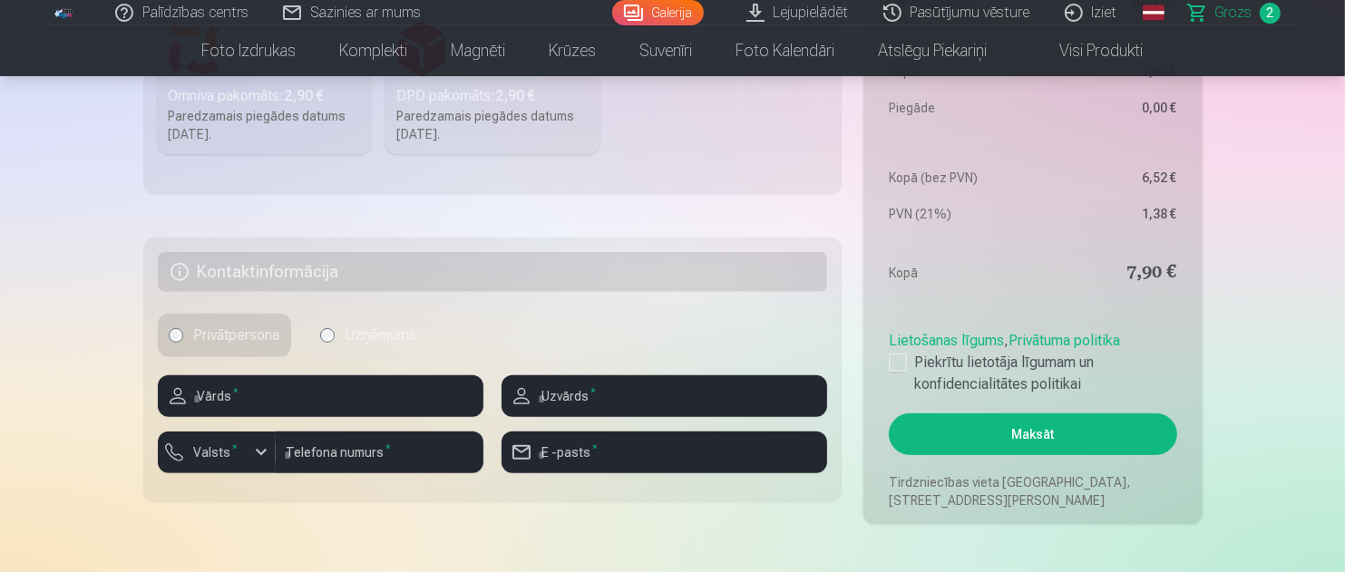
scroll to position [635, 0]
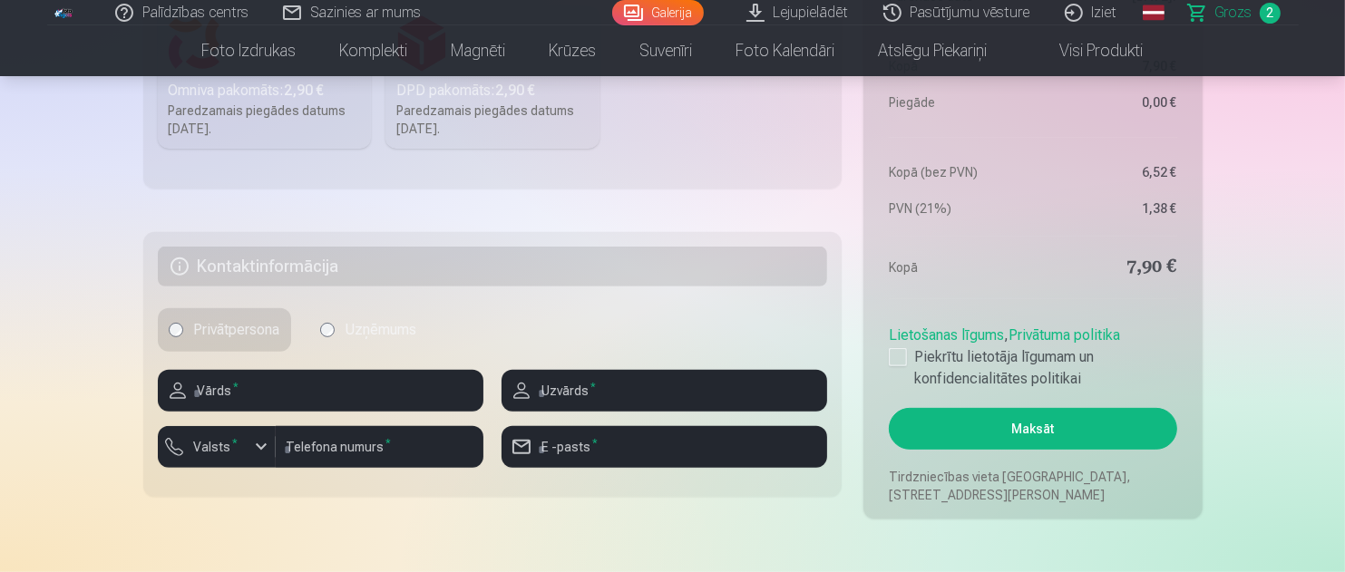
click at [1065, 431] on button "Maksāt" at bounding box center [1033, 429] width 288 height 42
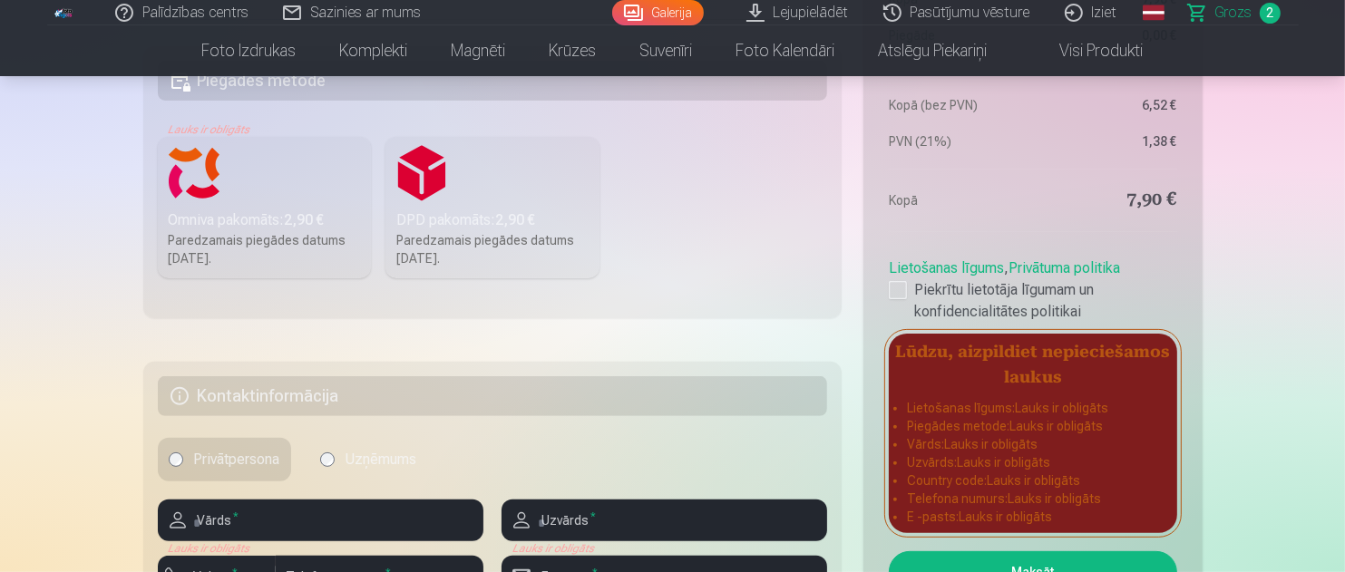
scroll to position [454, 0]
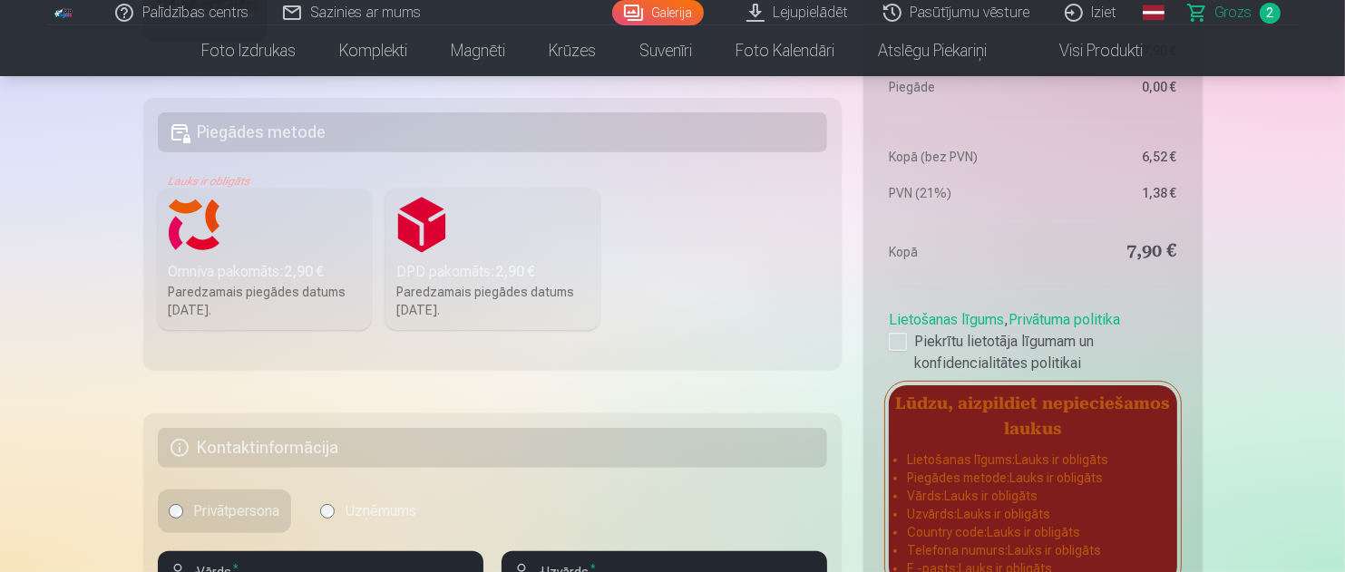
click at [334, 265] on div "Omniva pakomāts : 2,90 €" at bounding box center [265, 272] width 192 height 22
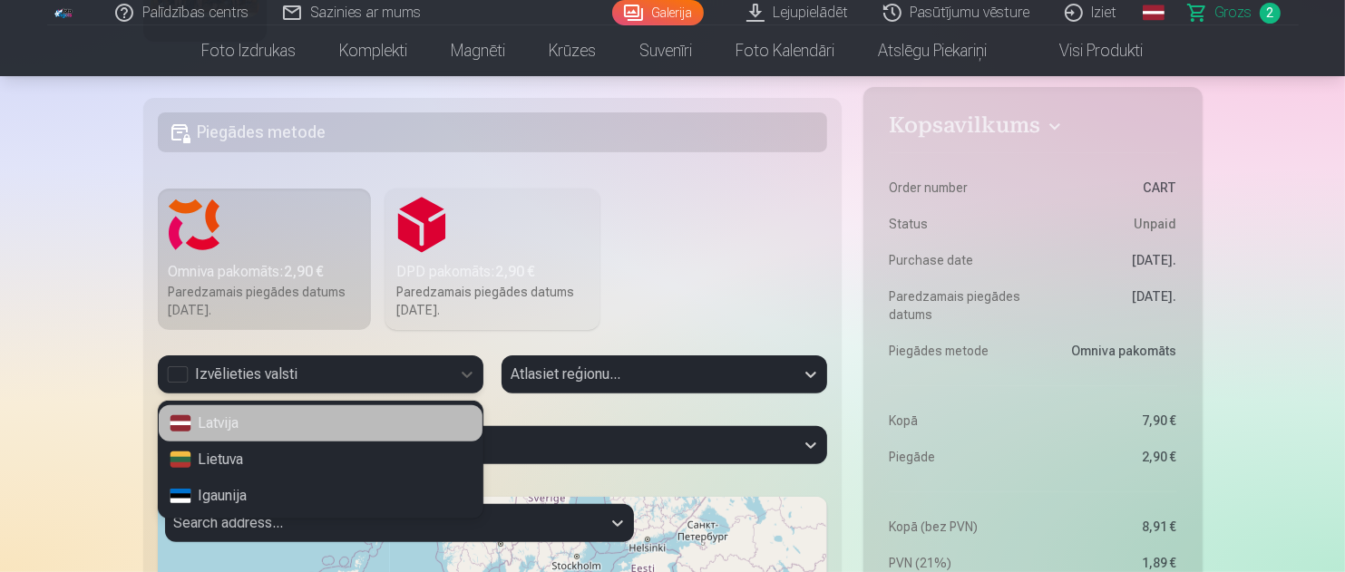
click at [178, 369] on div "Izvēlieties valsti" at bounding box center [304, 375] width 275 height 22
click at [204, 425] on div "Latvija" at bounding box center [321, 424] width 324 height 36
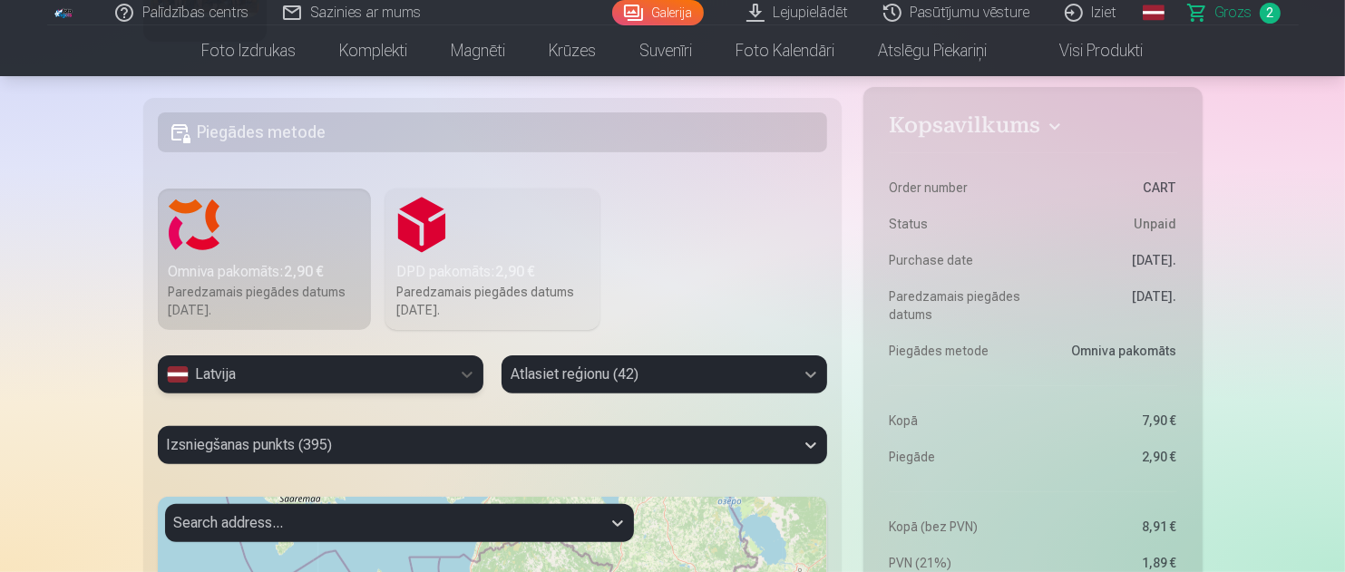
click at [809, 373] on div "Atlasiet reģionu (42)" at bounding box center [665, 375] width 326 height 38
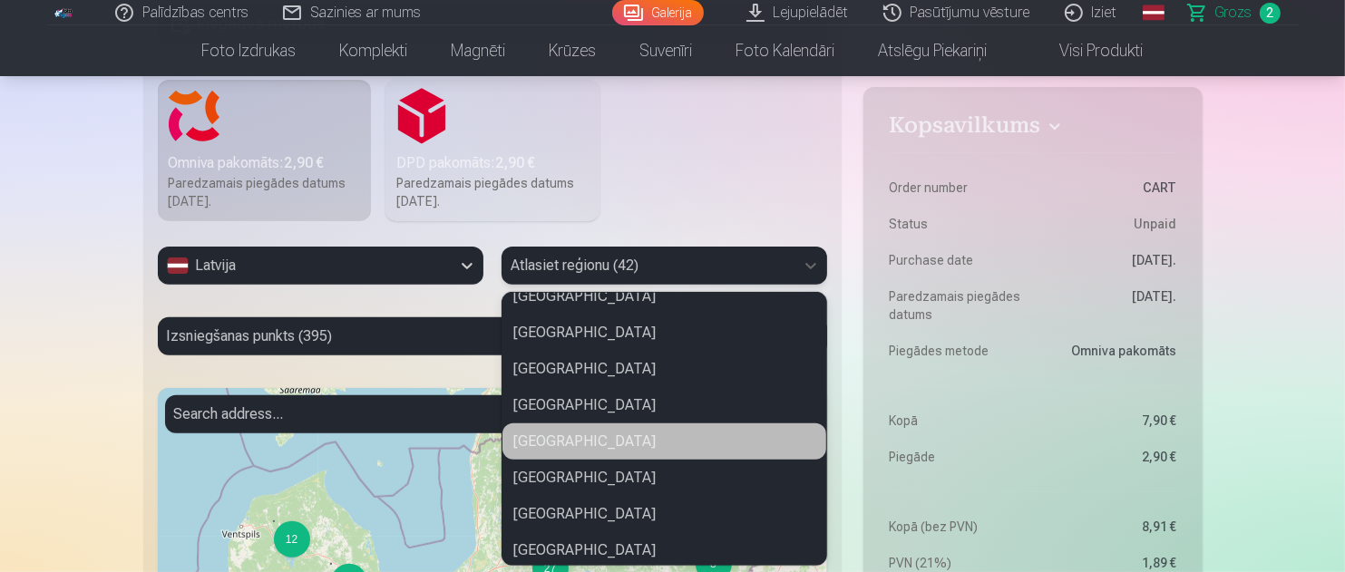
scroll to position [1259, 0]
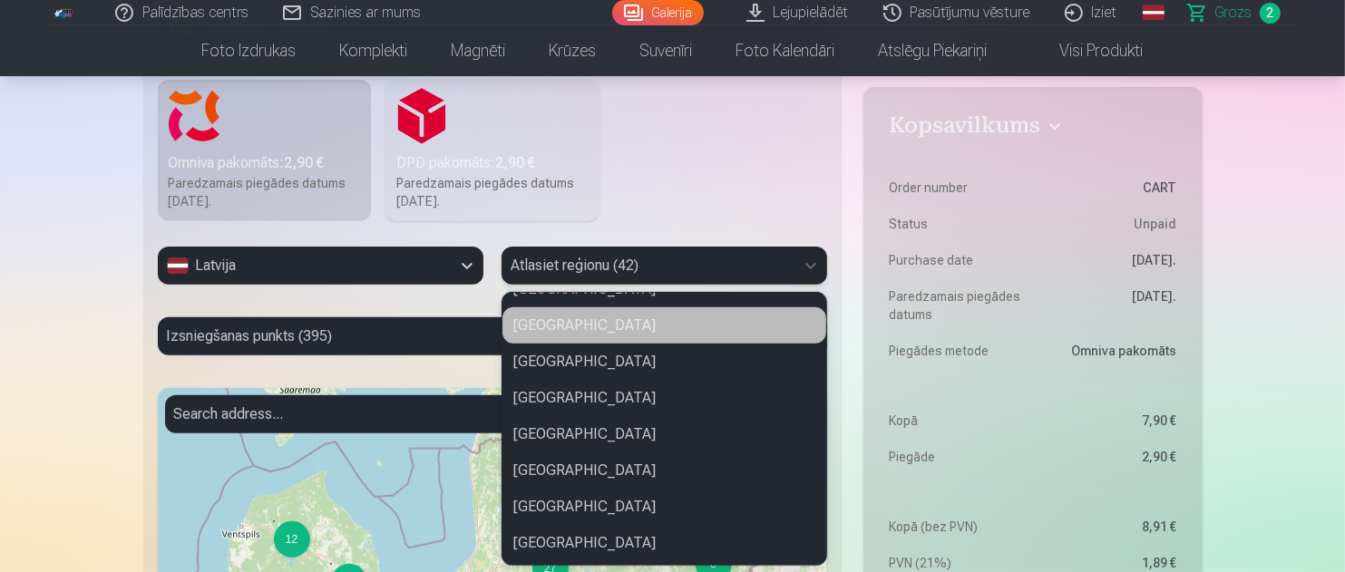
click at [597, 326] on div "Krāslavas novads" at bounding box center [665, 326] width 324 height 36
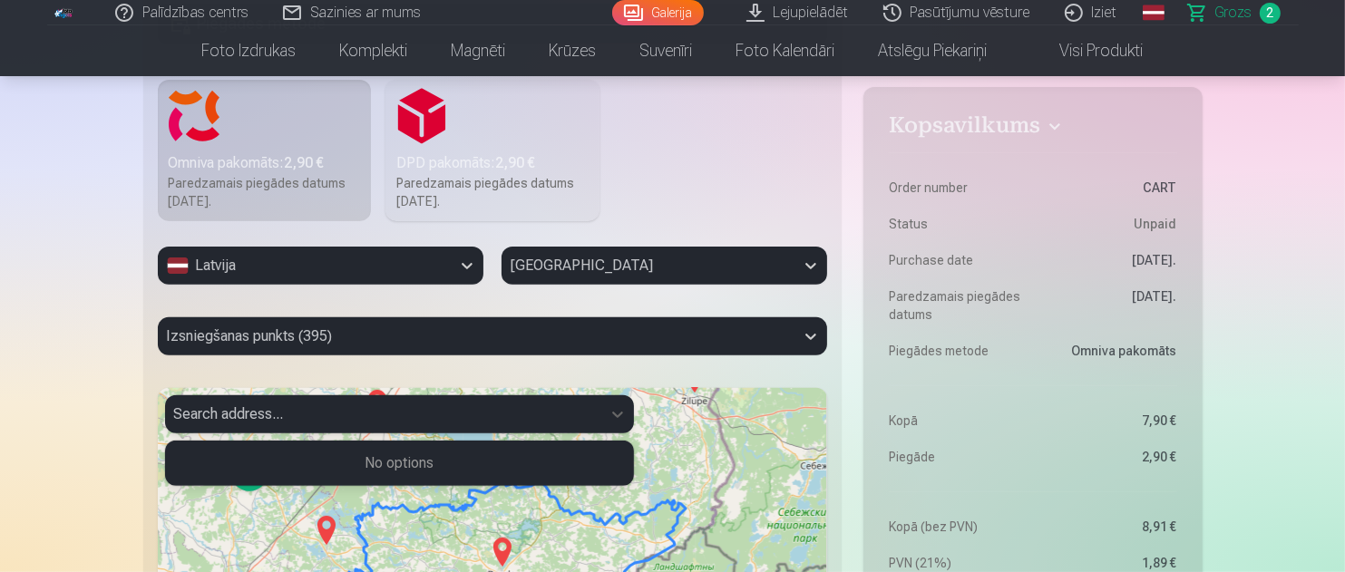
click at [359, 415] on div at bounding box center [383, 414] width 418 height 25
type input "********"
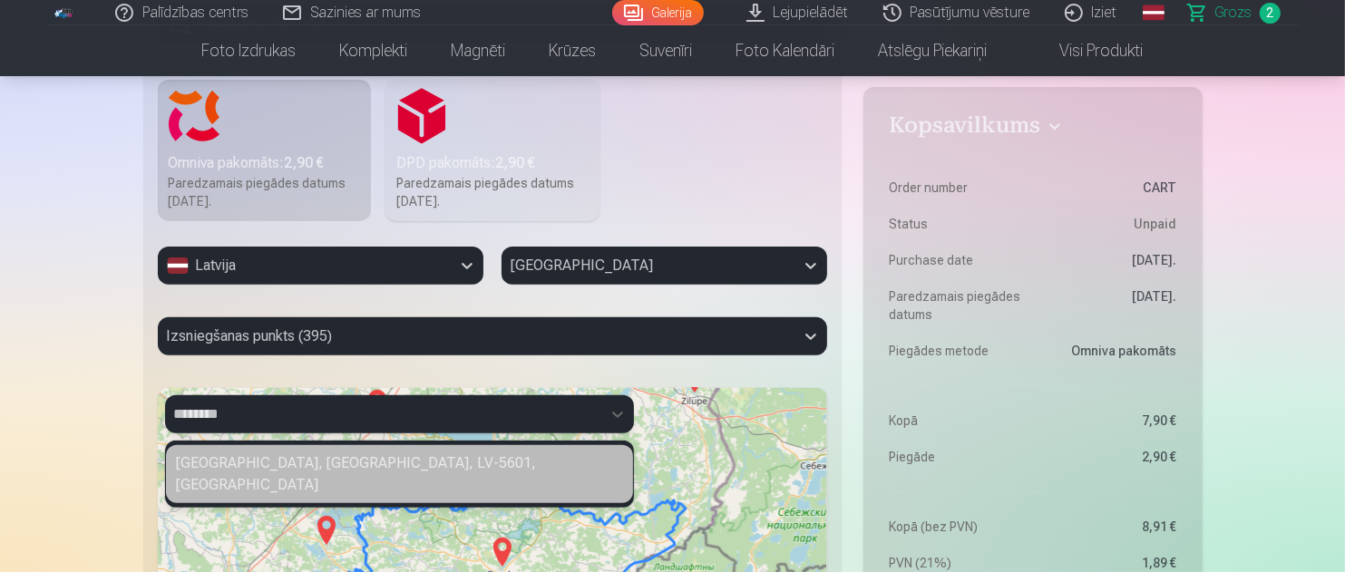
click at [334, 467] on div "Krāslava, Krāslavas novads, LV-5601, Latvia" at bounding box center [399, 474] width 467 height 58
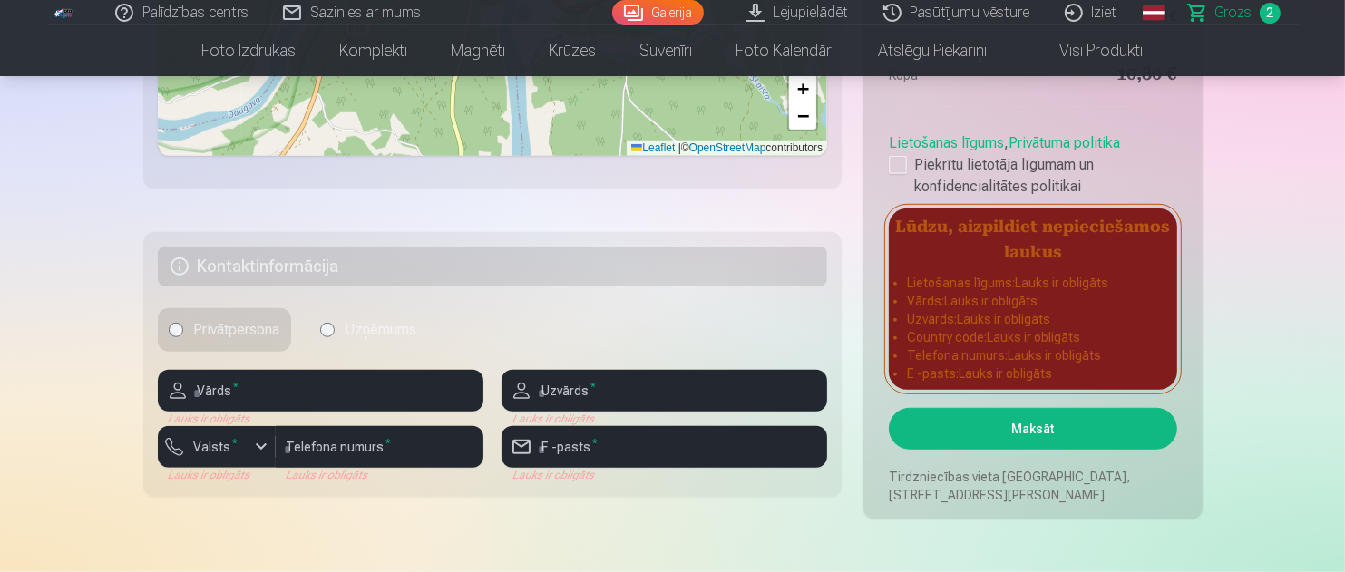
scroll to position [1288, 0]
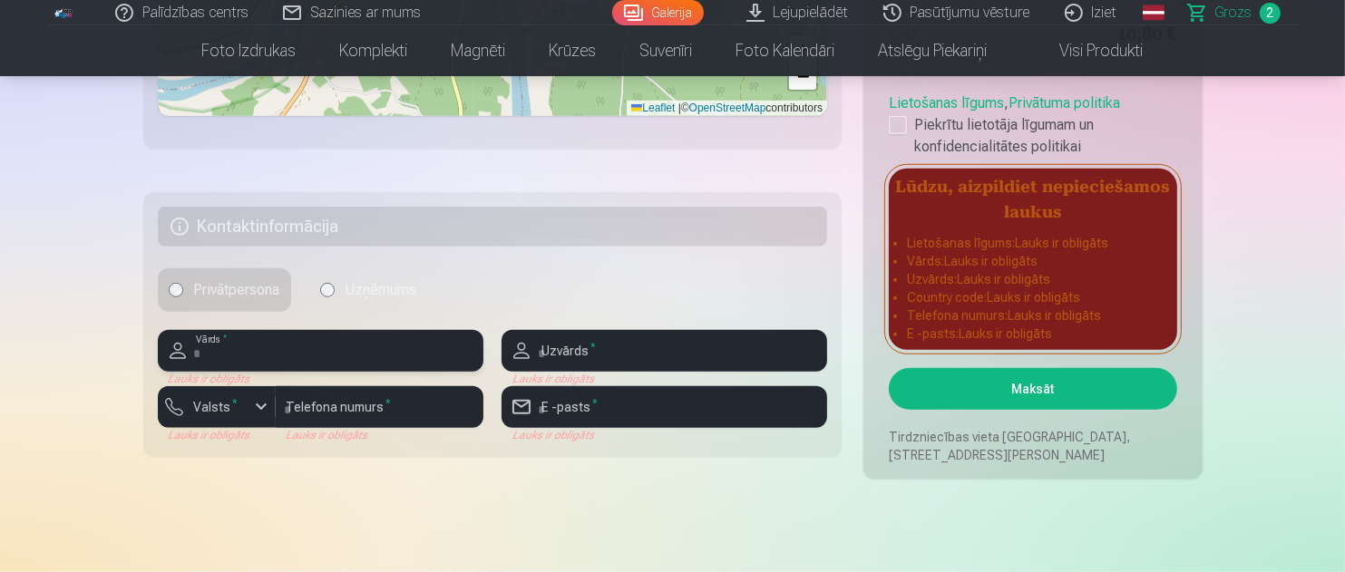
click at [210, 347] on input "text" at bounding box center [321, 351] width 326 height 42
type input "****"
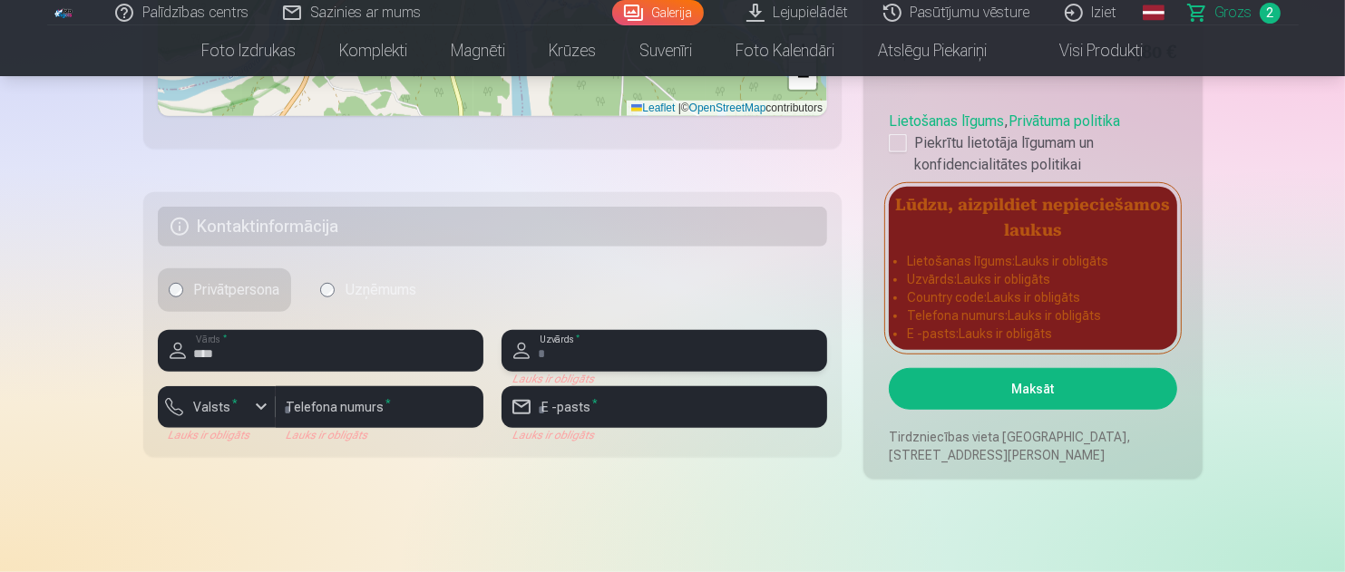
click at [556, 346] on input "text" at bounding box center [665, 351] width 326 height 42
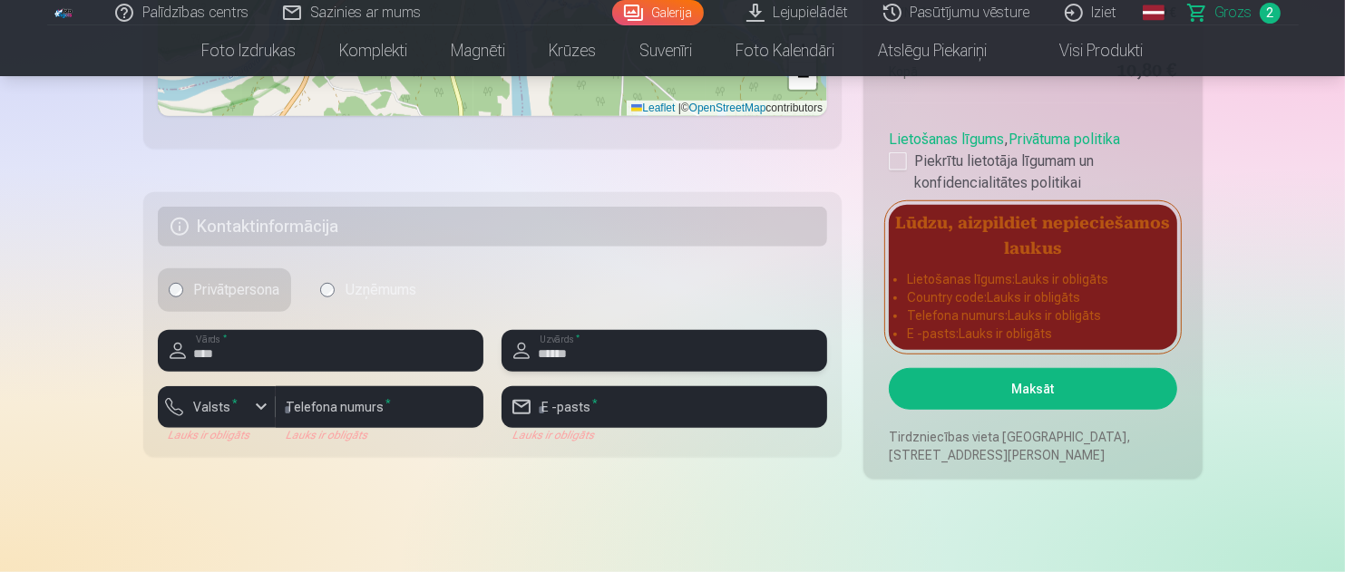
type input "******"
click at [254, 408] on div "button" at bounding box center [261, 407] width 22 height 22
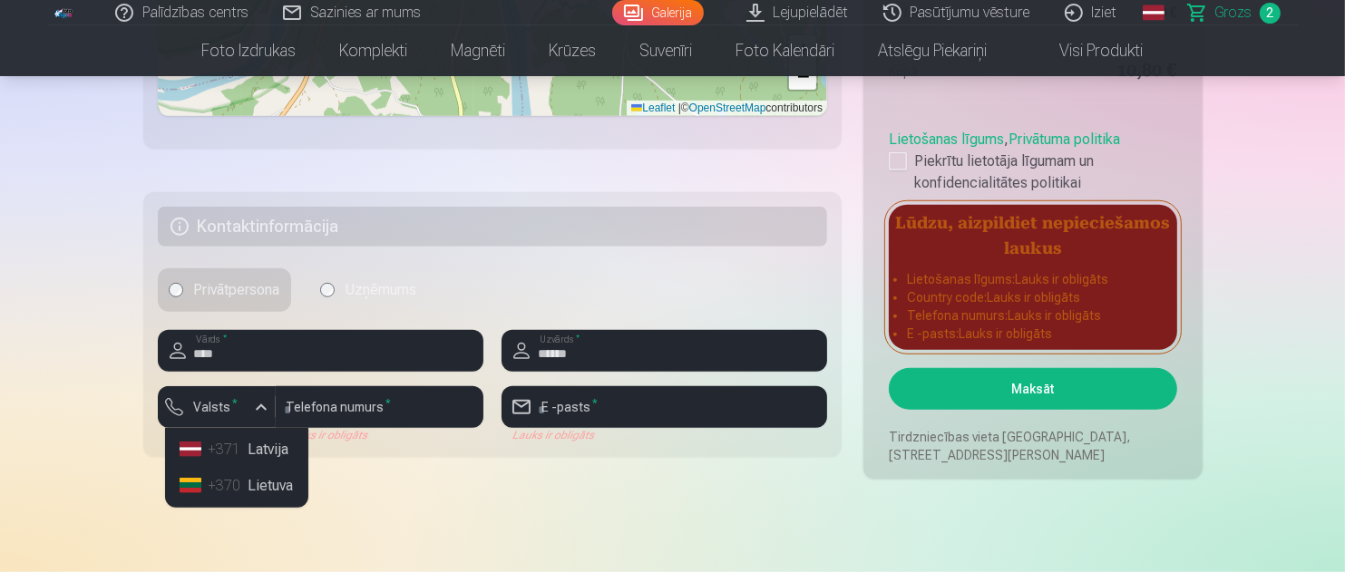
click at [255, 442] on li "+371 Latvija" at bounding box center [236, 450] width 129 height 36
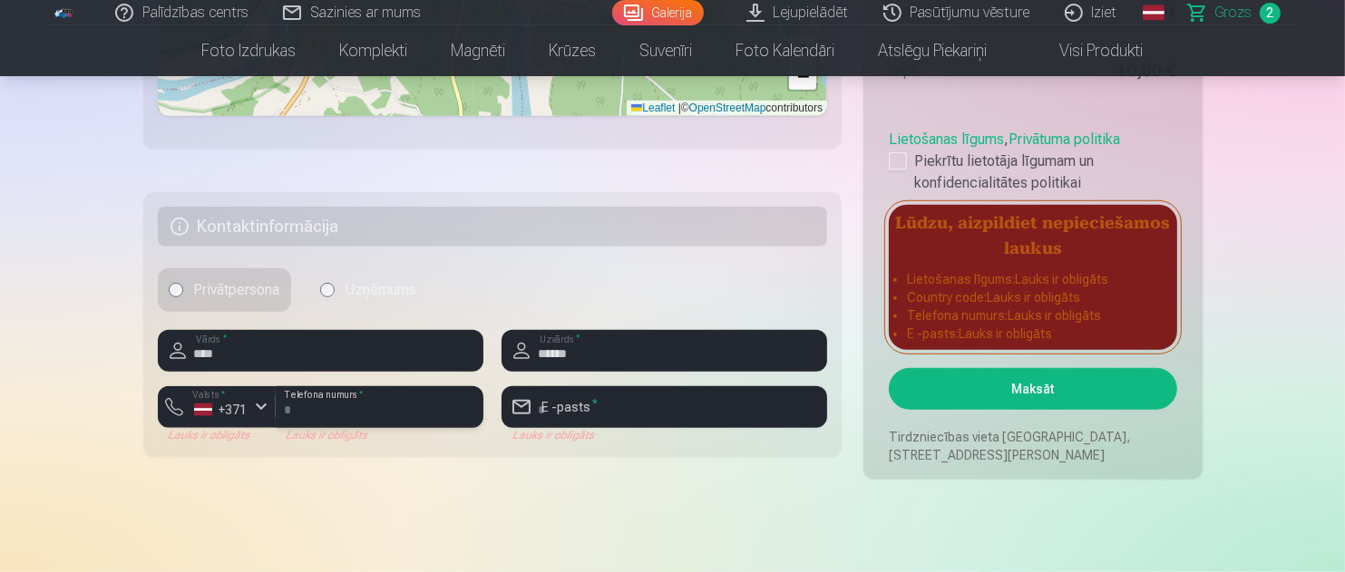
click at [391, 402] on input "number" at bounding box center [380, 407] width 208 height 42
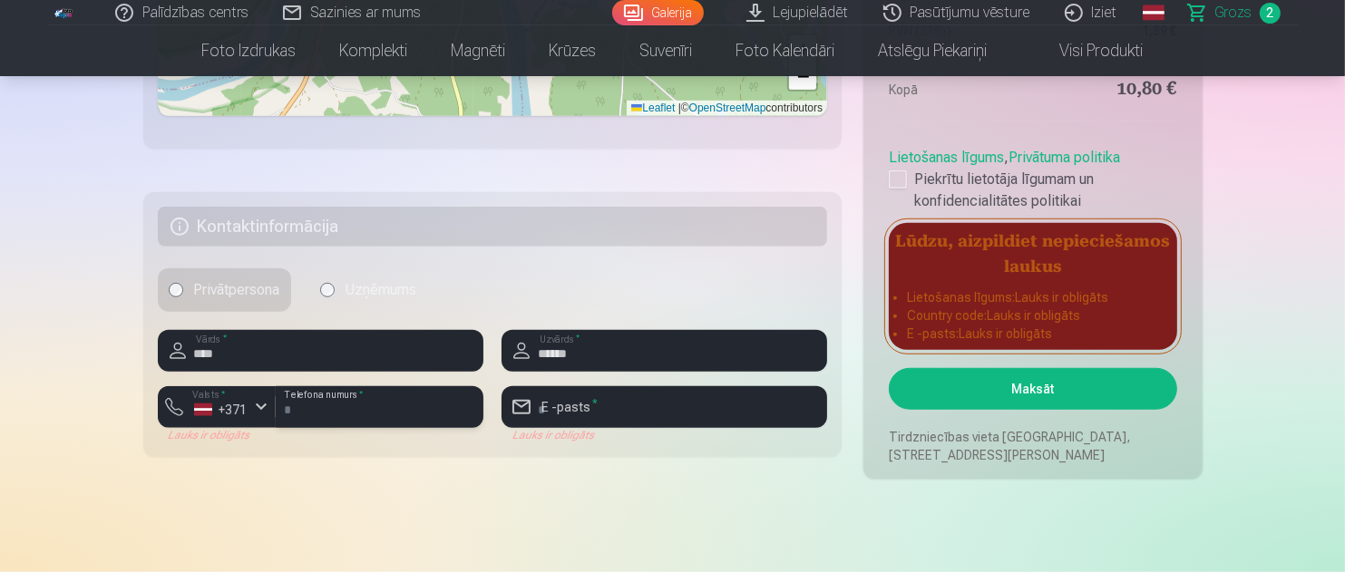
type input "********"
click at [587, 406] on input "email" at bounding box center [665, 407] width 326 height 42
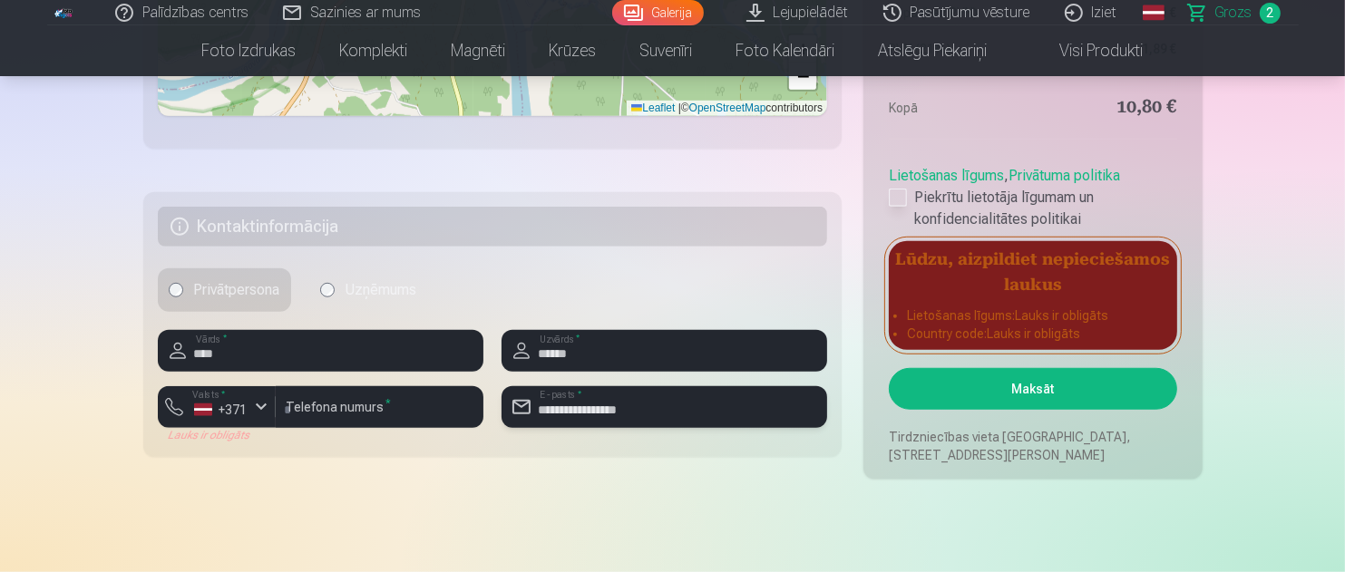
type input "**********"
click at [903, 202] on div at bounding box center [898, 198] width 18 height 18
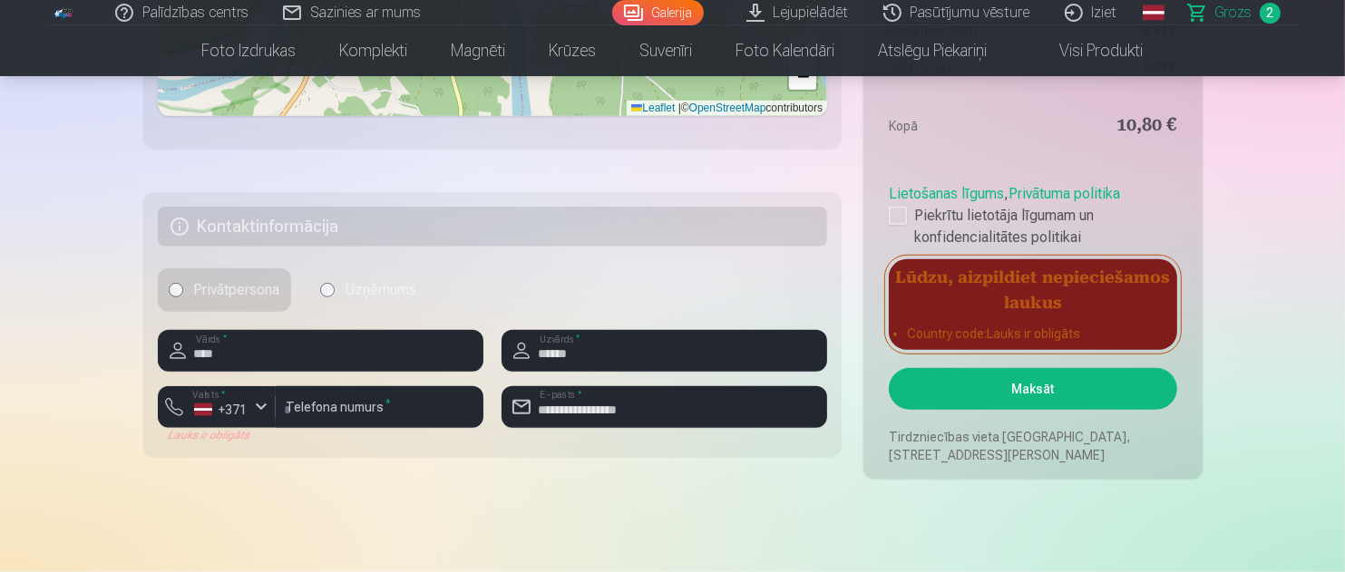
click at [970, 386] on button "Maksāt" at bounding box center [1033, 389] width 288 height 42
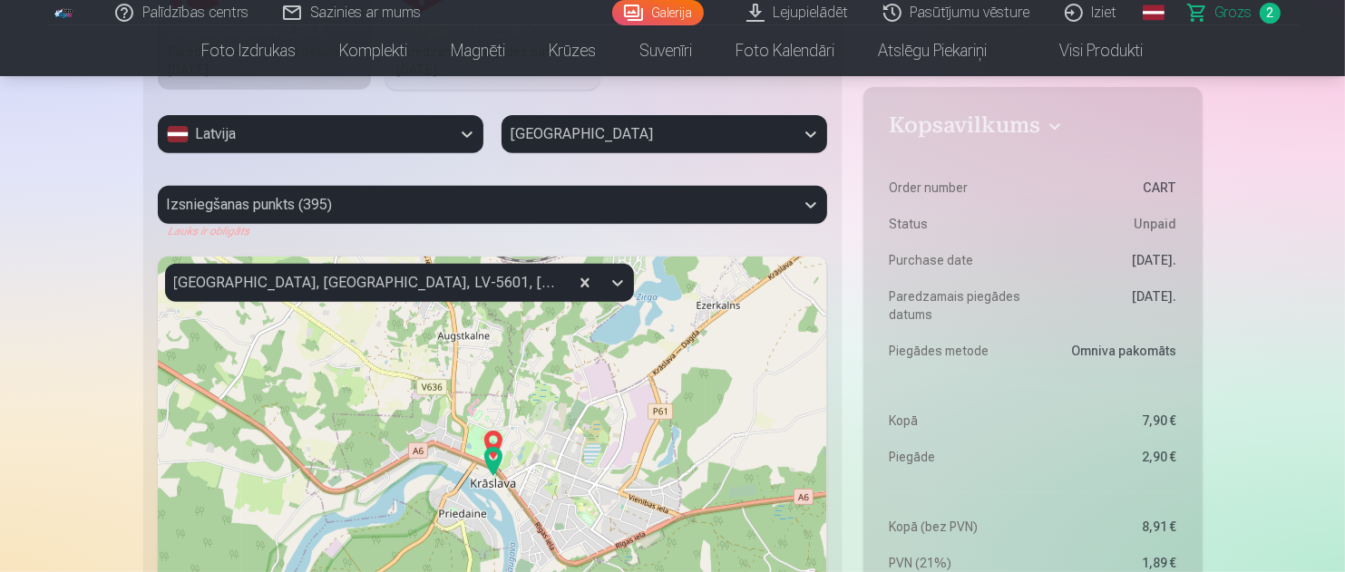
scroll to position [653, 0]
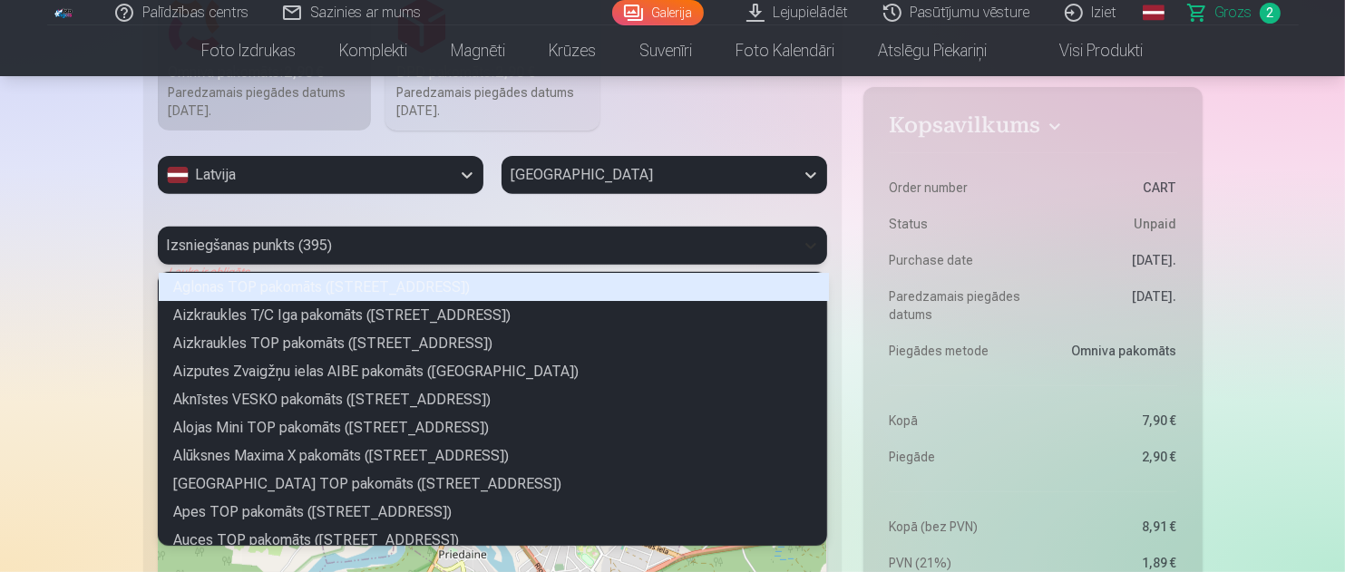
click at [809, 245] on icon at bounding box center [811, 246] width 11 height 6
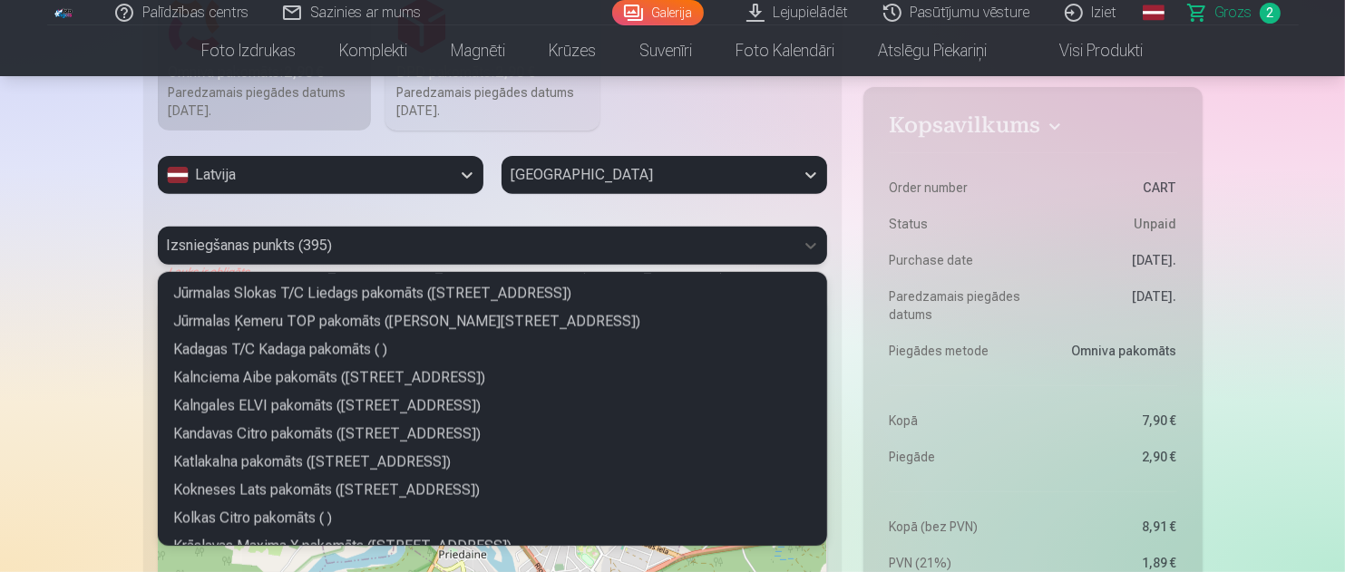
scroll to position [2812, 0]
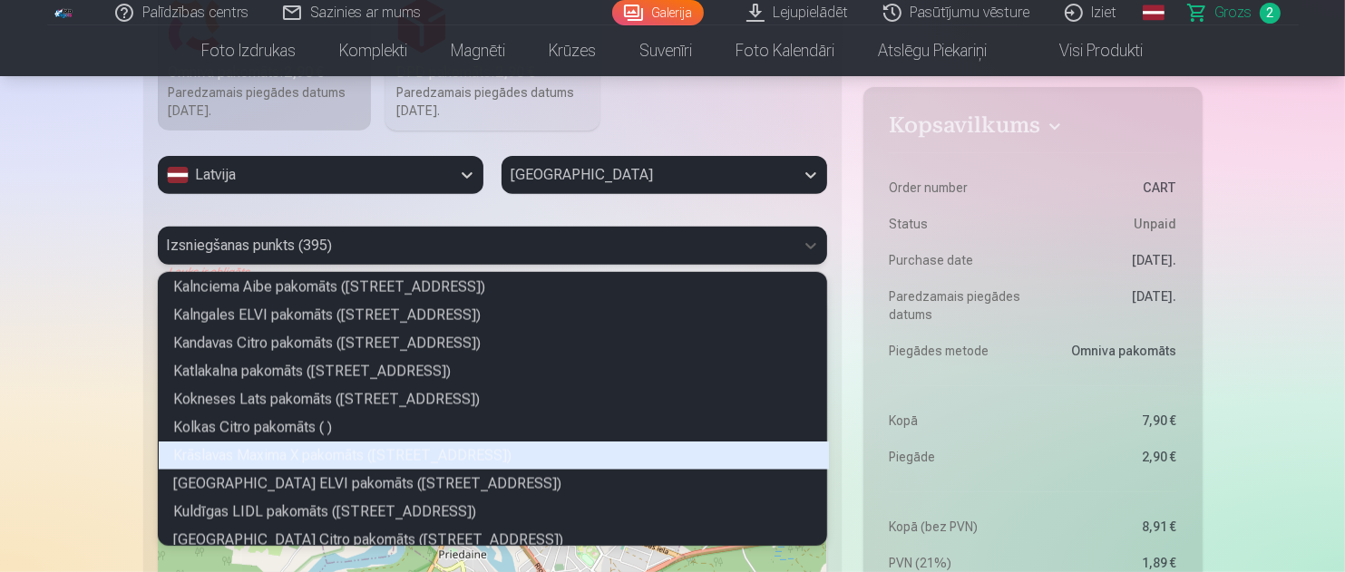
click at [494, 450] on div "Krāslavas Maxima X pakomāts (Rīgas iela 28)" at bounding box center [494, 456] width 670 height 28
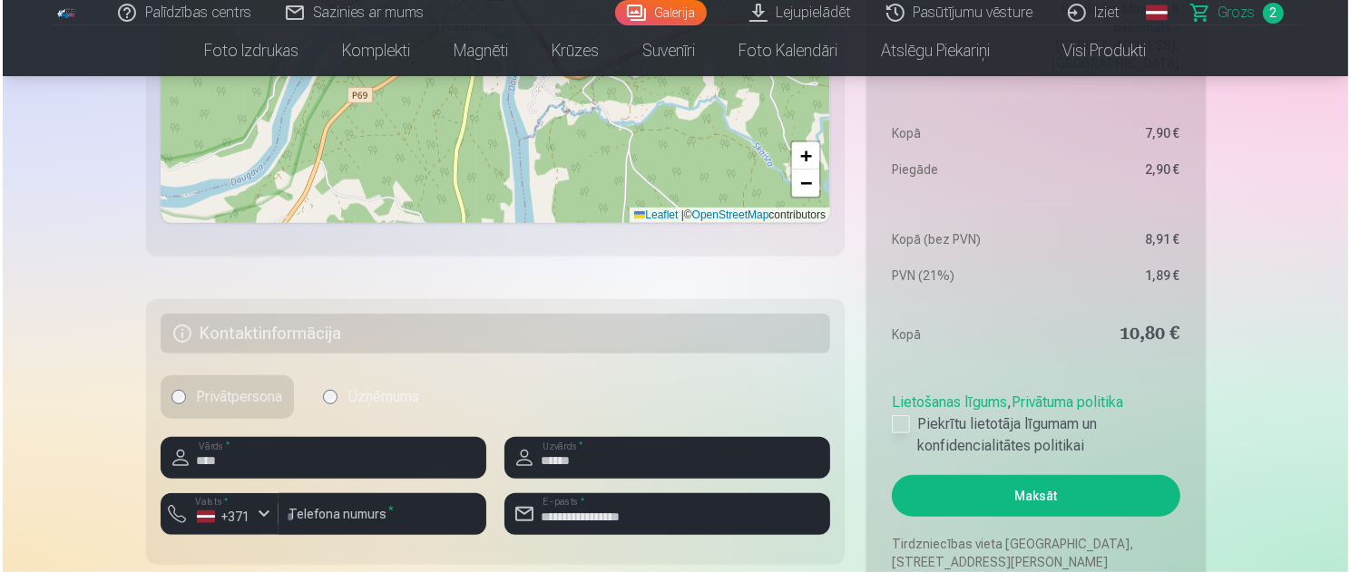
scroll to position [1288, 0]
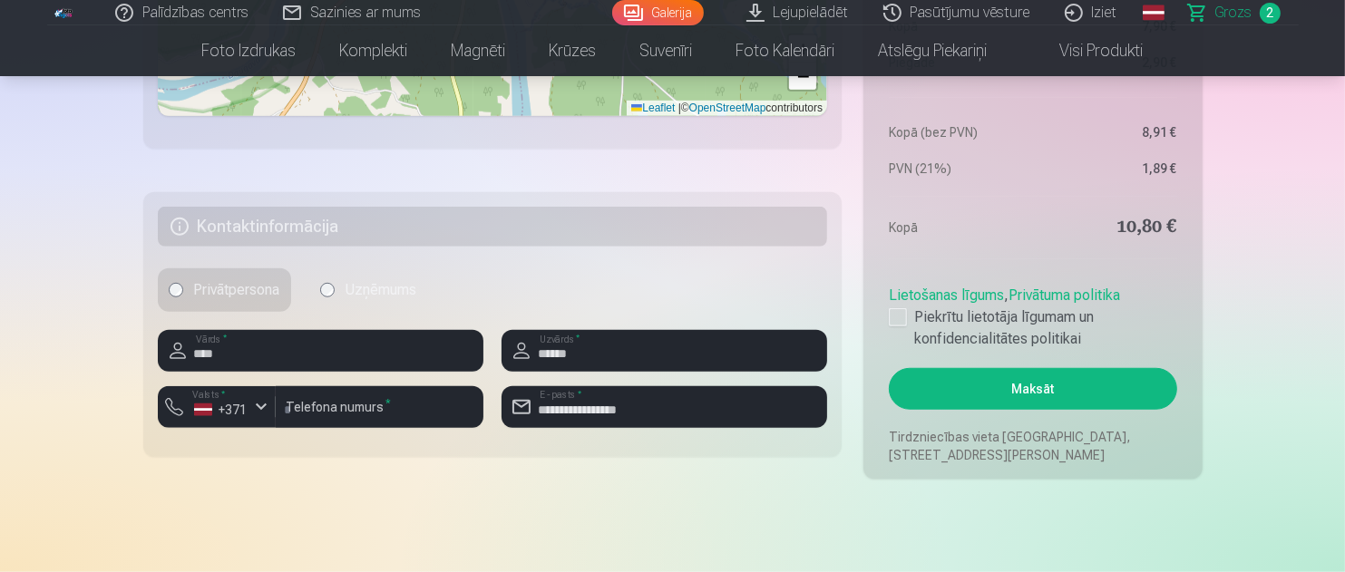
click at [1010, 386] on button "Maksāt" at bounding box center [1033, 389] width 288 height 42
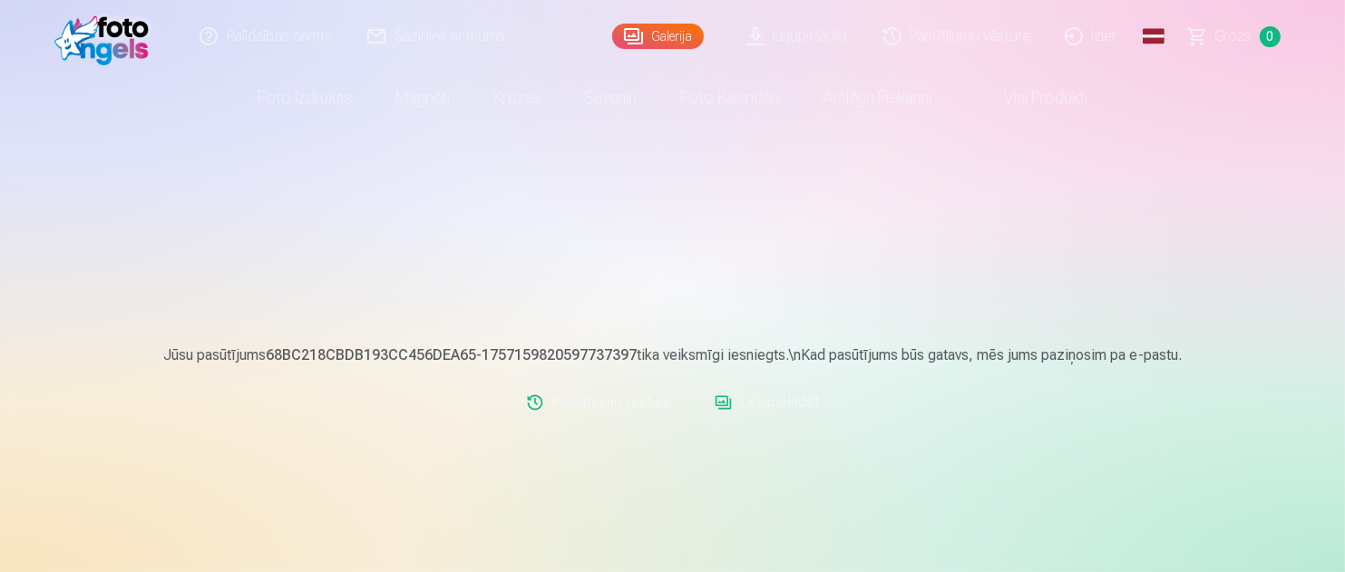
click at [1091, 35] on link "Iziet" at bounding box center [1092, 36] width 87 height 73
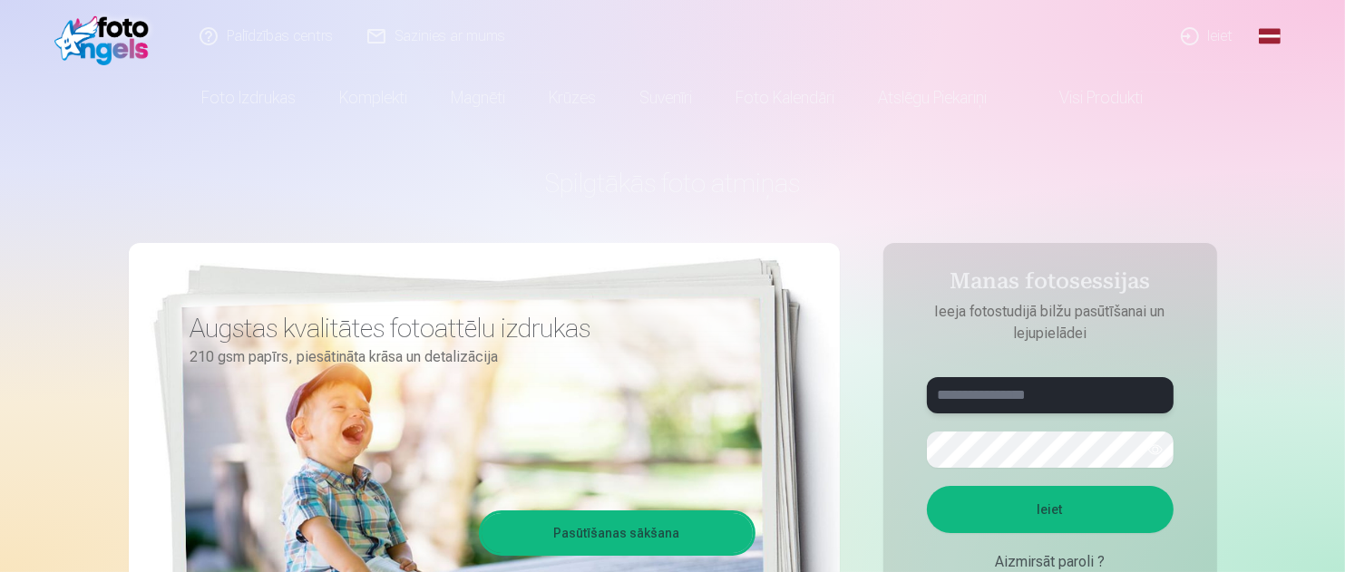
click at [1043, 396] on input "text" at bounding box center [1050, 395] width 247 height 36
type input "**********"
click at [1071, 522] on button "Ieiet" at bounding box center [1050, 509] width 247 height 47
